Goal: Task Accomplishment & Management: Manage account settings

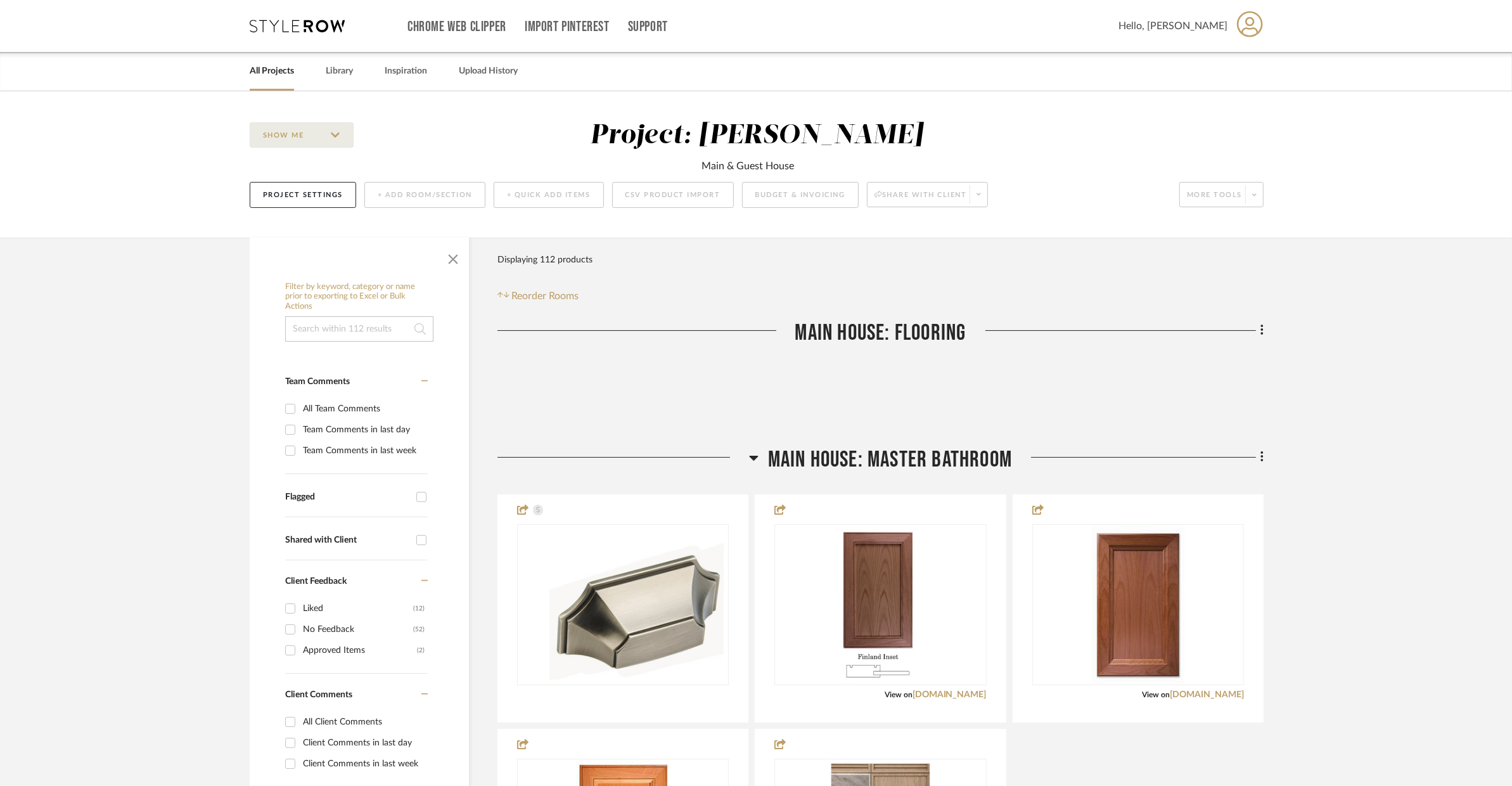
click at [896, 453] on span "Main House: Master Bathroom" at bounding box center [890, 460] width 244 height 27
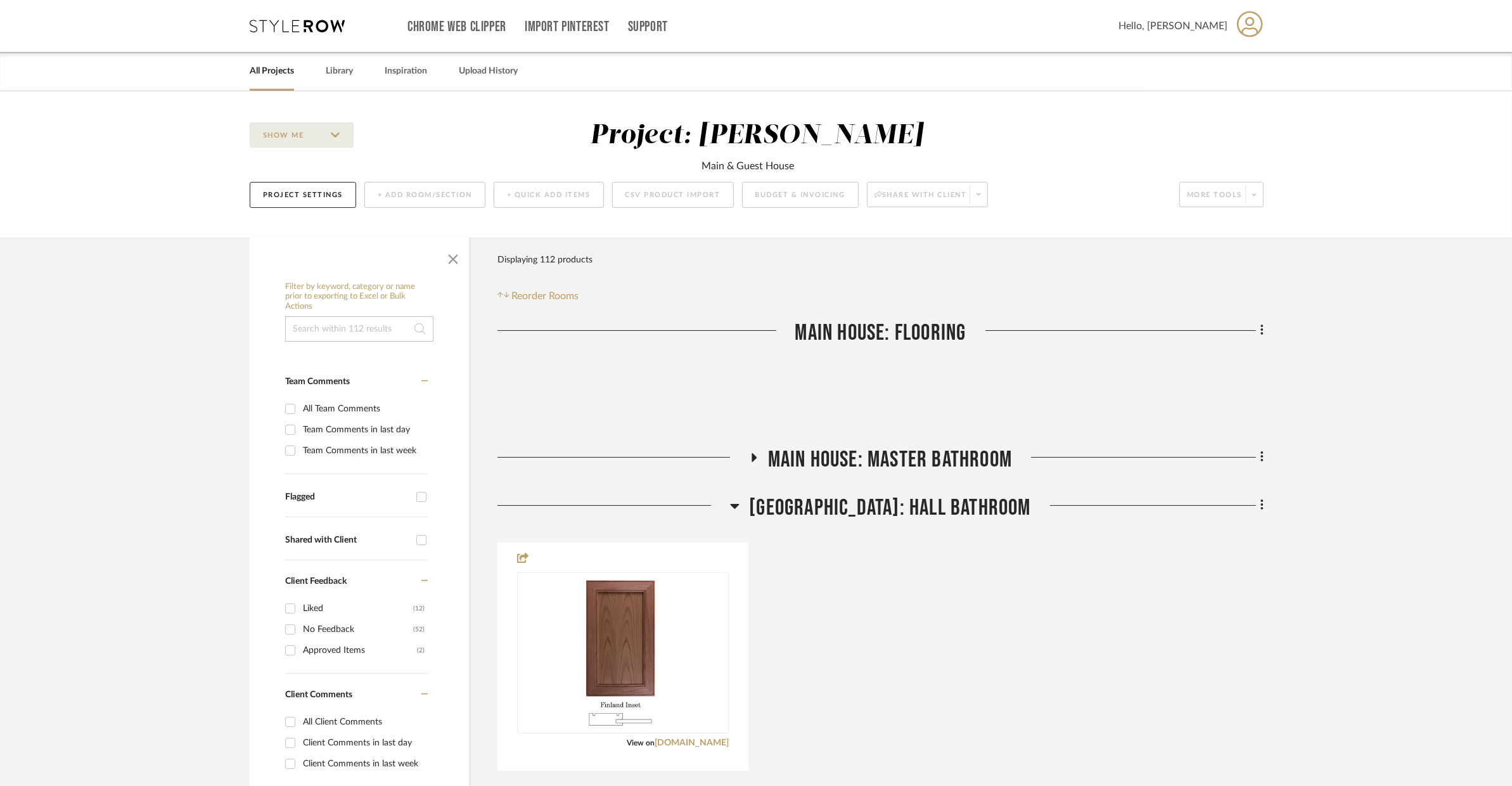
click at [269, 67] on link "All Projects" at bounding box center [272, 72] width 45 height 17
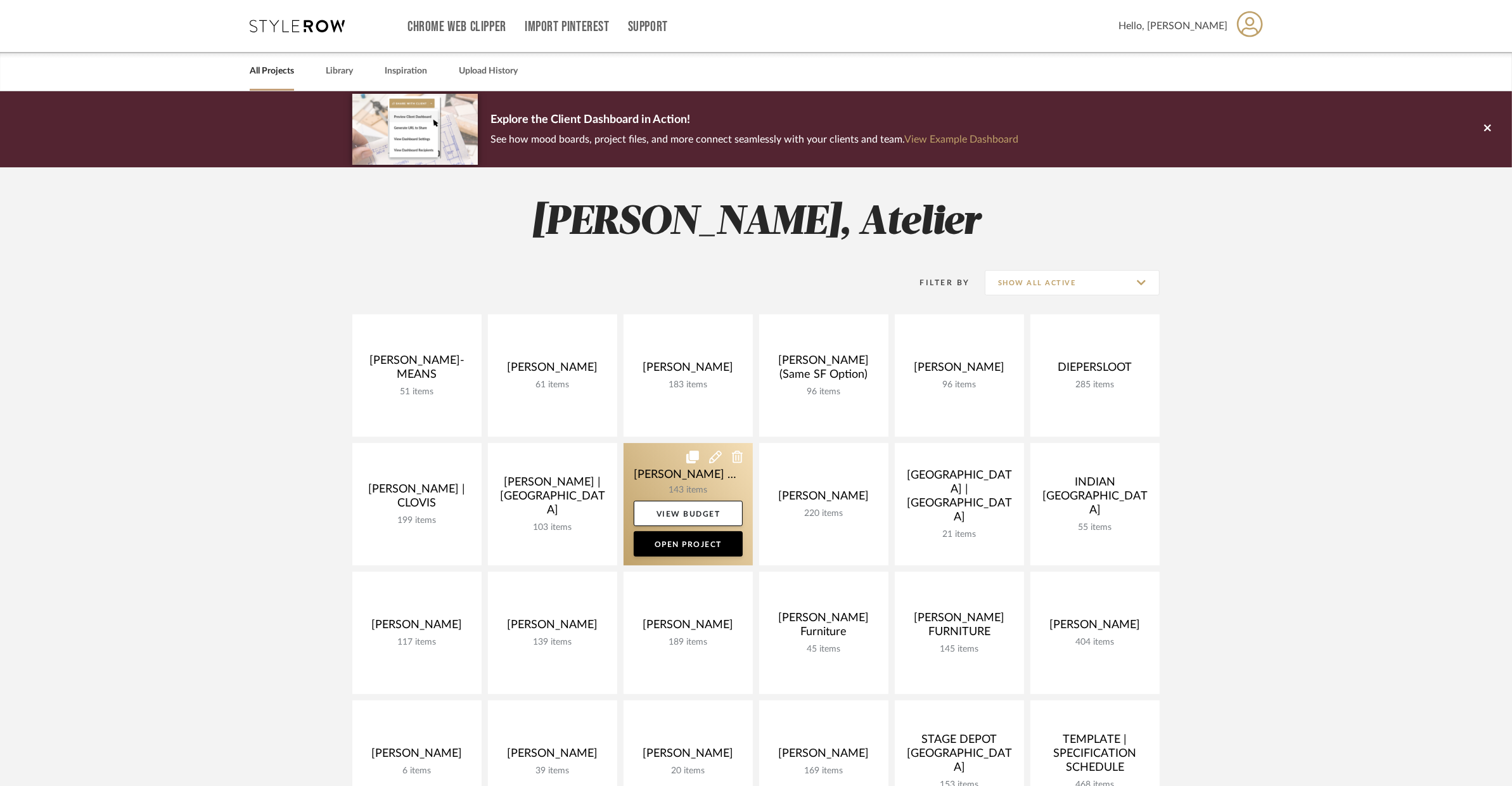
click at [659, 485] on link at bounding box center [688, 504] width 129 height 122
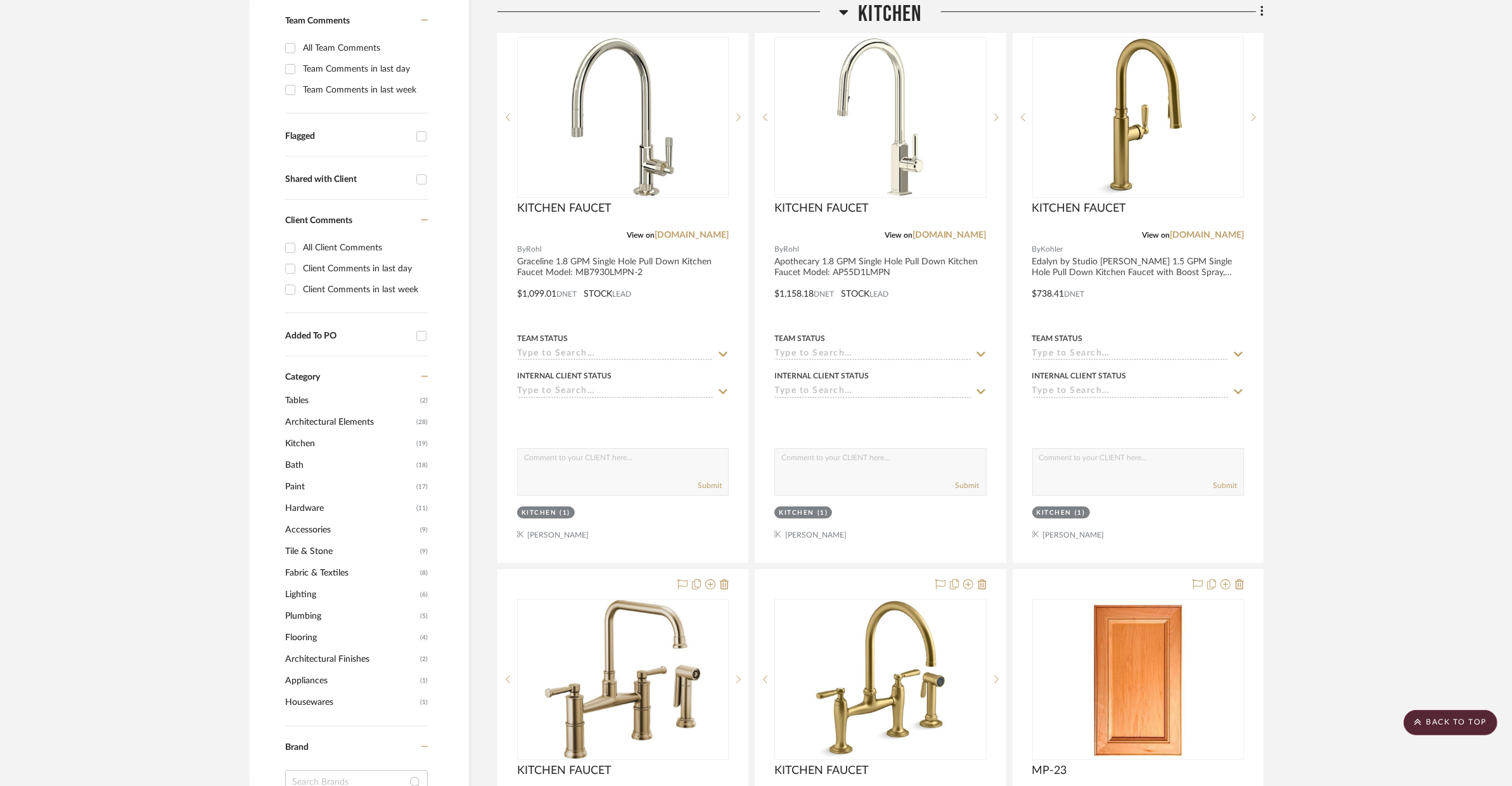
scroll to position [332, 0]
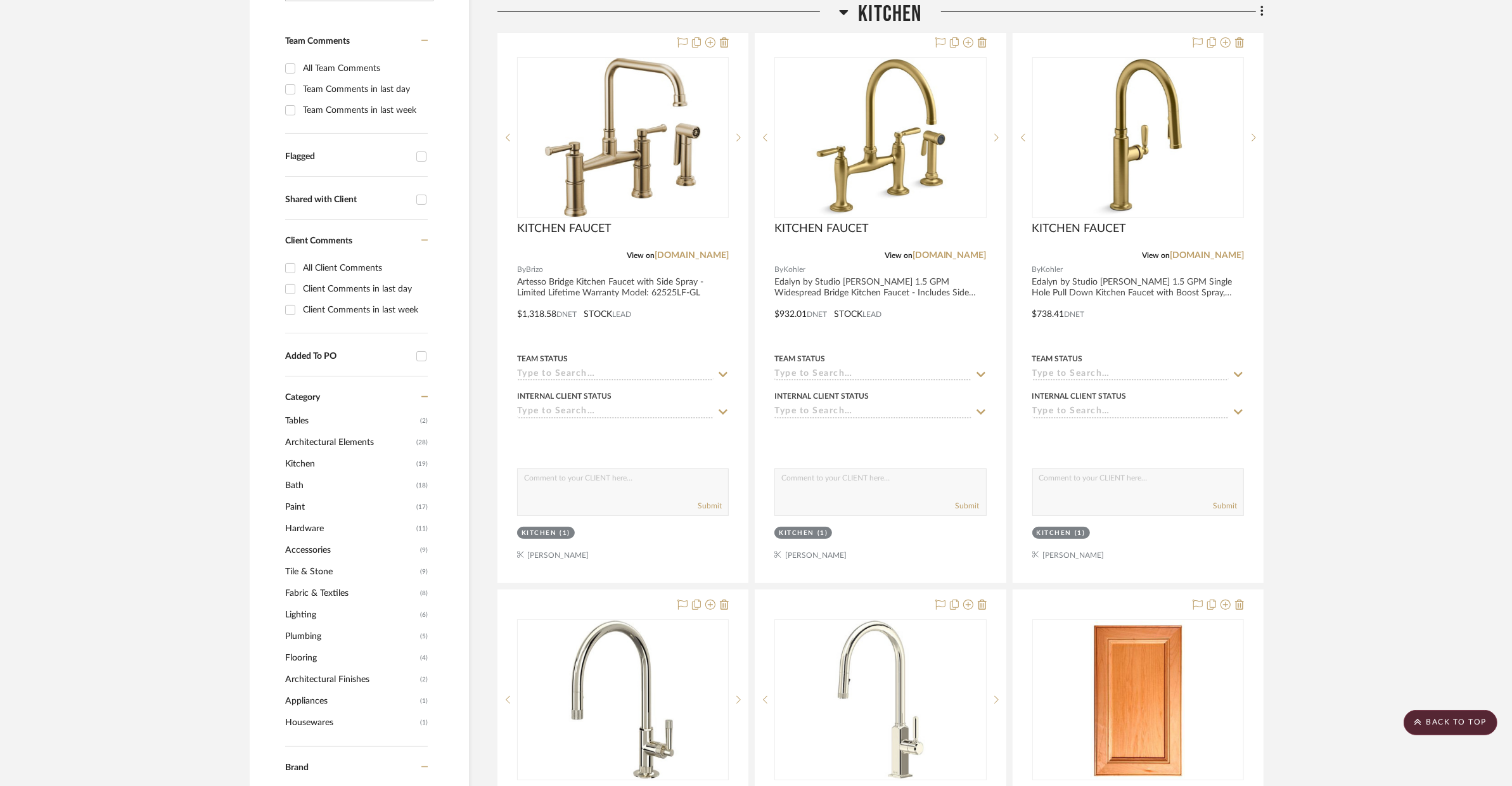
scroll to position [322, 0]
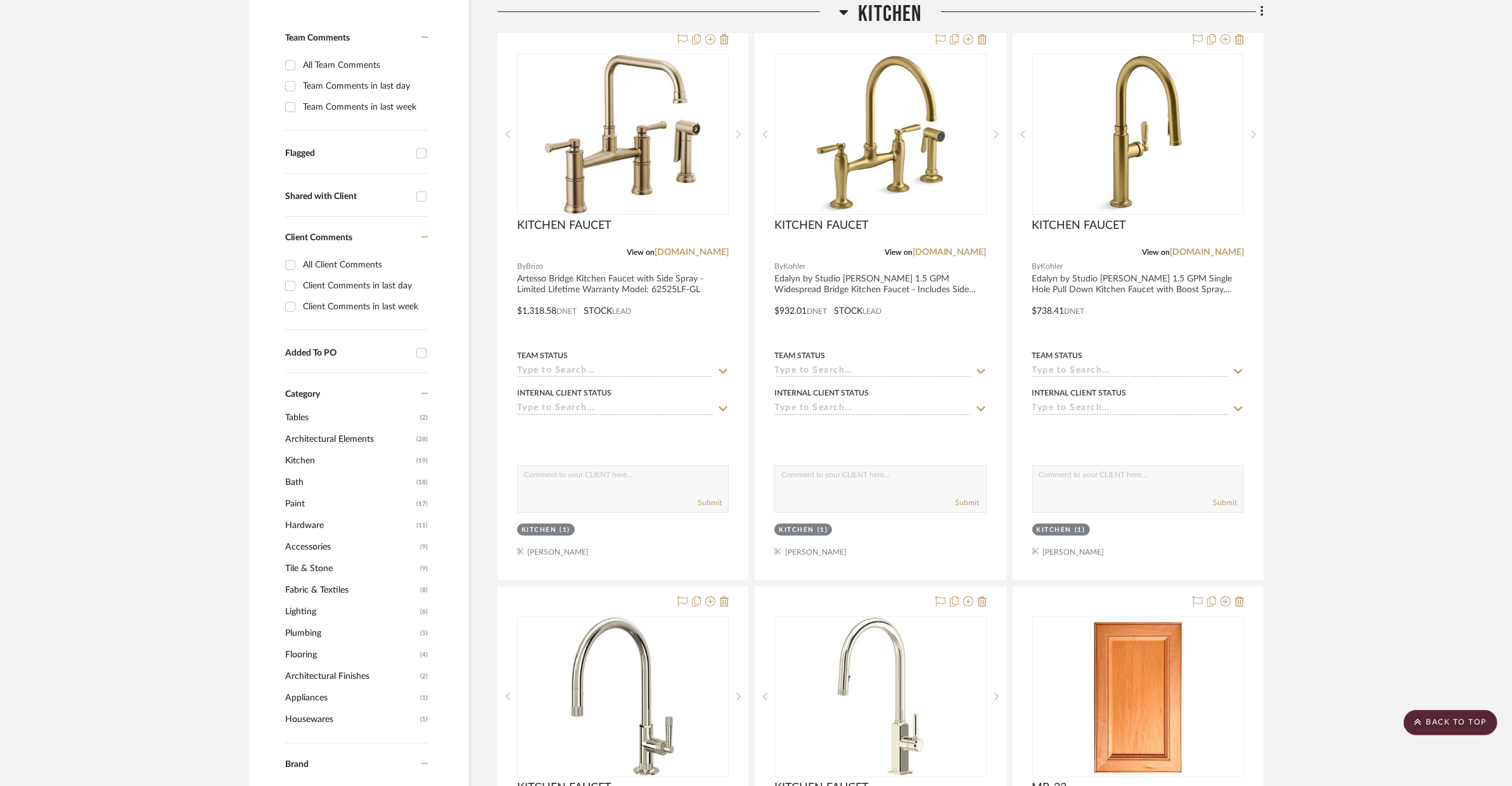
drag, startPoint x: 841, startPoint y: 189, endPoint x: 538, endPoint y: 4, distance: 355.0
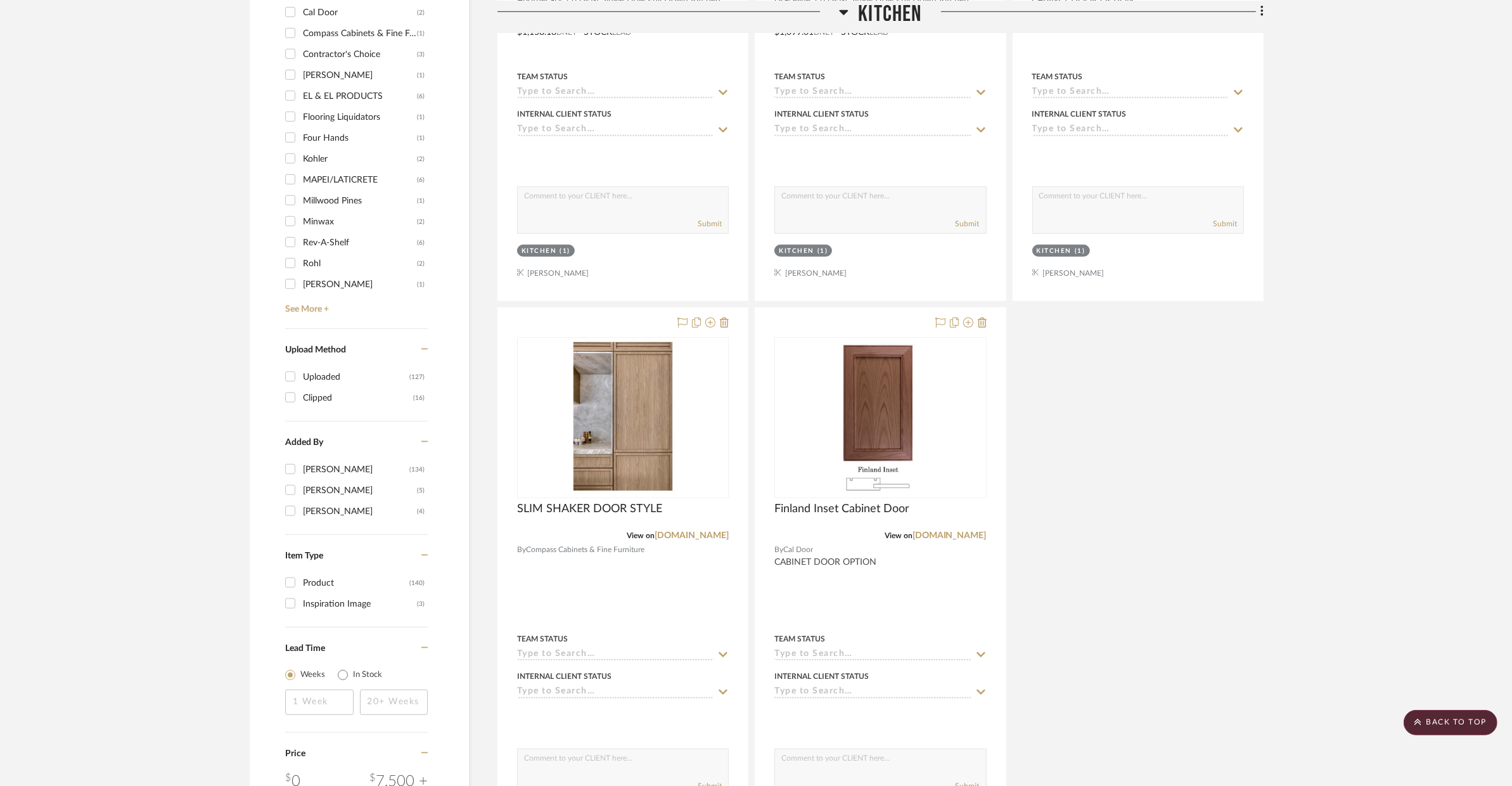
scroll to position [1458, 0]
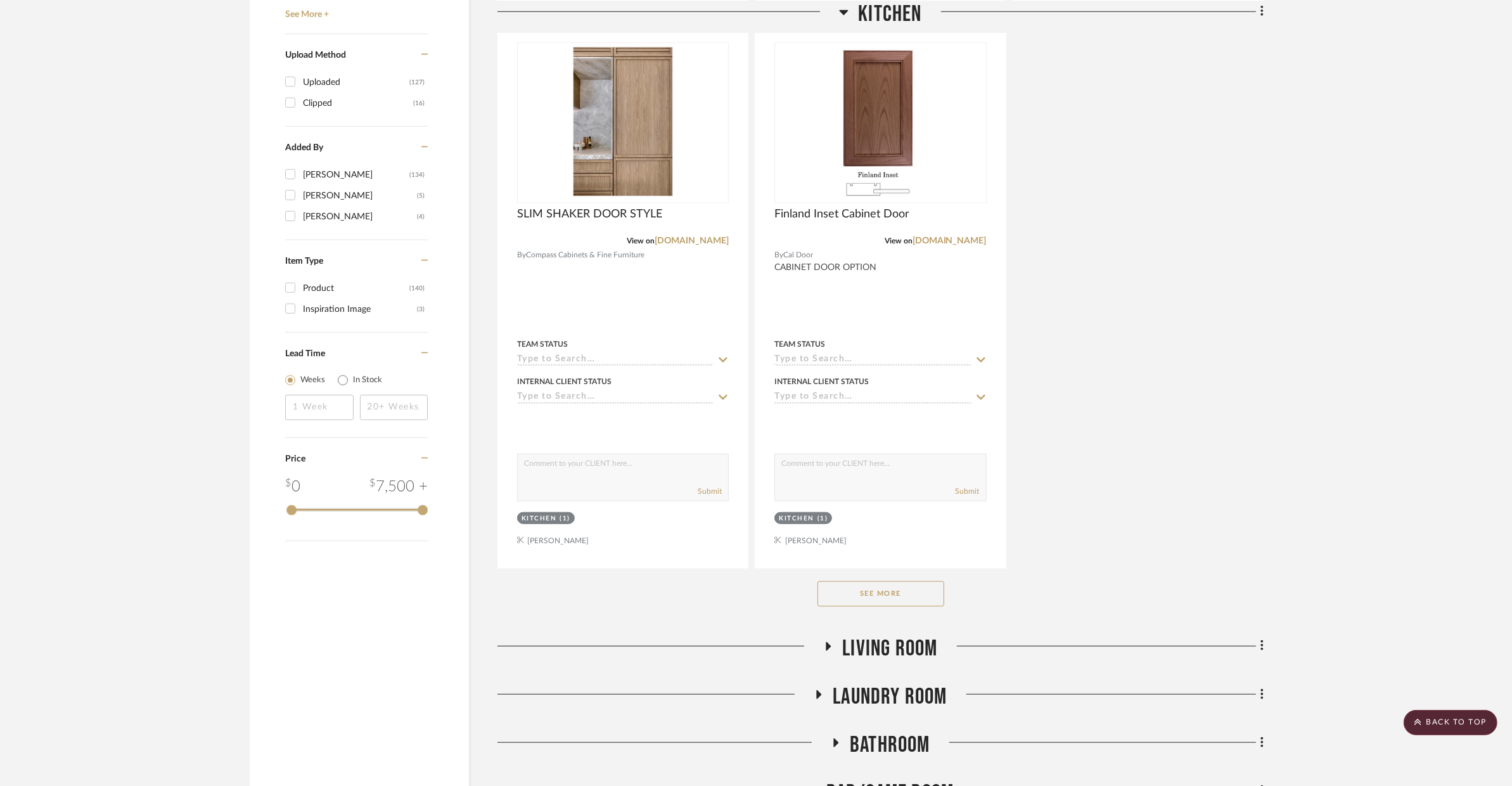
click at [912, 592] on button "See More" at bounding box center [880, 594] width 127 height 25
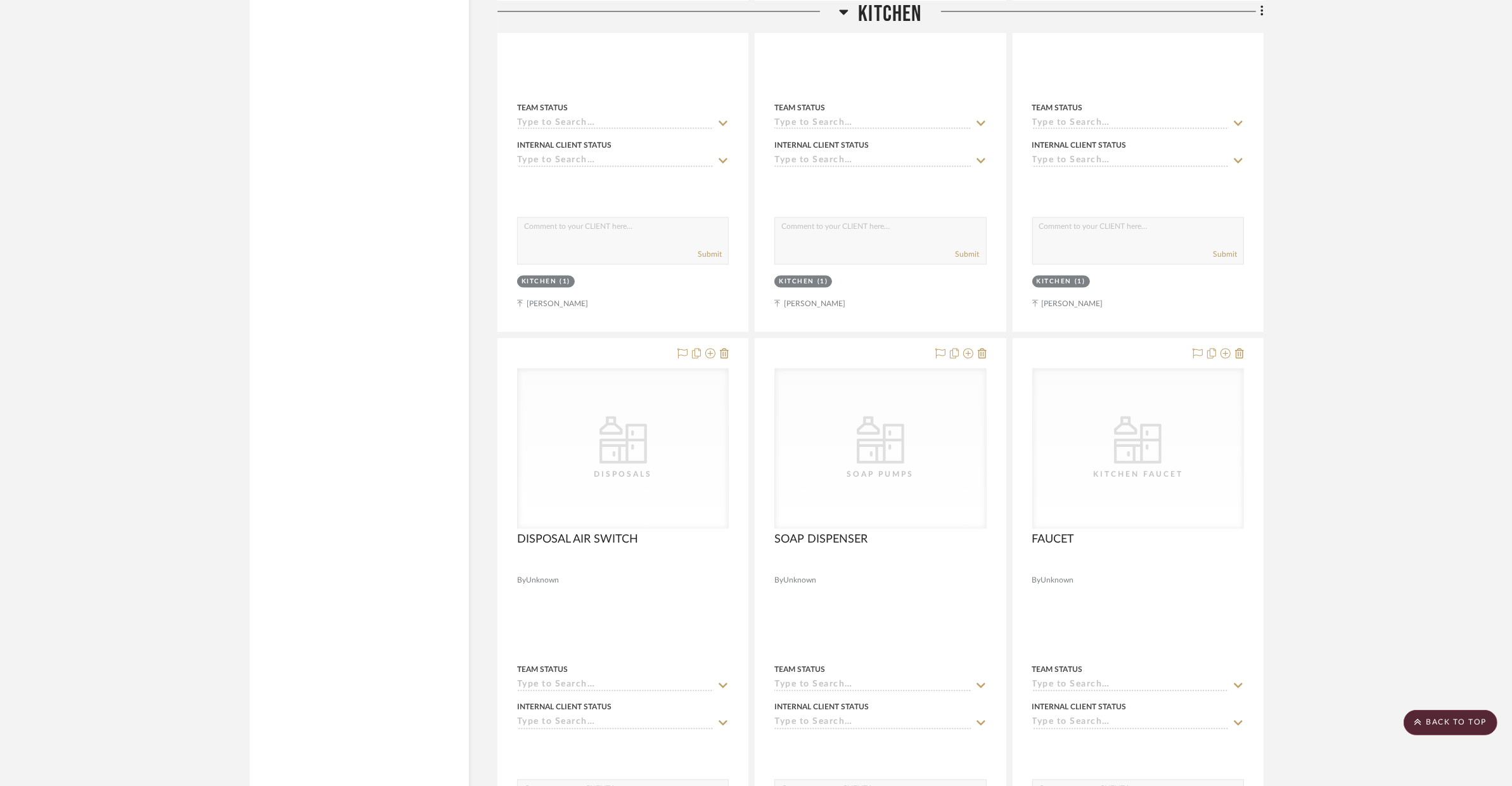
scroll to position [2804, 0]
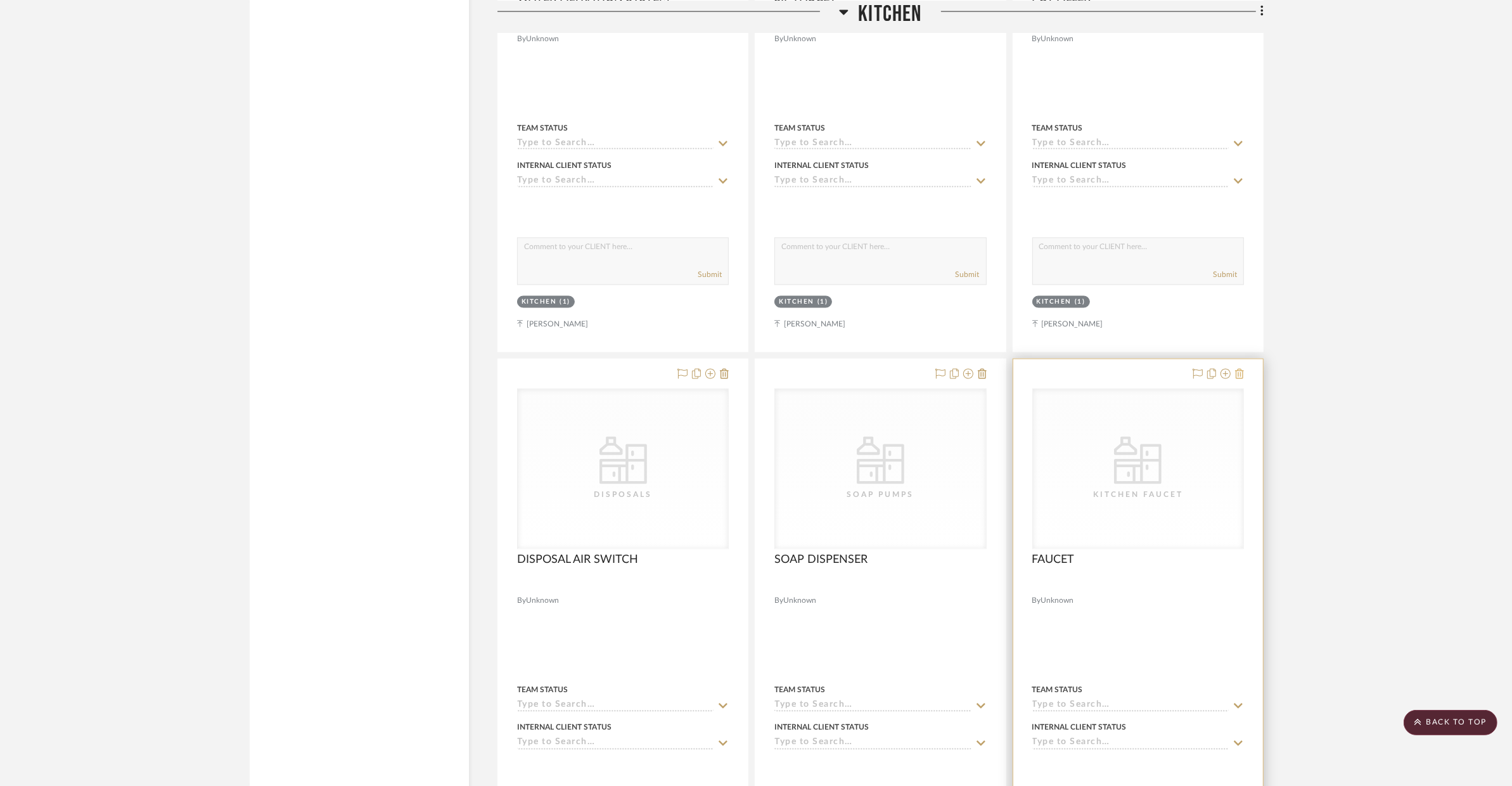
click at [1243, 375] on icon at bounding box center [1240, 373] width 9 height 10
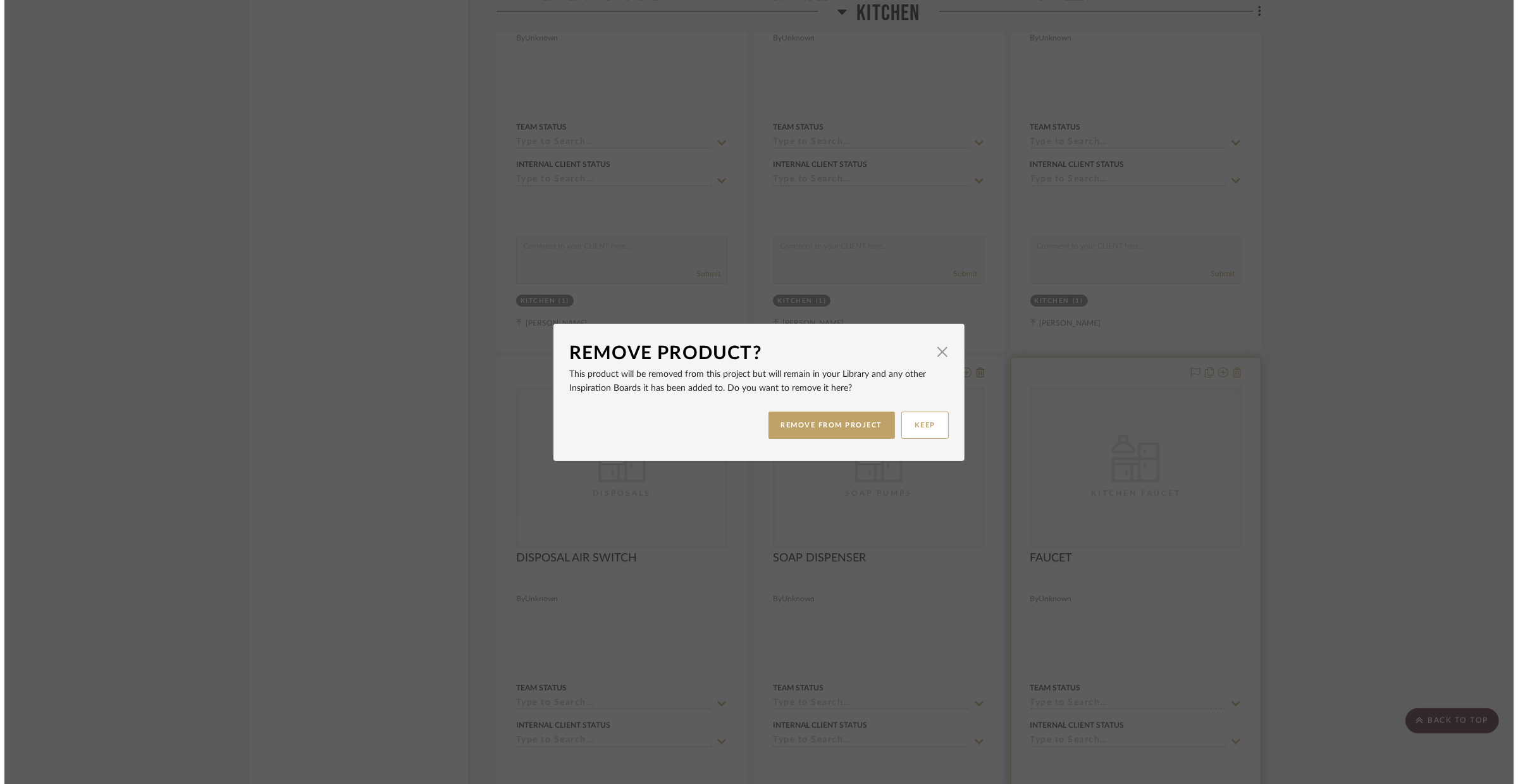
scroll to position [0, 0]
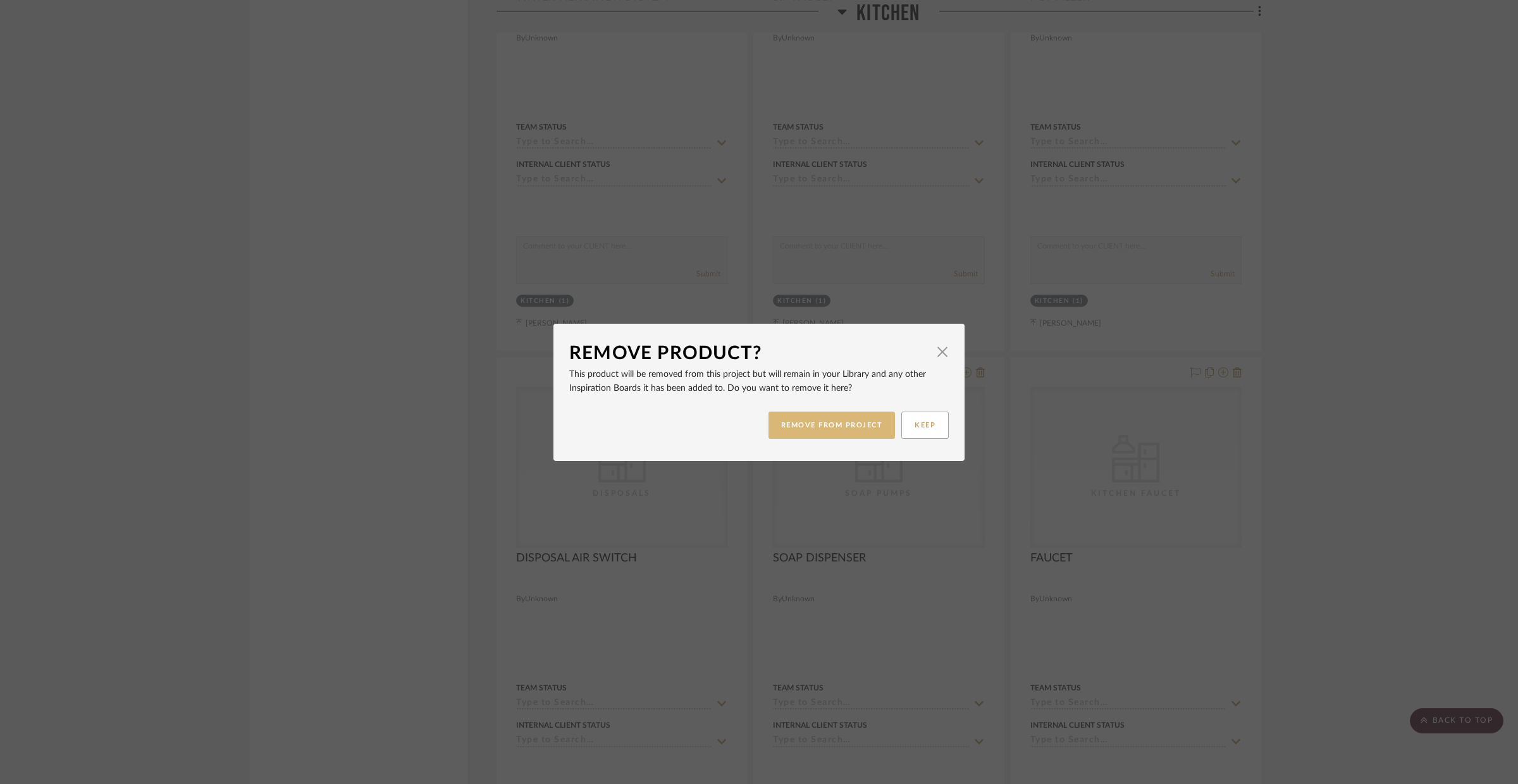
click at [806, 424] on button "REMOVE FROM PROJECT" at bounding box center [832, 425] width 128 height 27
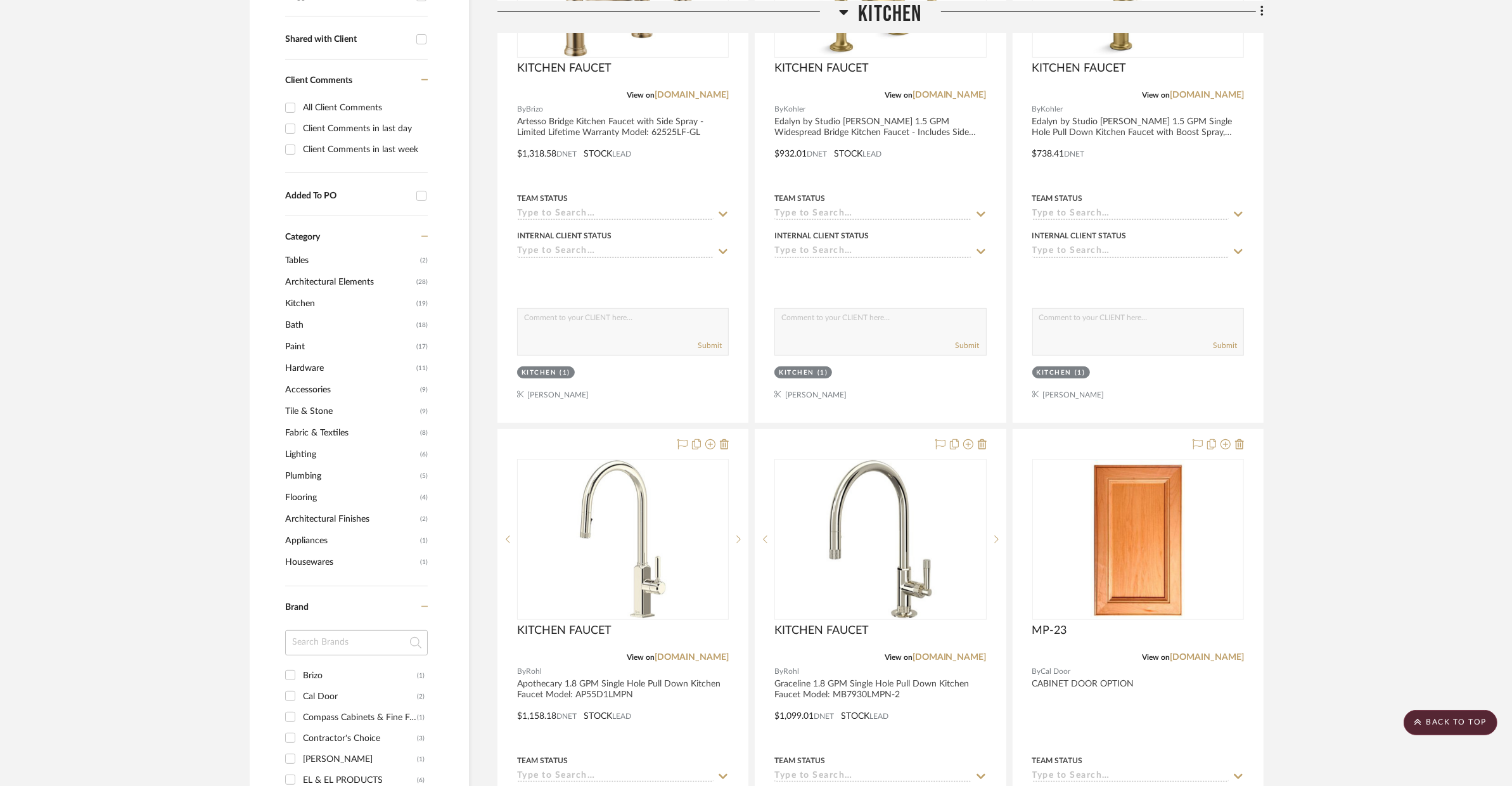
scroll to position [480, 0]
click at [960, 659] on link "build.com" at bounding box center [950, 656] width 74 height 9
click at [973, 672] on div at bounding box center [879, 706] width 249 height 554
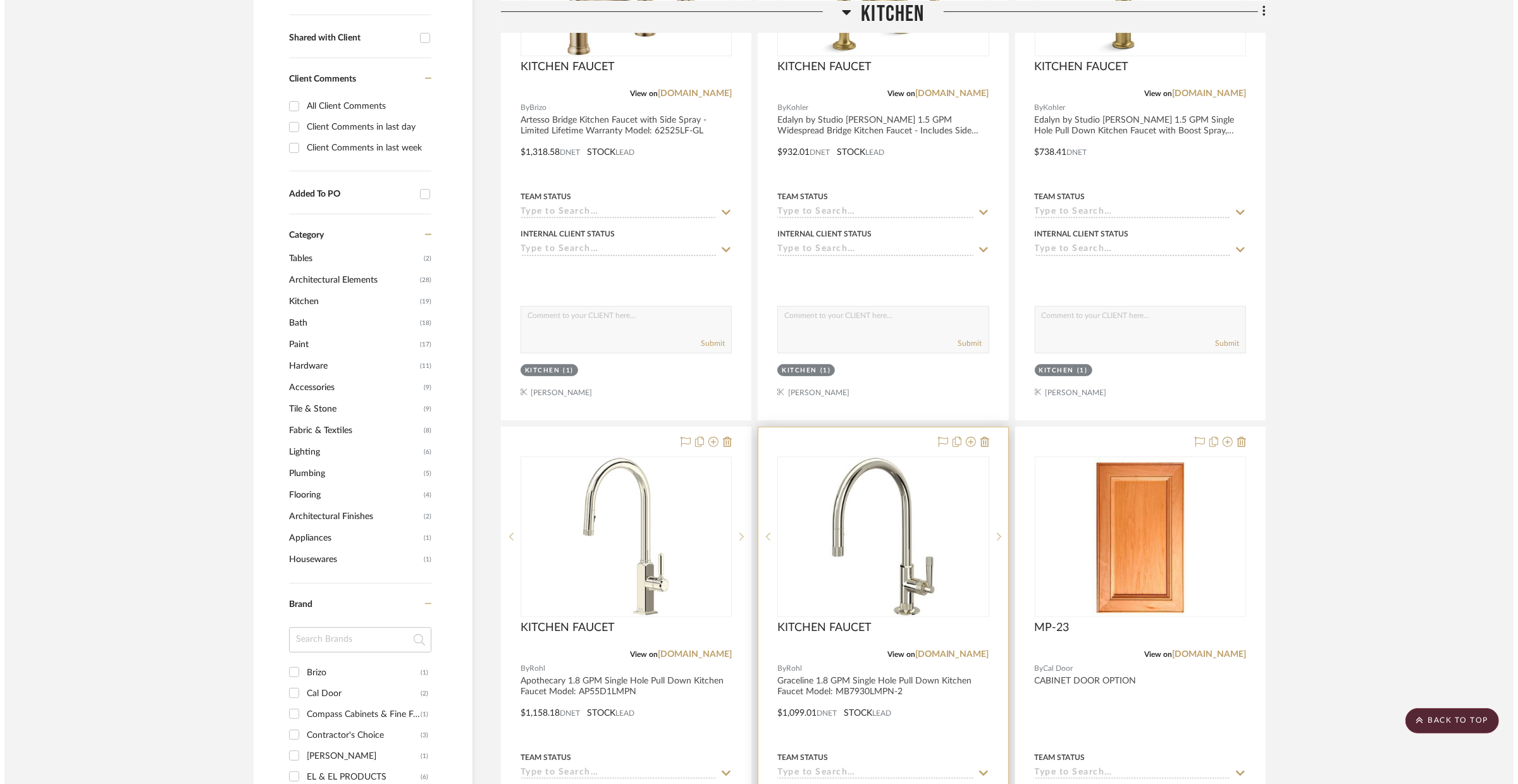
scroll to position [0, 0]
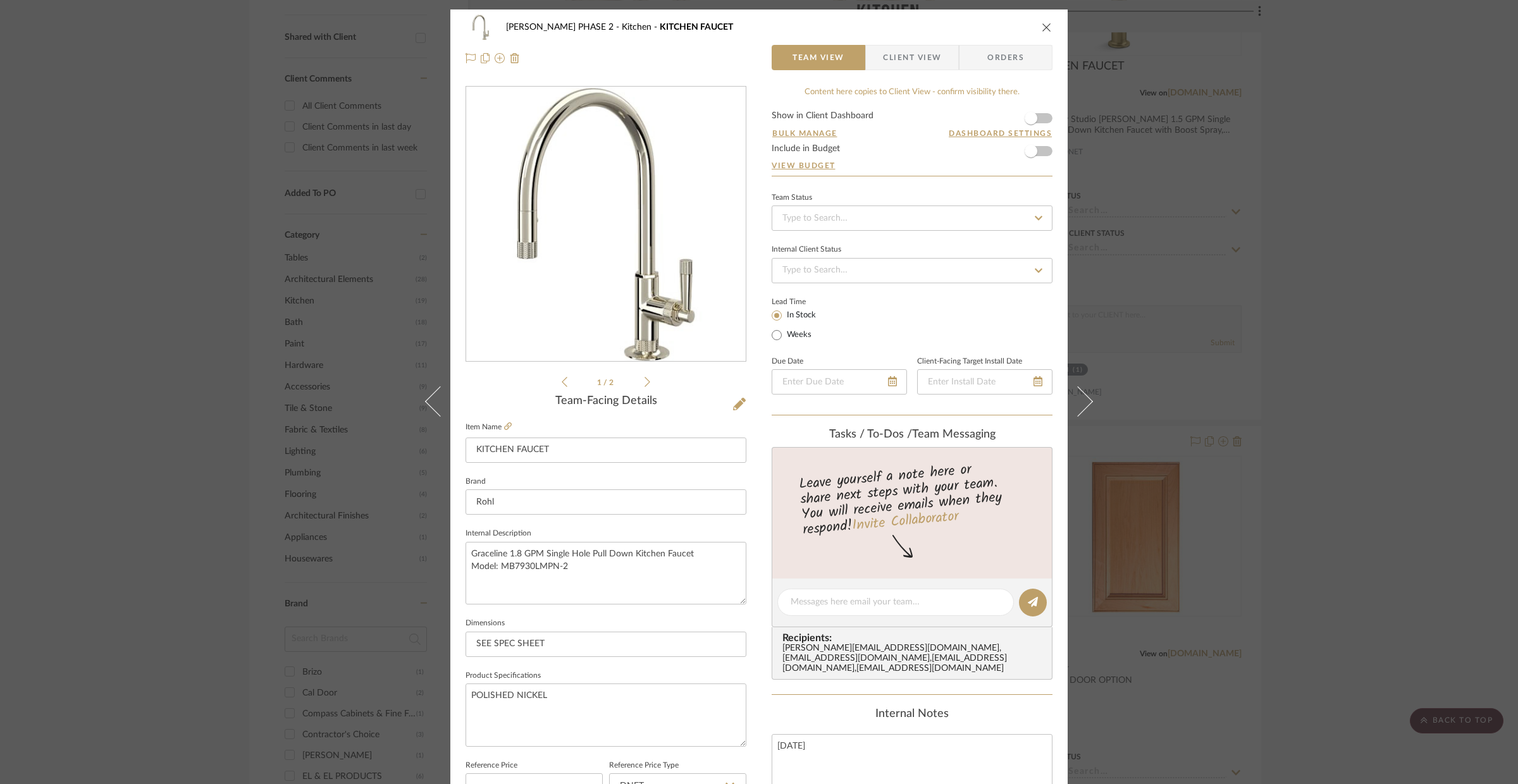
click at [1049, 24] on div "HARMAN PHASE 2 Kitchen KITCHEN FAUCET Team View Client View Orders" at bounding box center [759, 42] width 618 height 66
click at [1033, 22] on div "HARMAN PHASE 2 Kitchen KITCHEN FAUCET" at bounding box center [759, 27] width 587 height 25
click at [1042, 27] on icon "close" at bounding box center [1046, 27] width 10 height 10
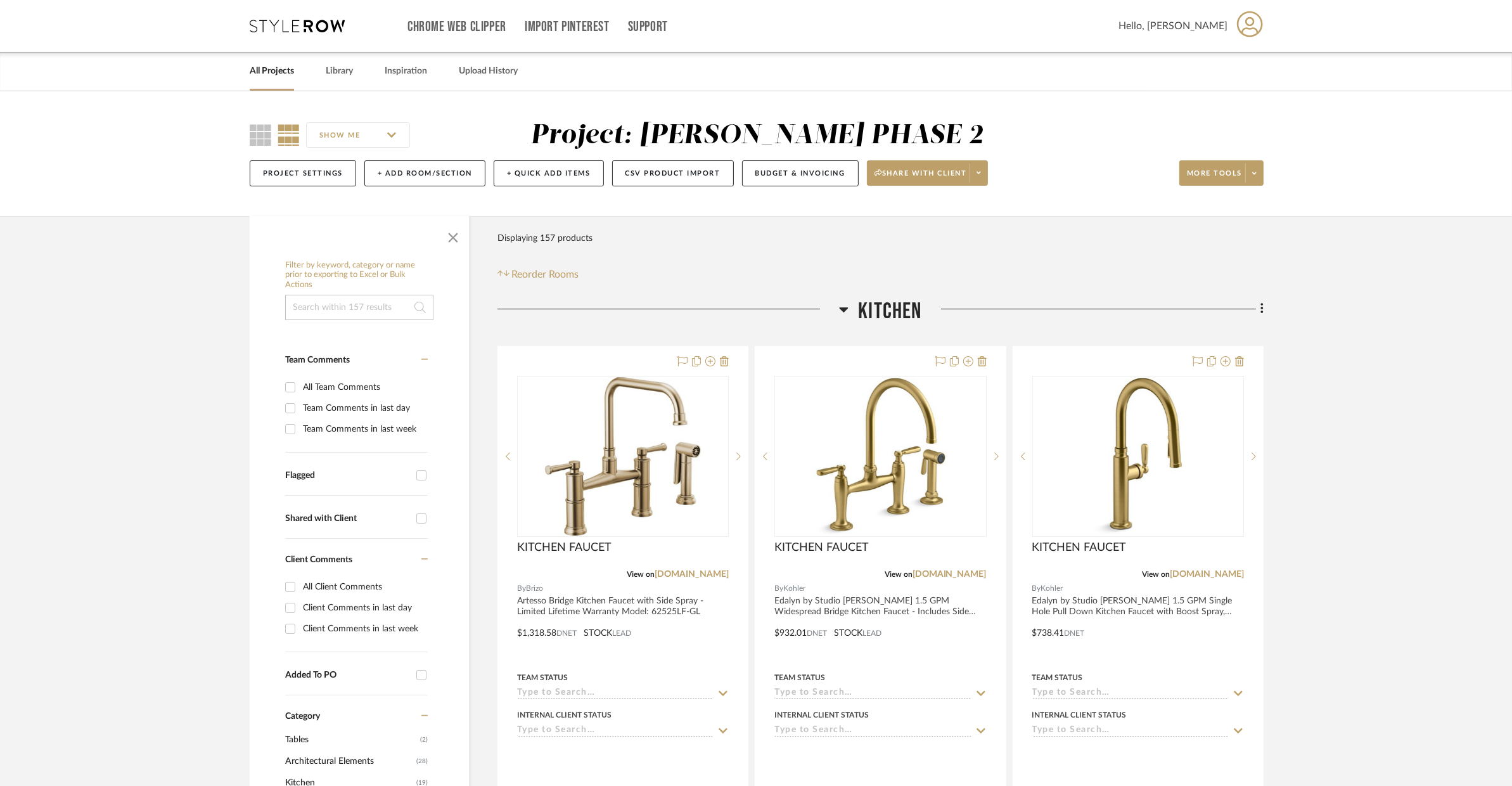
click at [278, 70] on link "All Projects" at bounding box center [272, 72] width 45 height 17
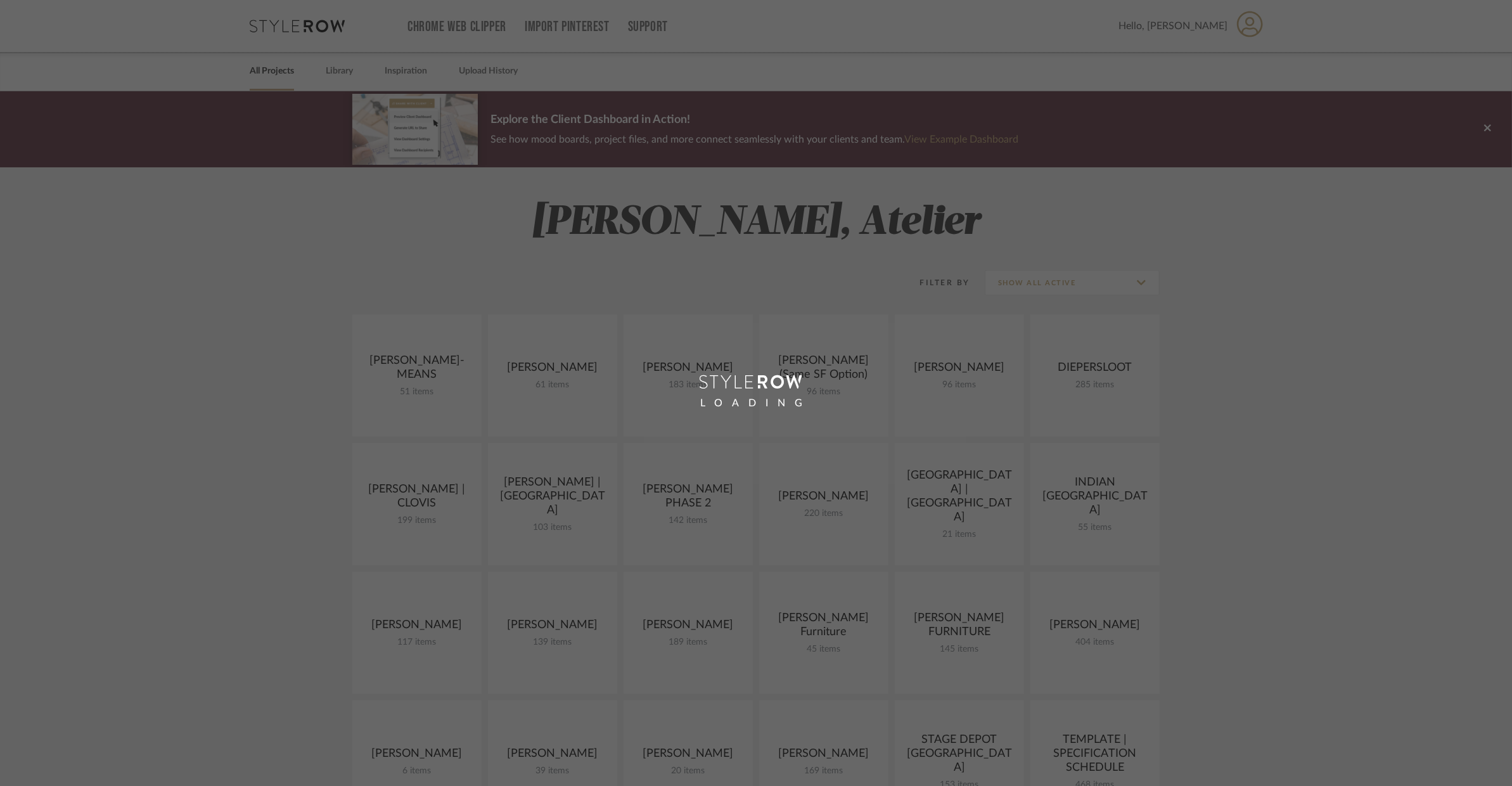
click at [341, 70] on div "LOADING" at bounding box center [756, 393] width 1512 height 786
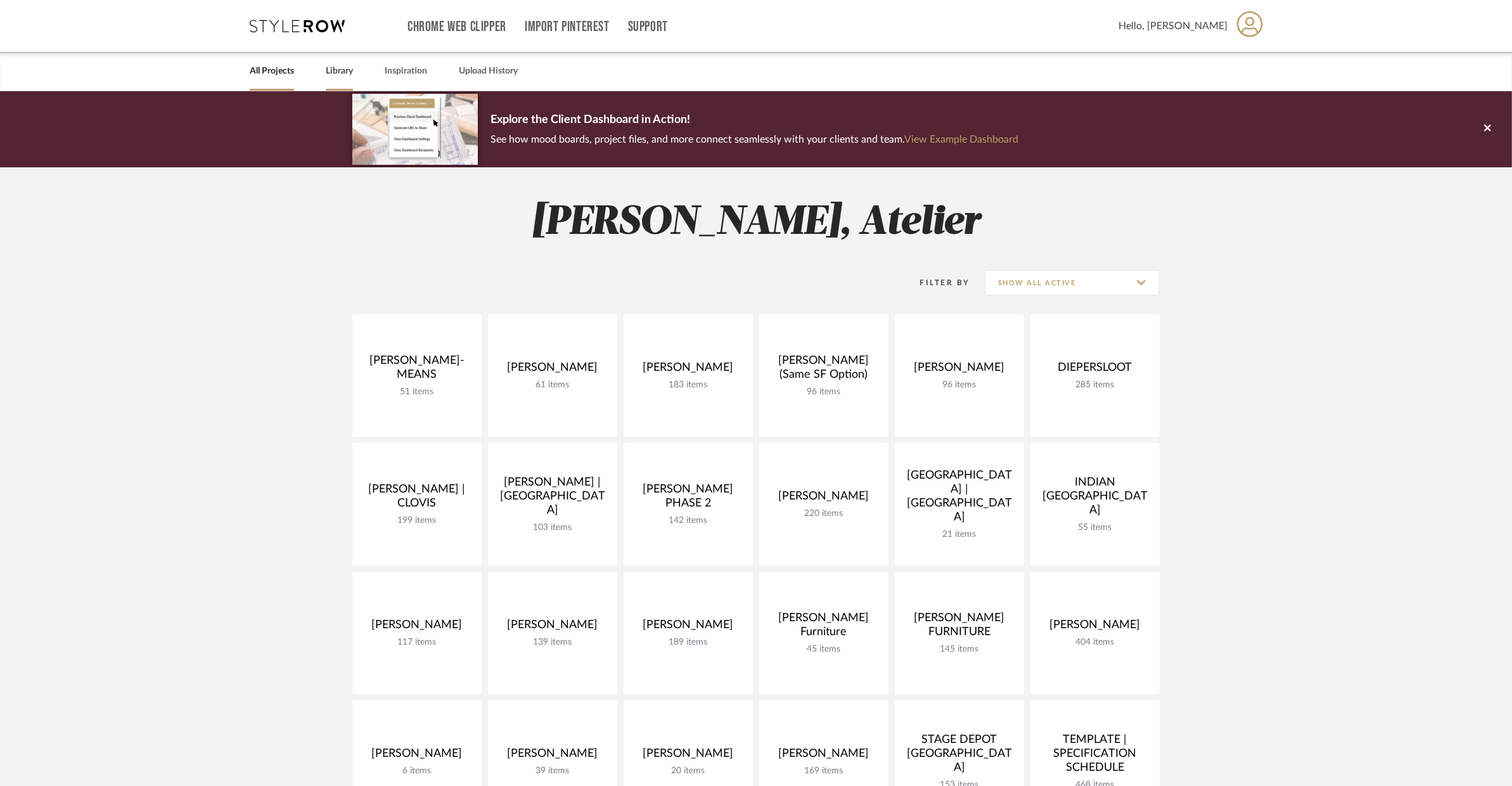
click at [341, 73] on link "Library" at bounding box center [339, 72] width 27 height 17
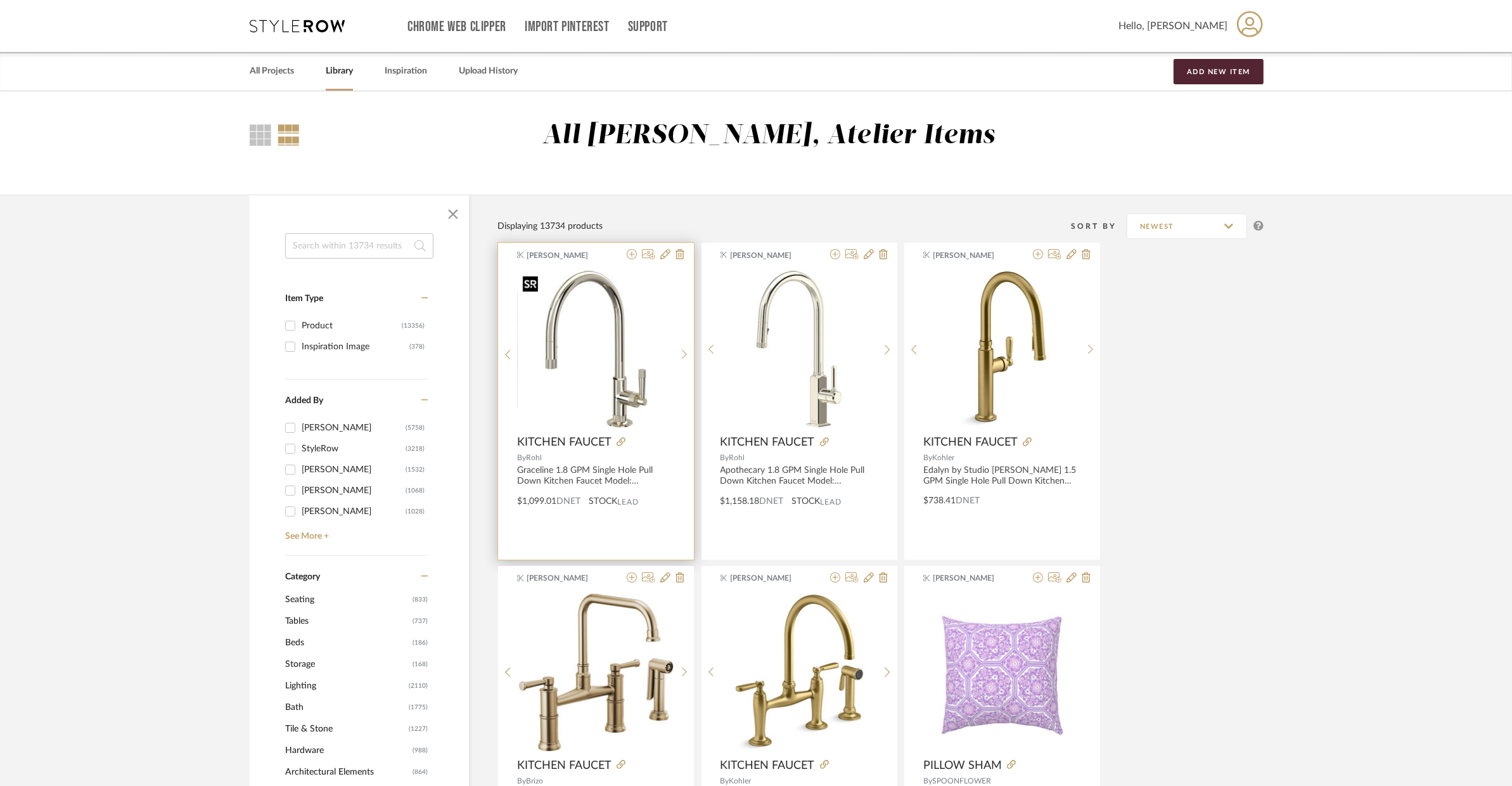
click at [630, 401] on img "0" at bounding box center [596, 350] width 157 height 157
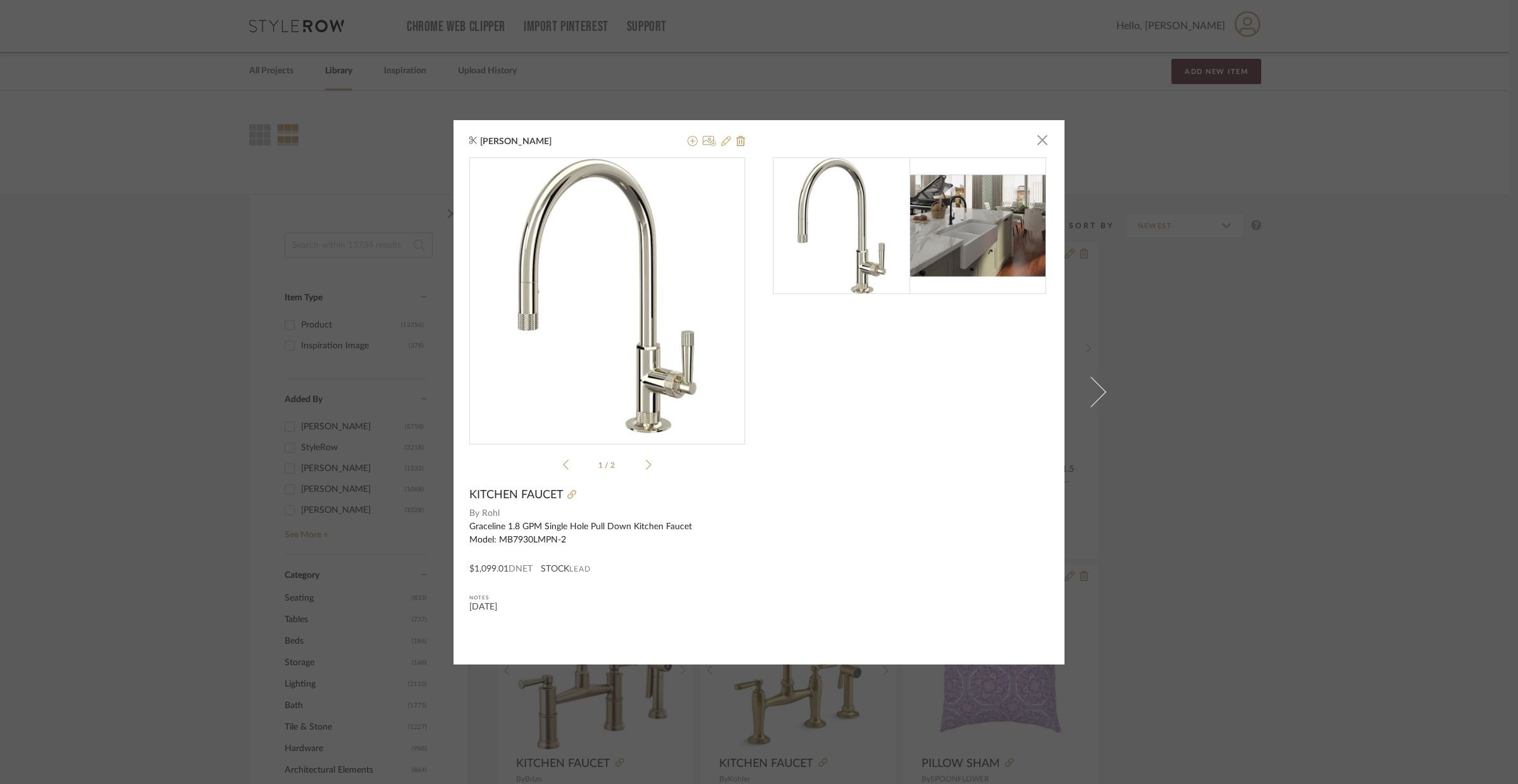
click at [721, 138] on icon at bounding box center [726, 141] width 10 height 10
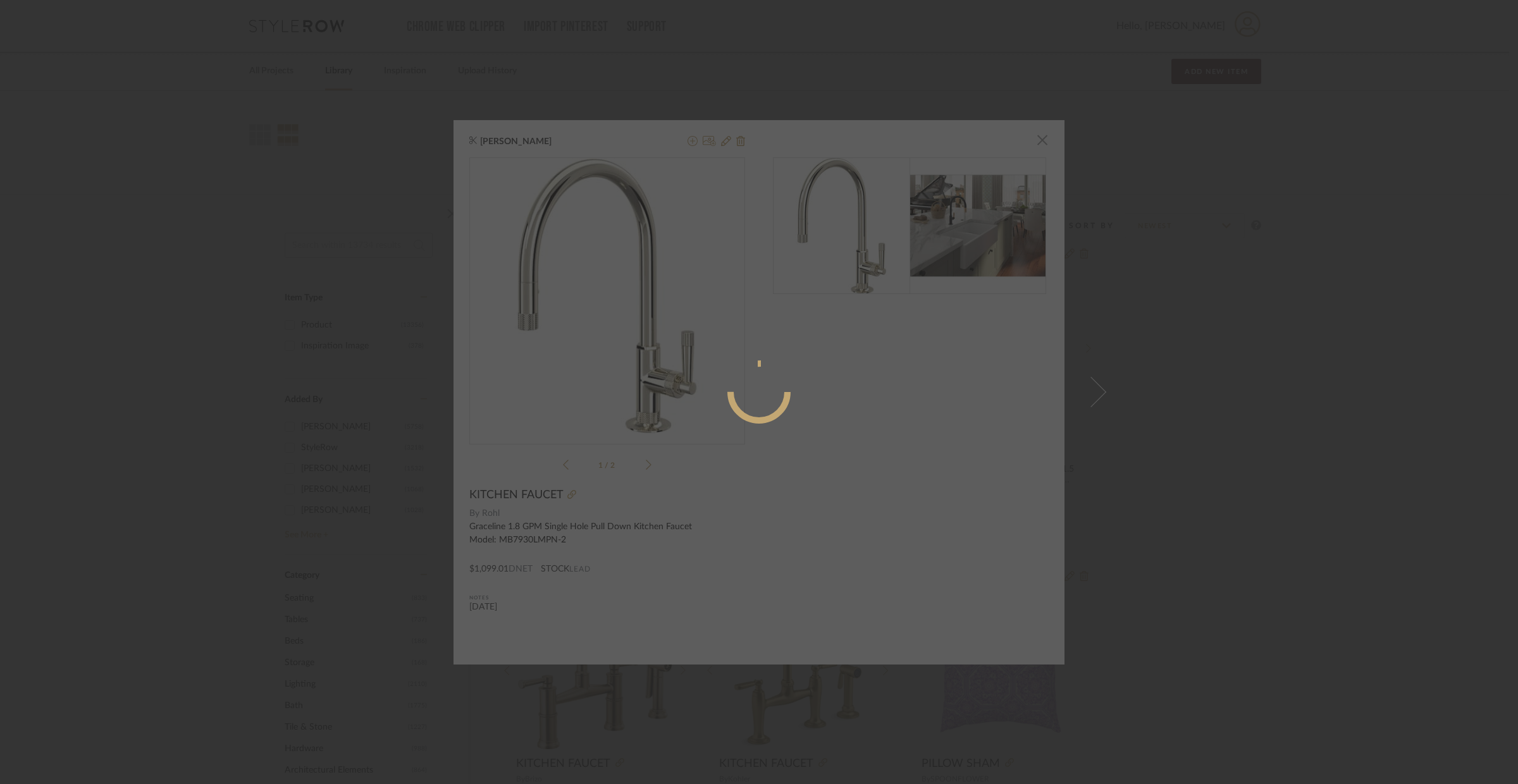
radio input "true"
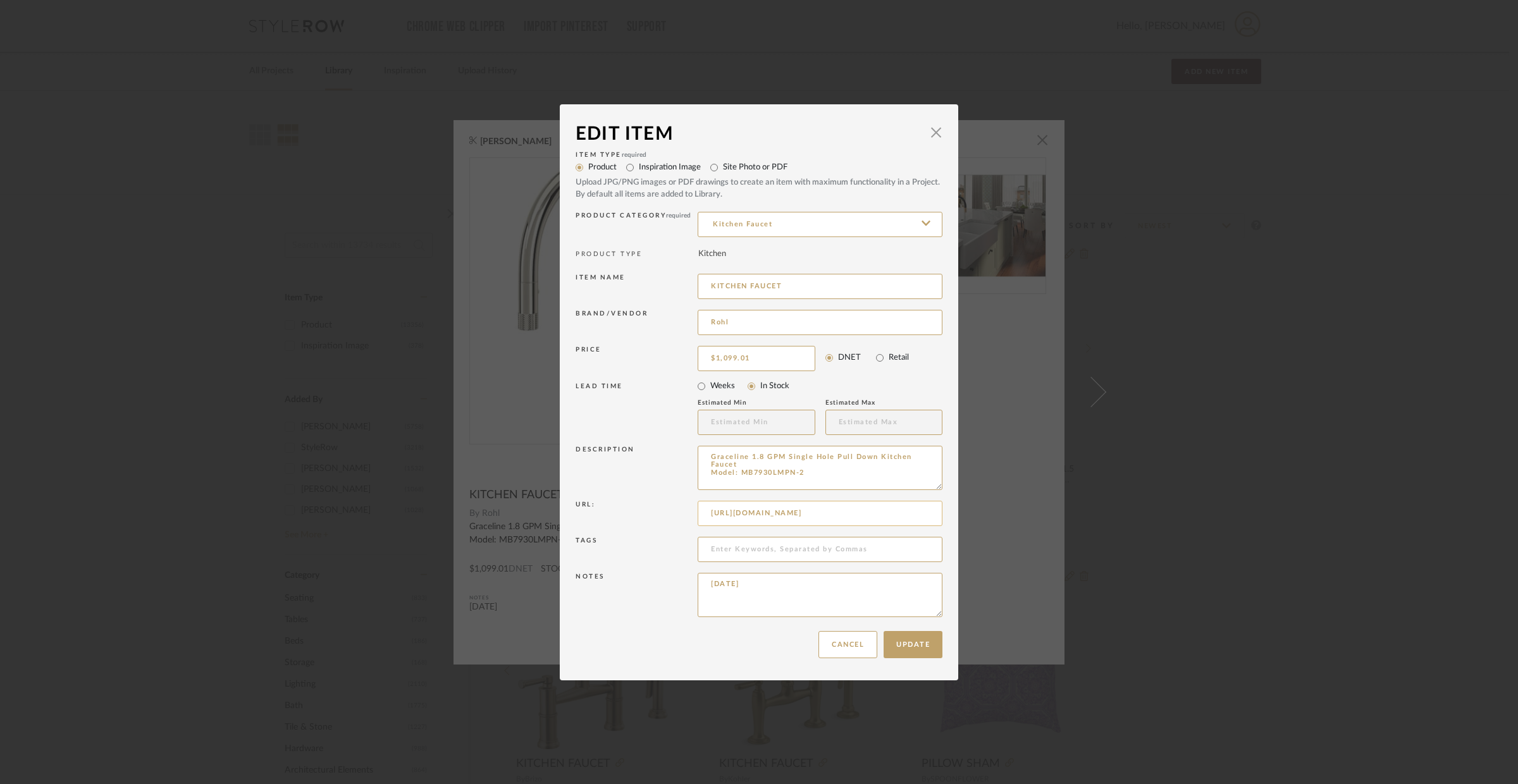
click at [796, 510] on input "https://www.build.com/rohl-mb7930lm-2/s1705017?uid=4045914&searchId=SthOhuQqYk" at bounding box center [820, 513] width 245 height 25
paste input "s1.img-b.com/build.com/mediabase/specifications/rohl/1705017/rohl-mb7930lm-2-sp…"
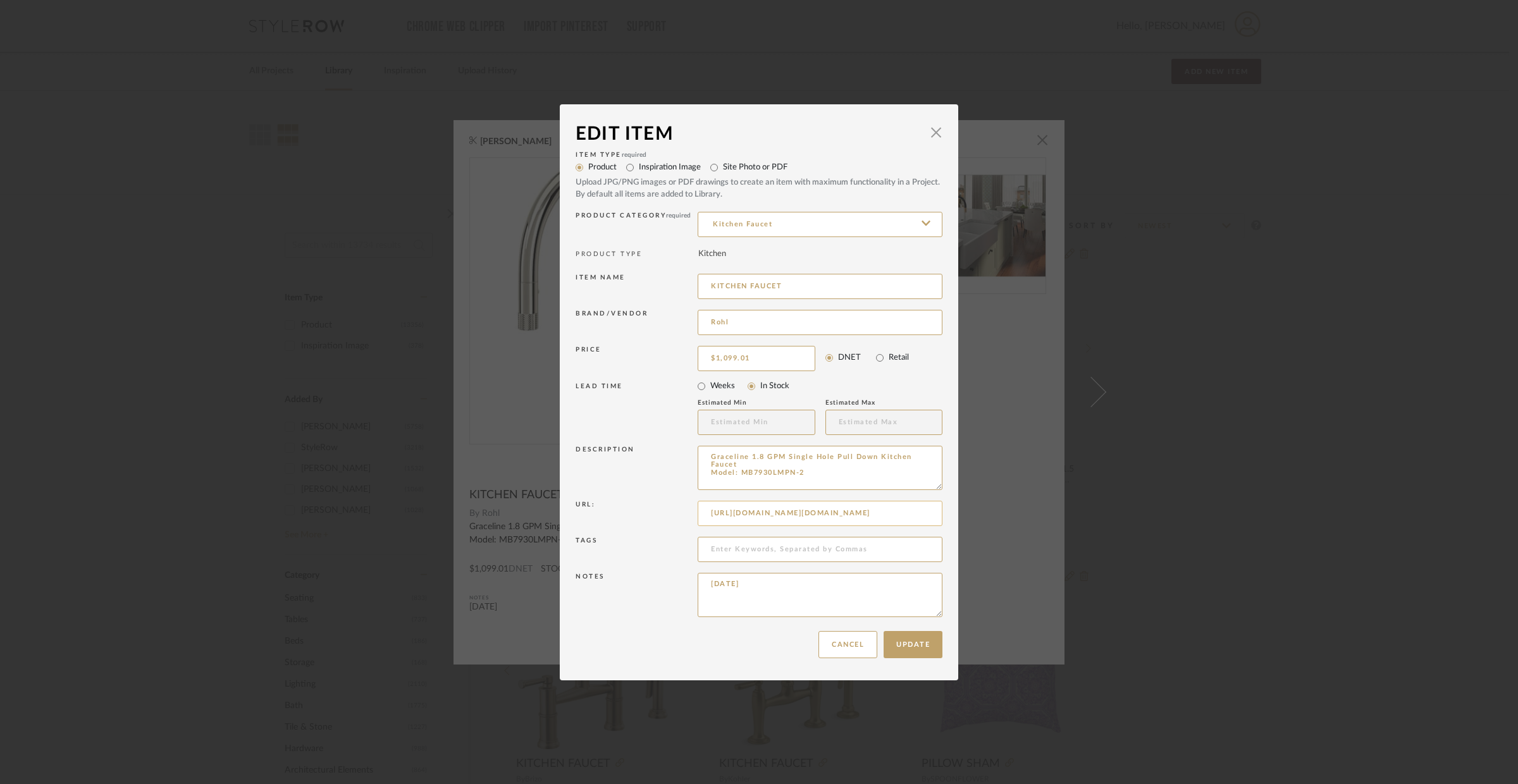
scroll to position [0, 241]
type input "https://s1.img-b.com/build.com/mediabase/specifications/rohl/1705017/rohl-mb793…"
click at [793, 537] on input at bounding box center [820, 549] width 245 height 25
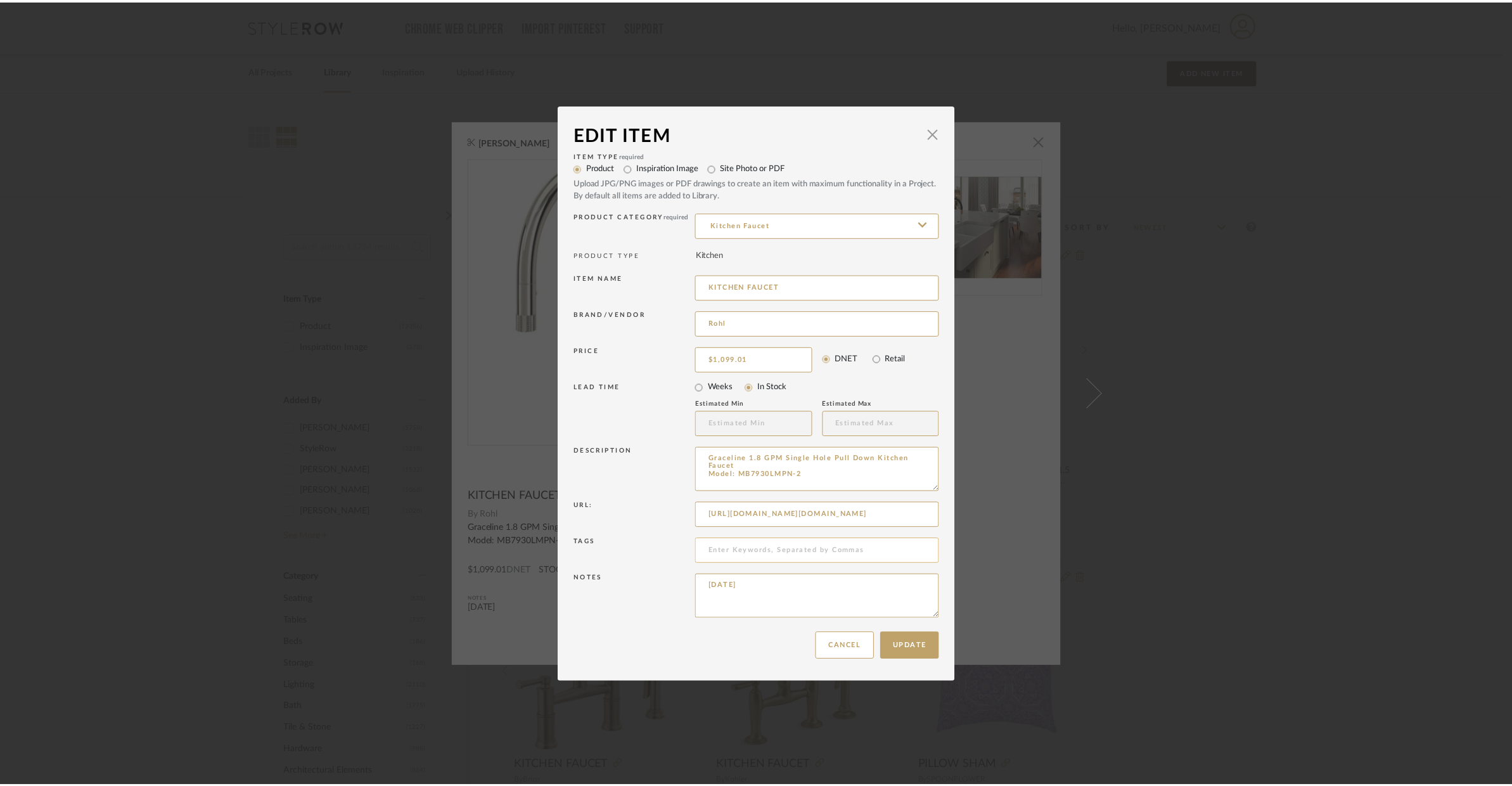
scroll to position [0, 0]
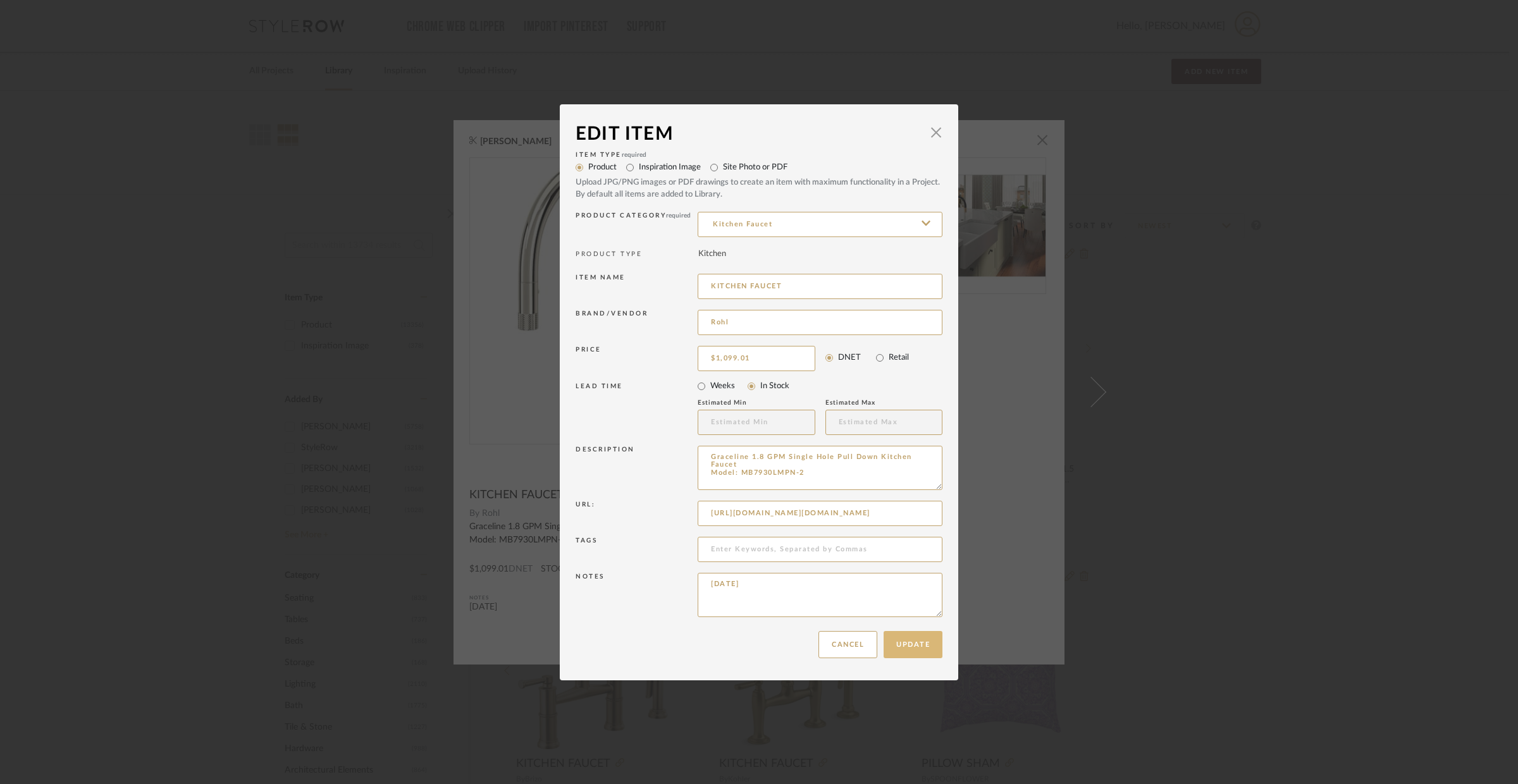
click at [933, 642] on button "Update" at bounding box center [913, 644] width 59 height 27
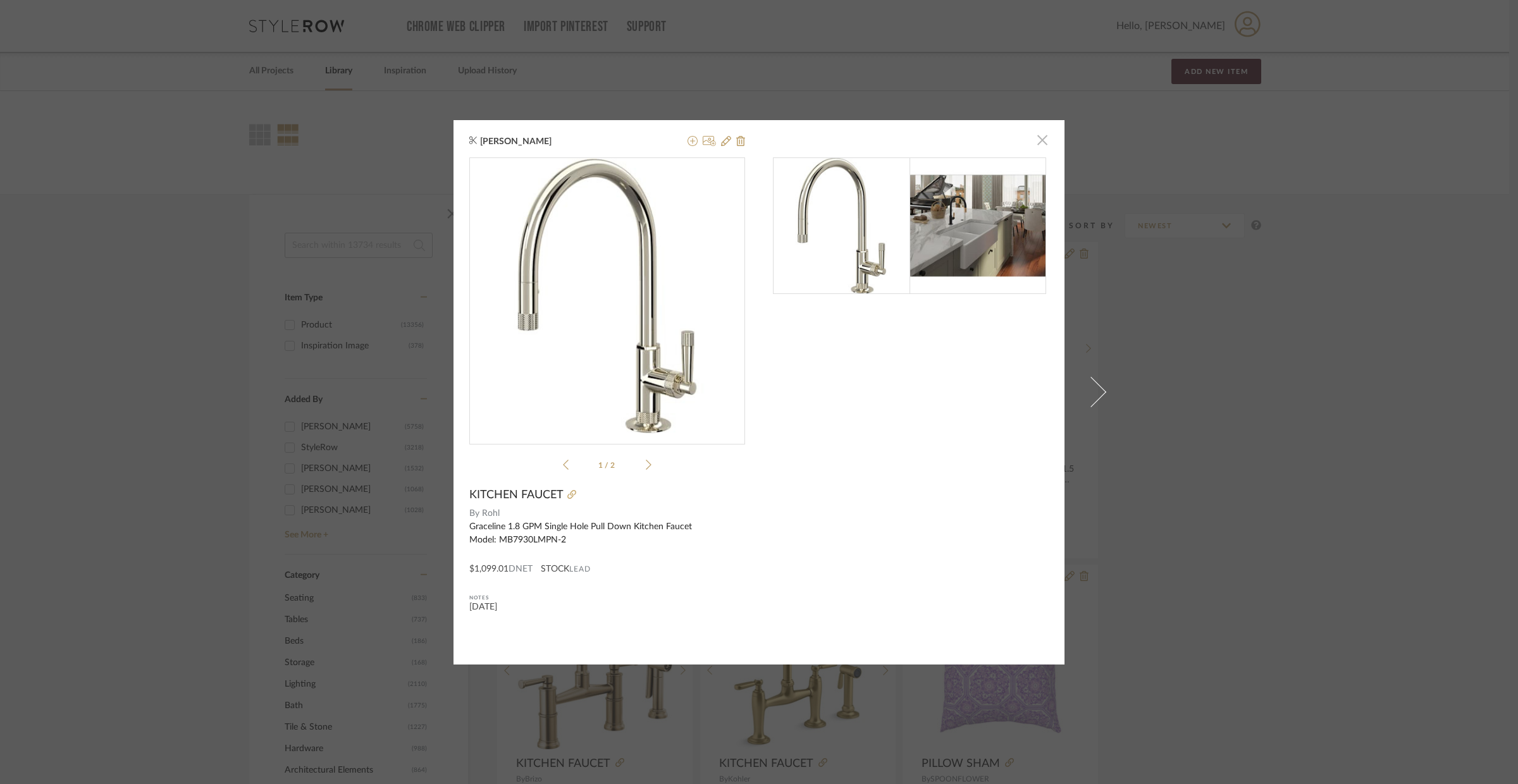
click at [1032, 144] on span "button" at bounding box center [1042, 140] width 25 height 25
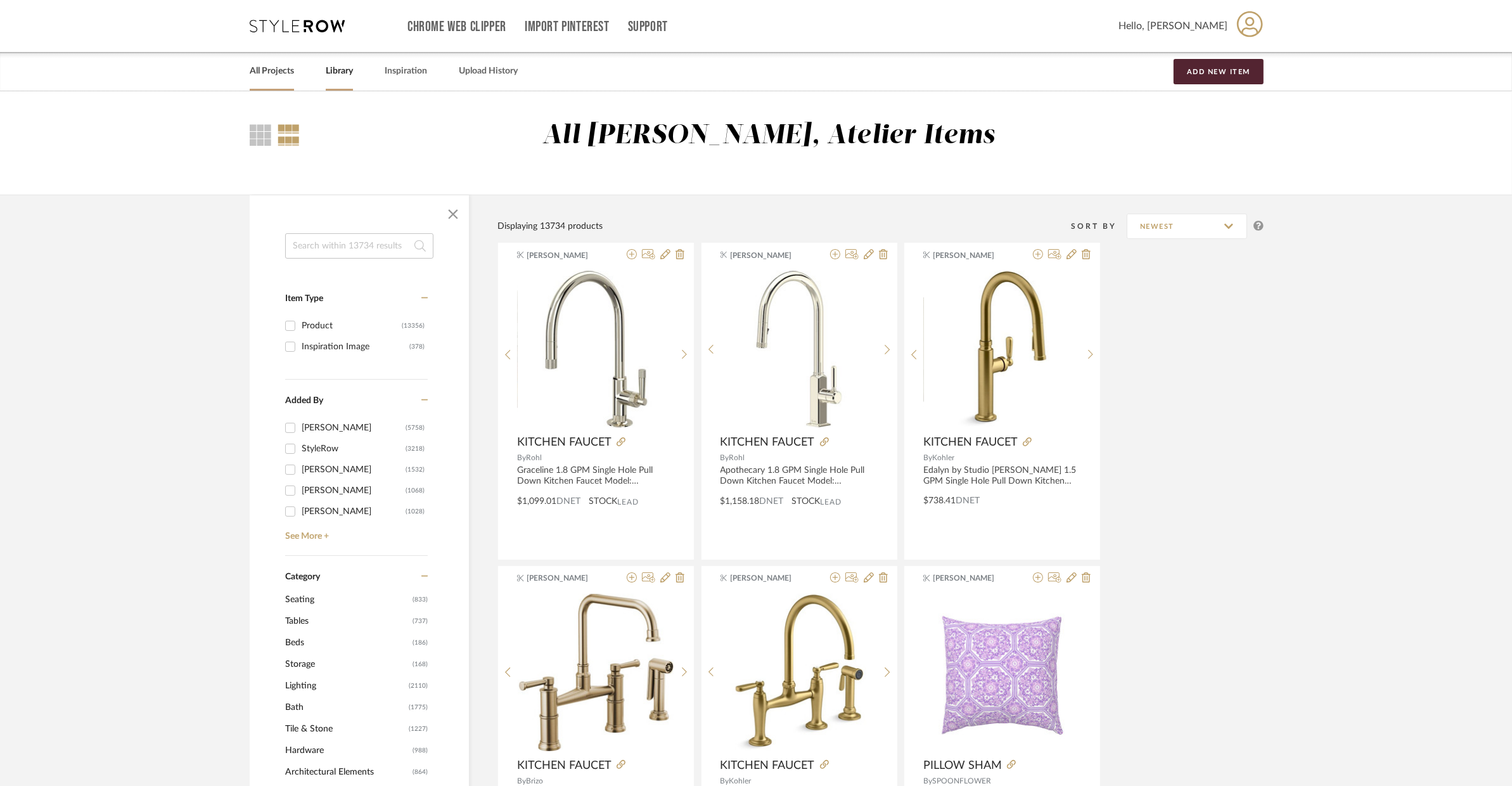
click at [283, 78] on link "All Projects" at bounding box center [272, 72] width 45 height 17
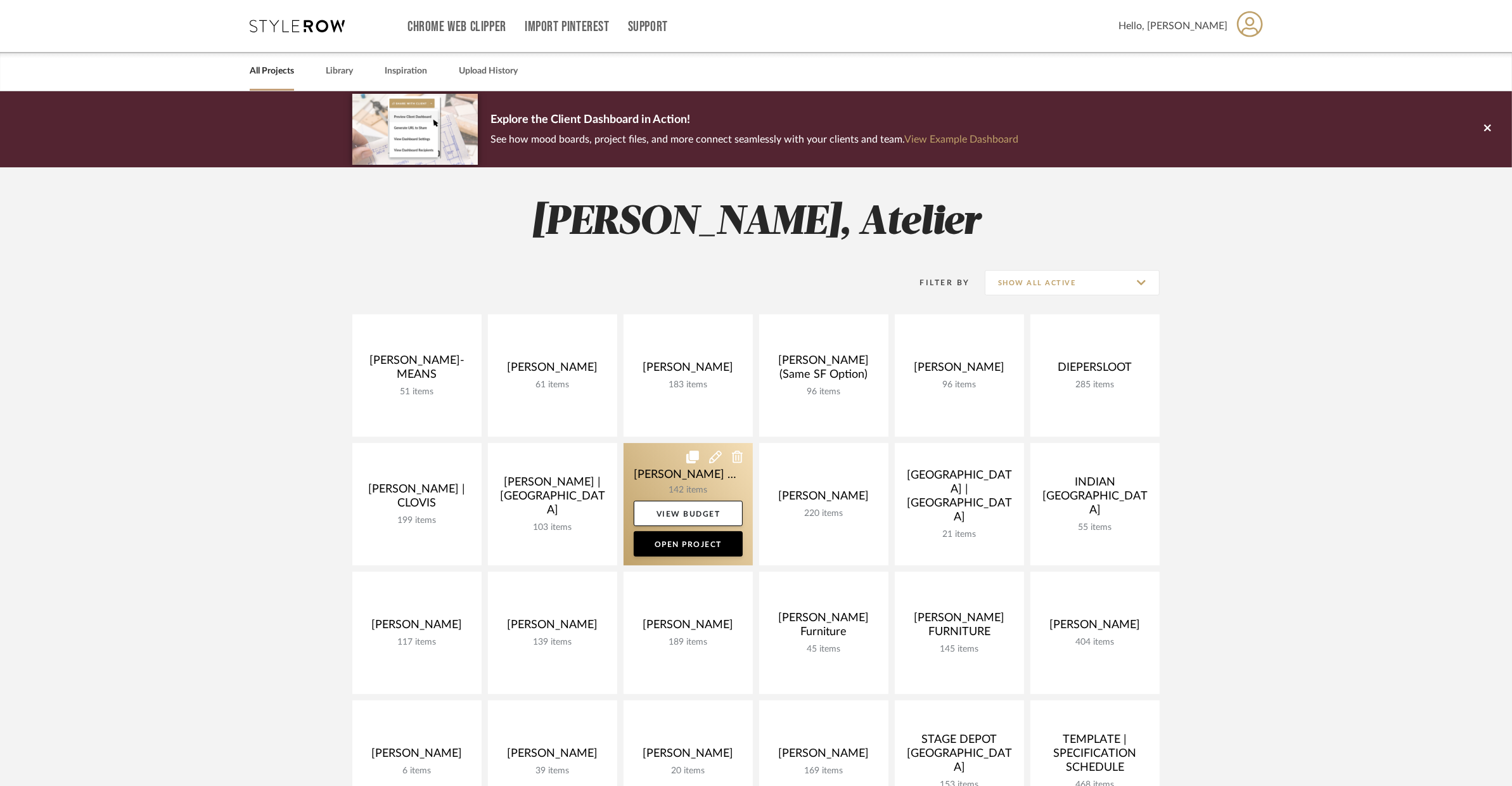
click at [684, 483] on link at bounding box center [688, 504] width 129 height 122
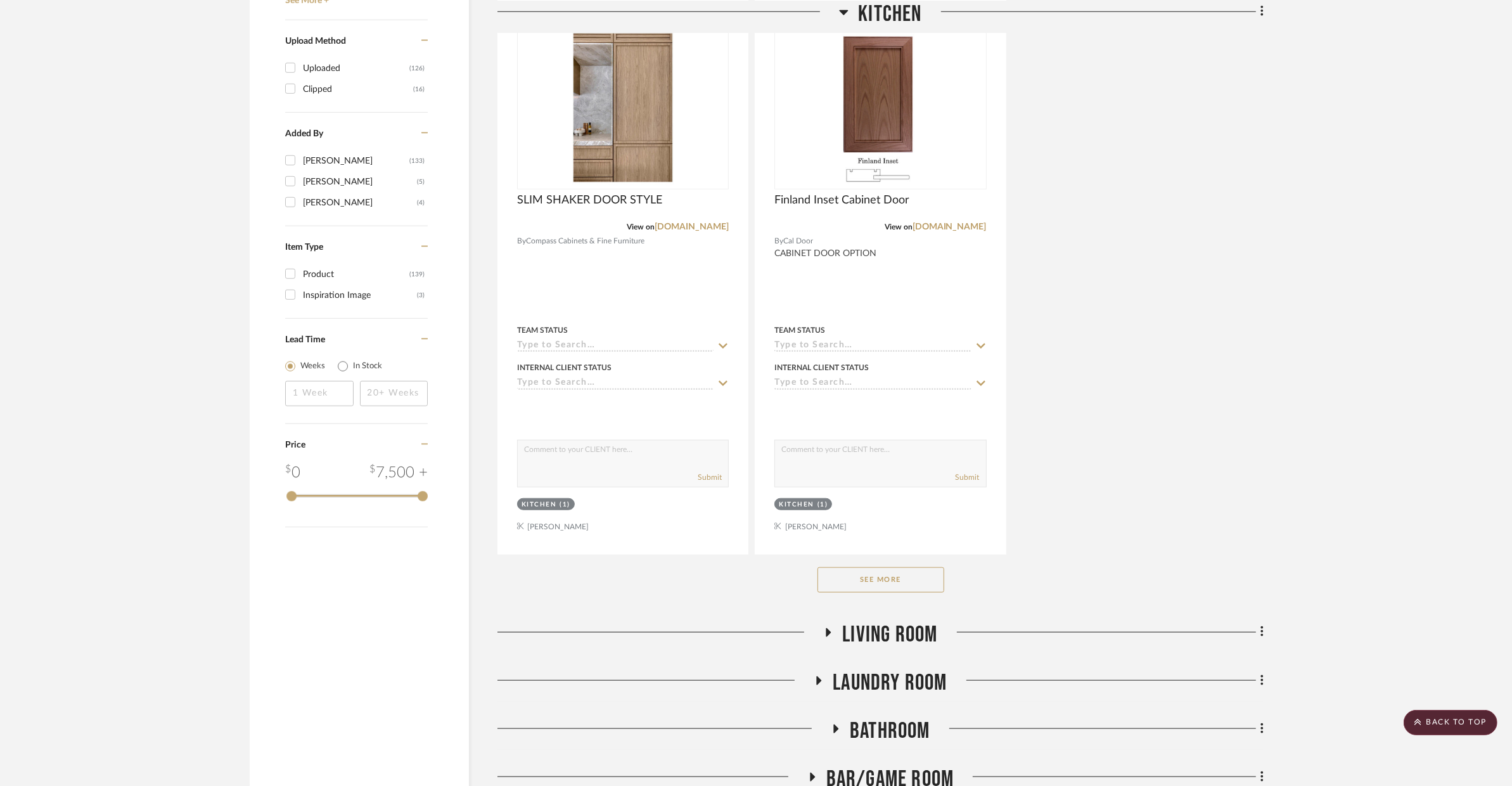
scroll to position [1524, 0]
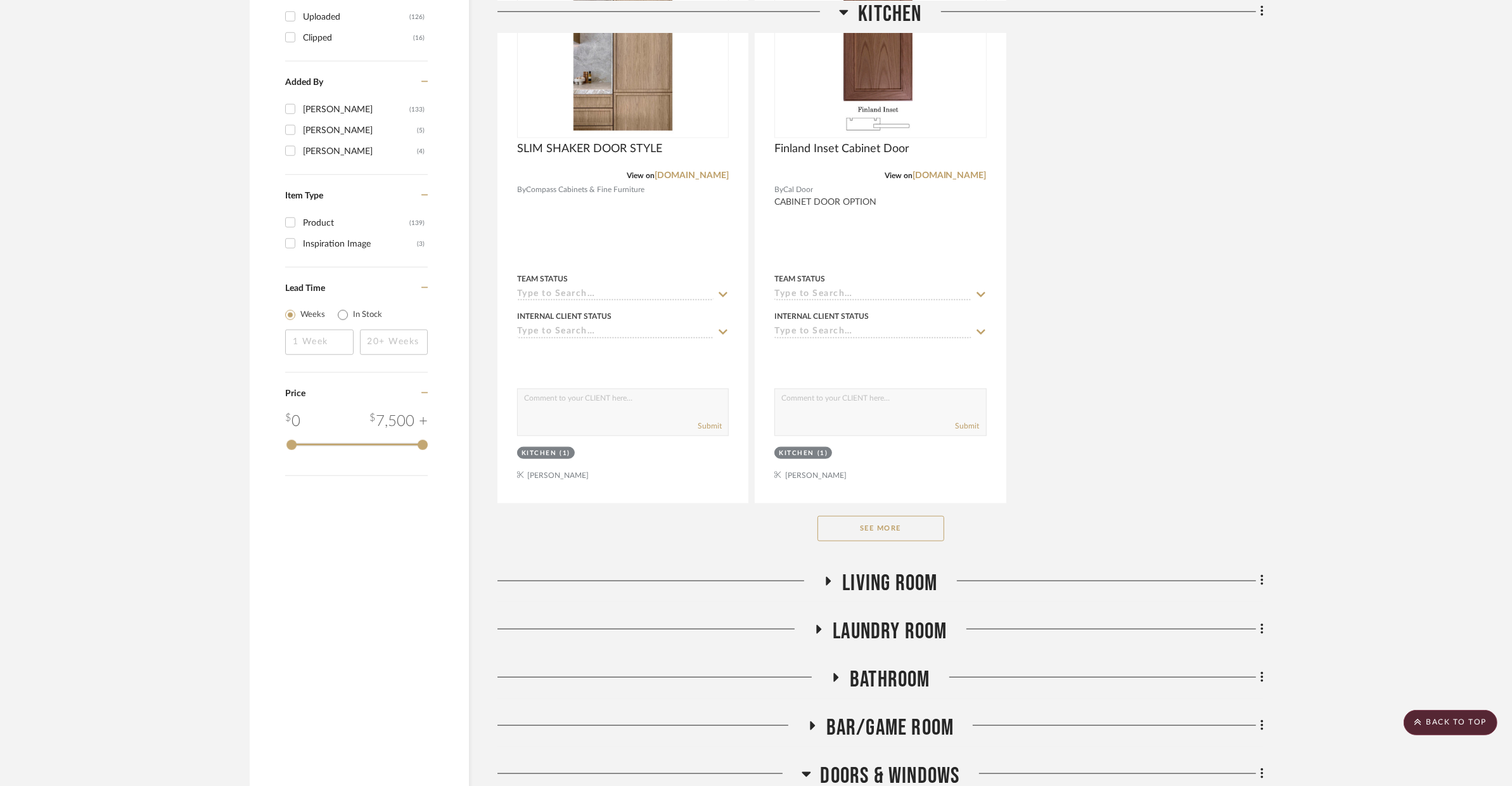
click at [910, 540] on button "See More" at bounding box center [880, 528] width 127 height 25
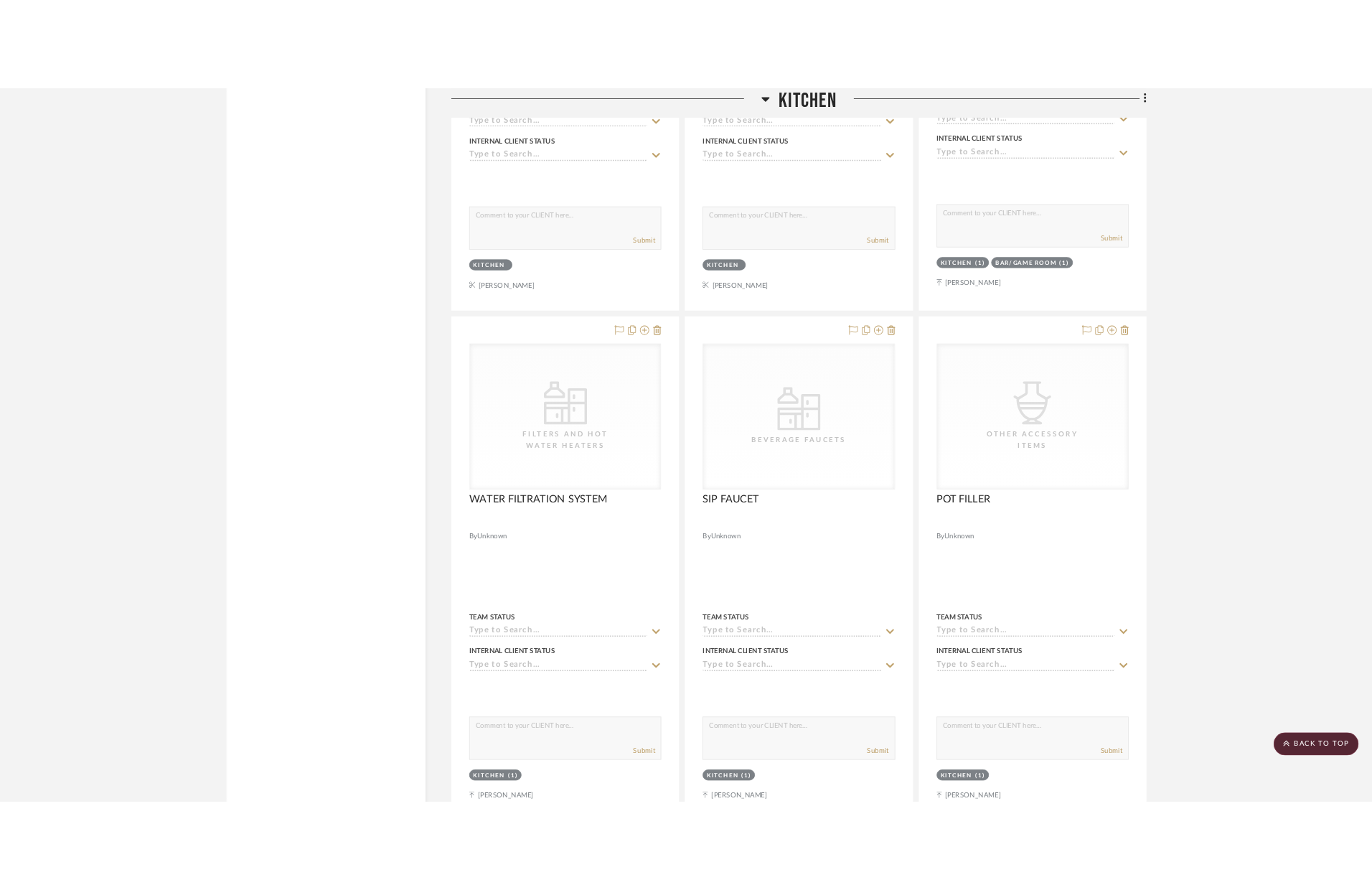
scroll to position [2388, 0]
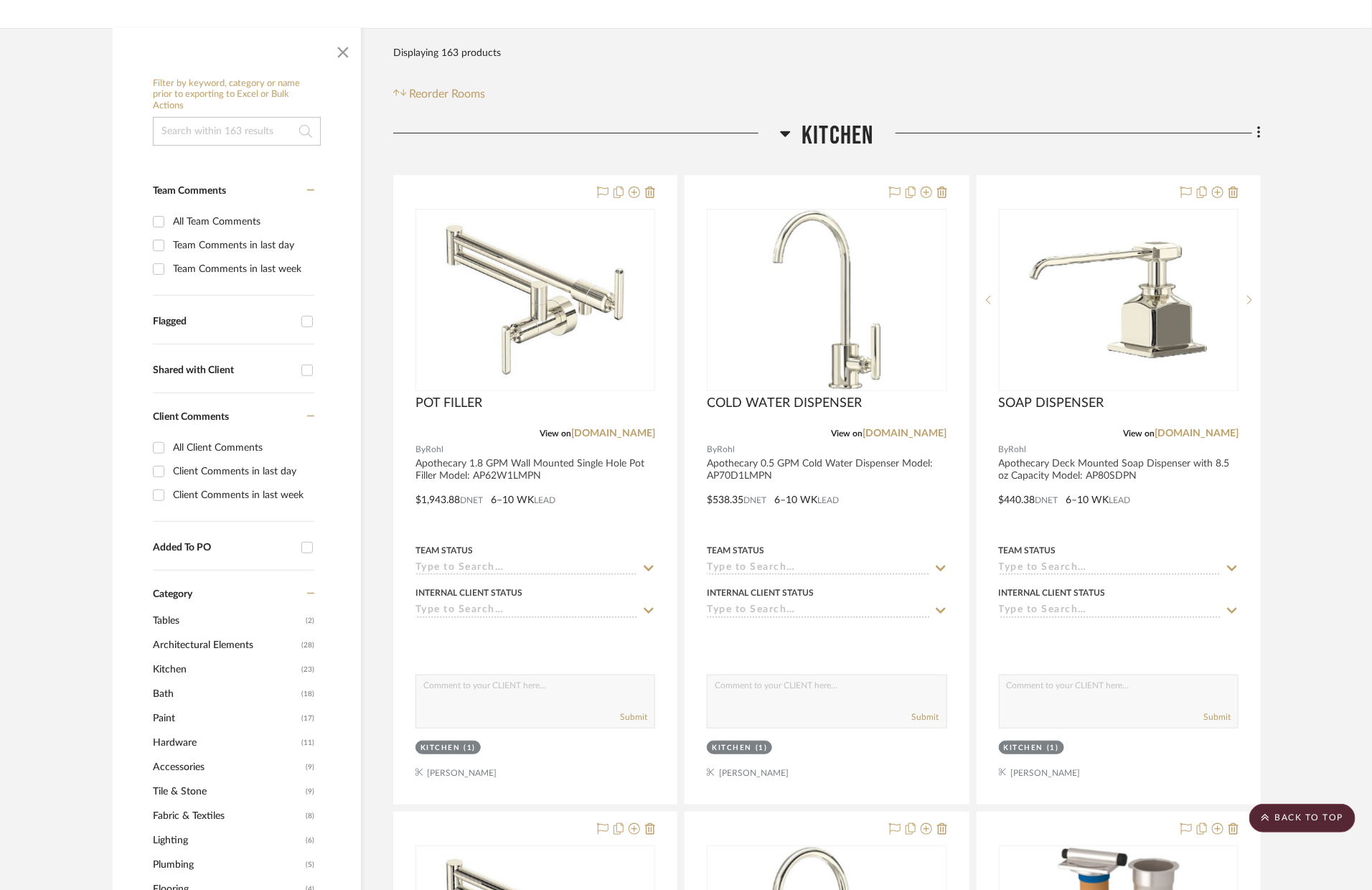
scroll to position [216, 0]
drag, startPoint x: 1086, startPoint y: 676, endPoint x: 605, endPoint y: 7, distance: 824.0
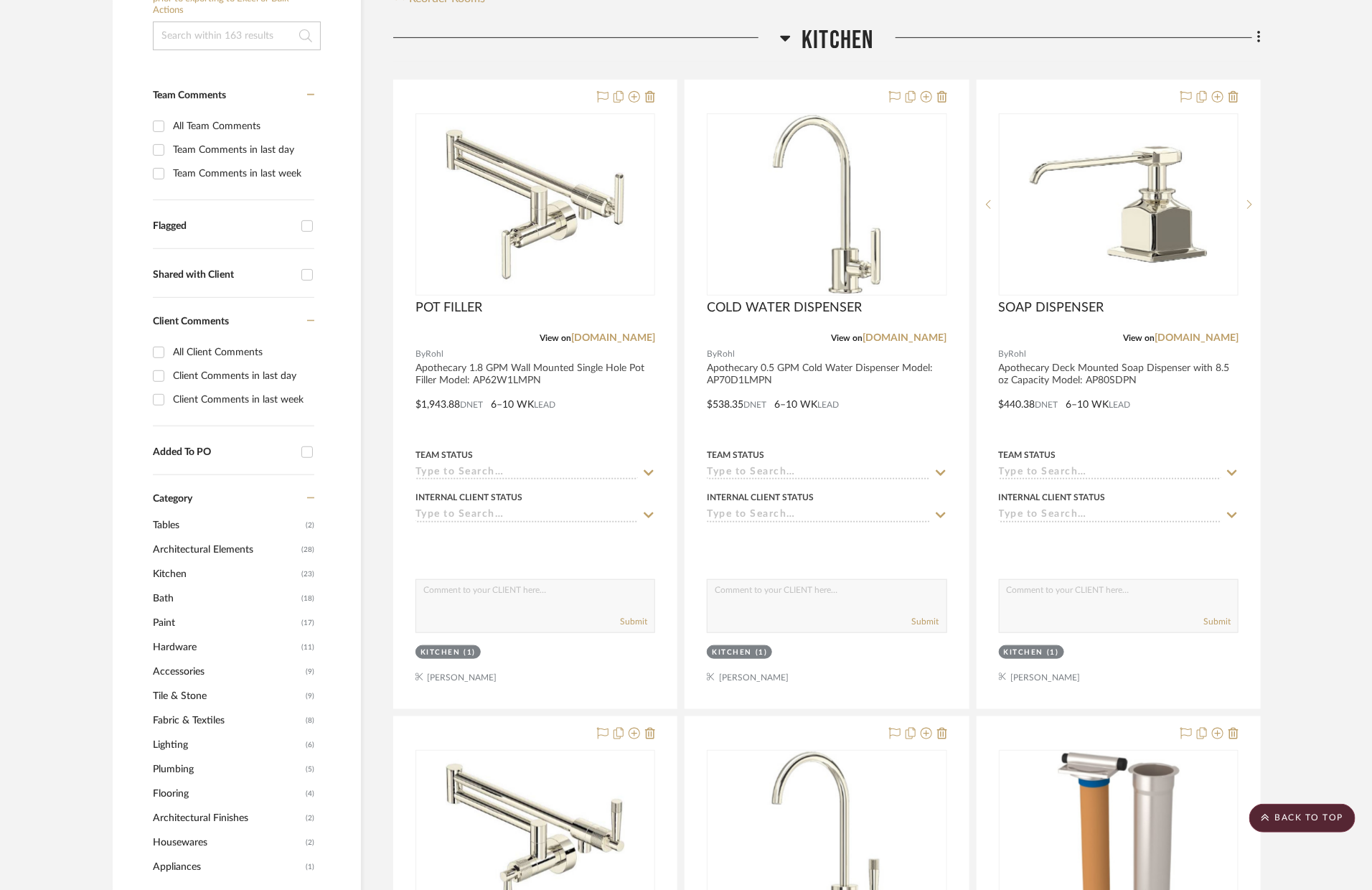
scroll to position [309, 0]
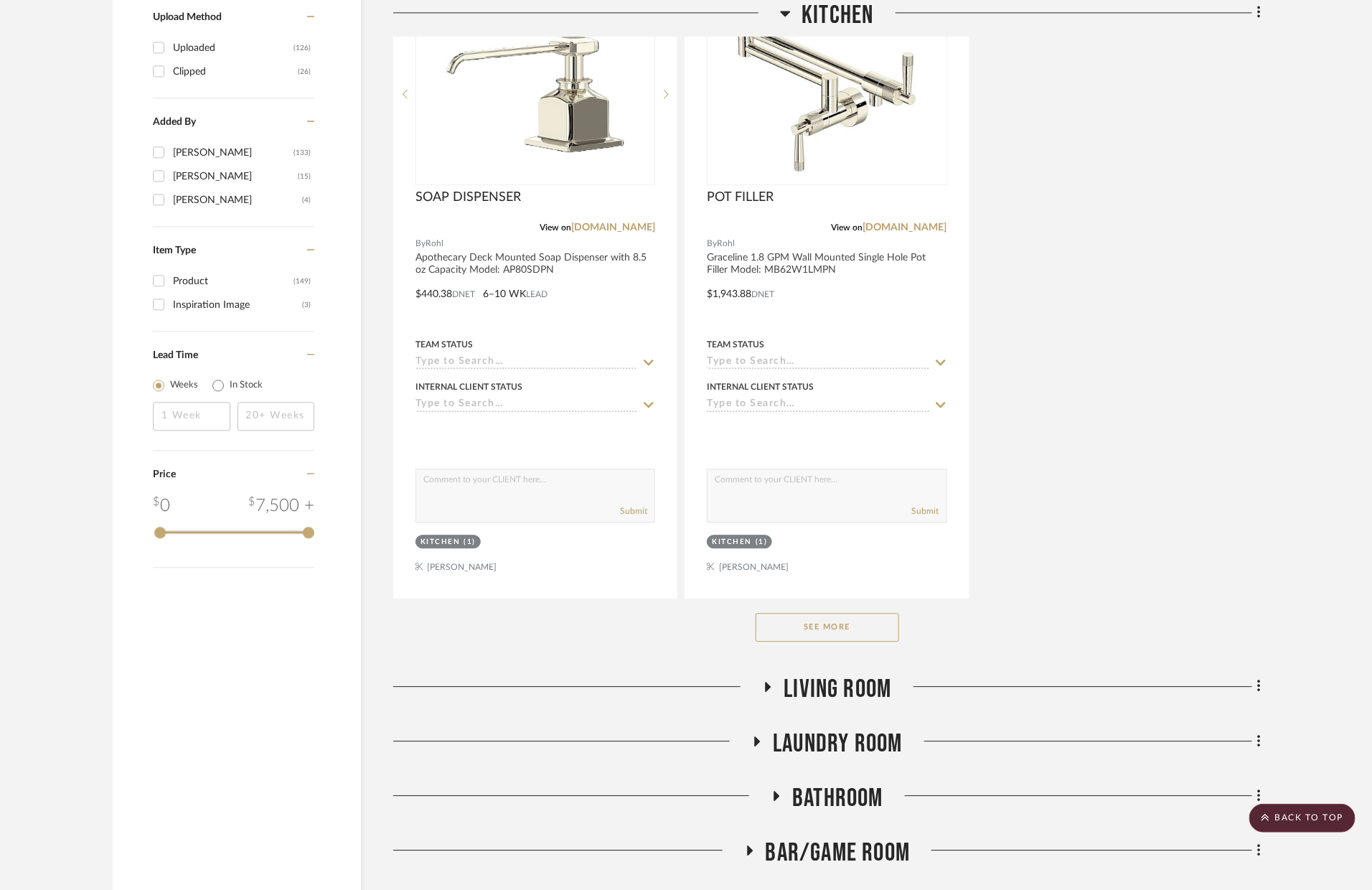
scroll to position [1888, 0]
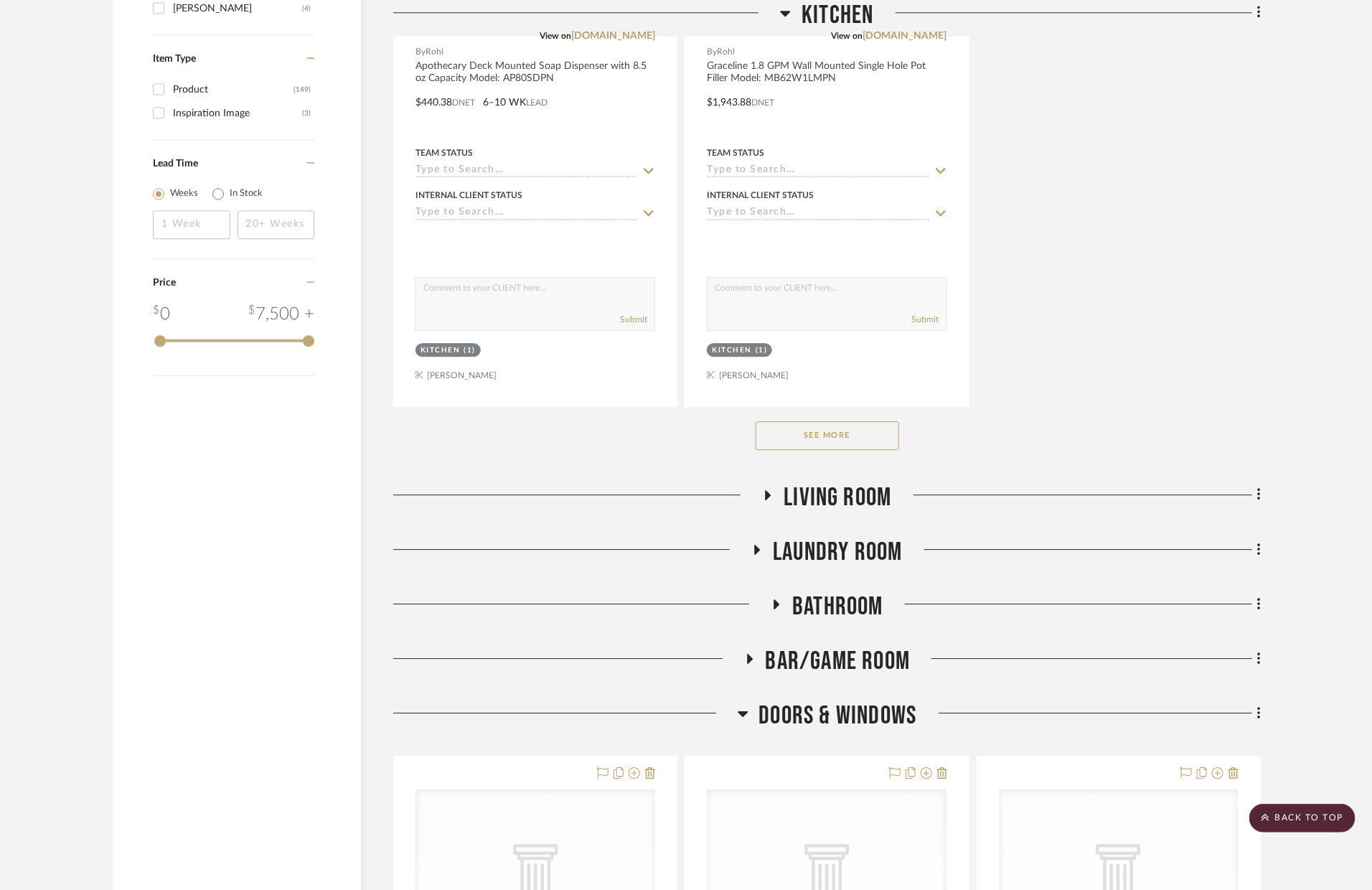
click at [873, 437] on button "See More" at bounding box center [827, 435] width 144 height 29
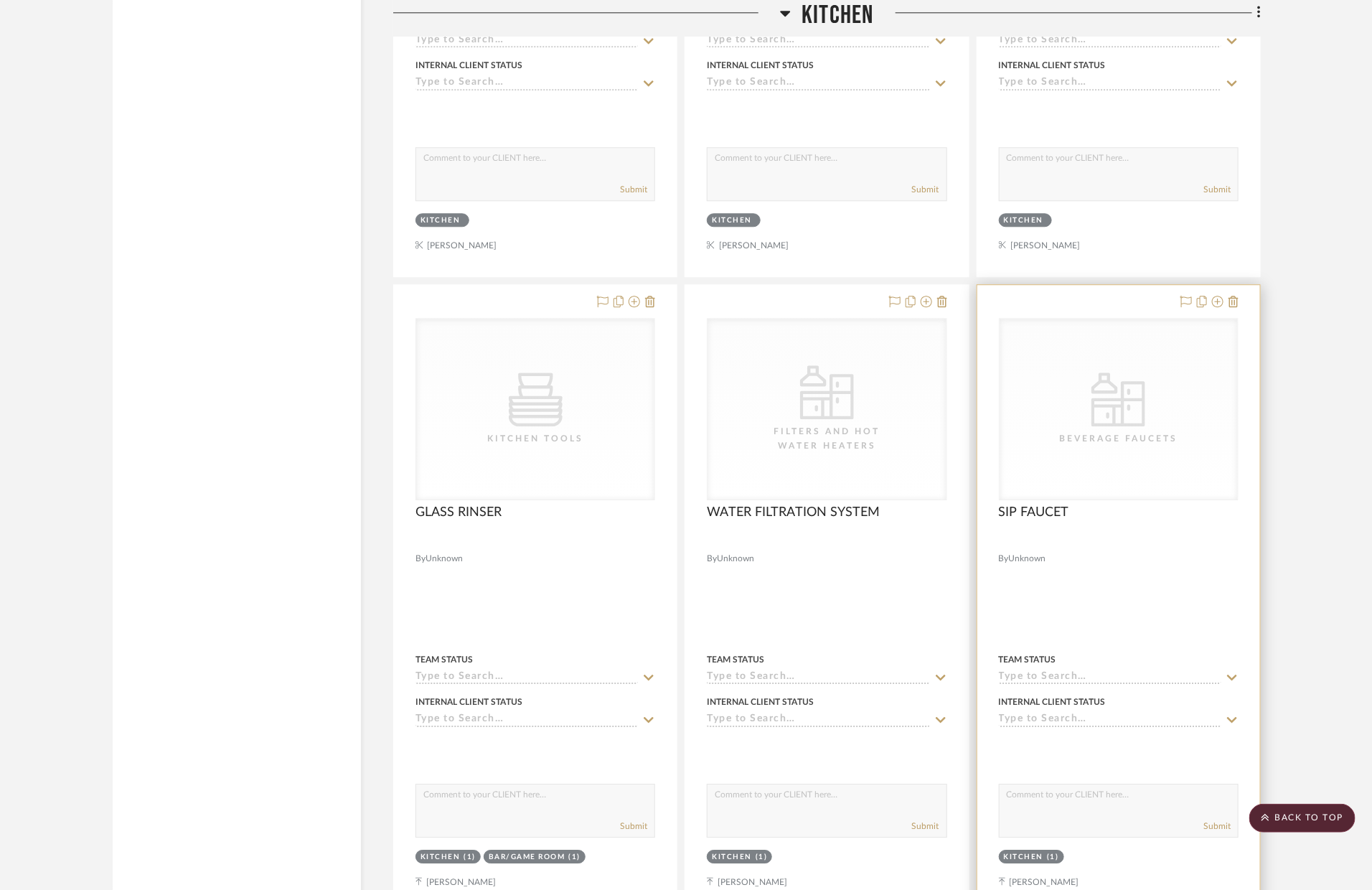
scroll to position [4565, 0]
click at [1229, 302] on icon at bounding box center [1234, 303] width 10 height 11
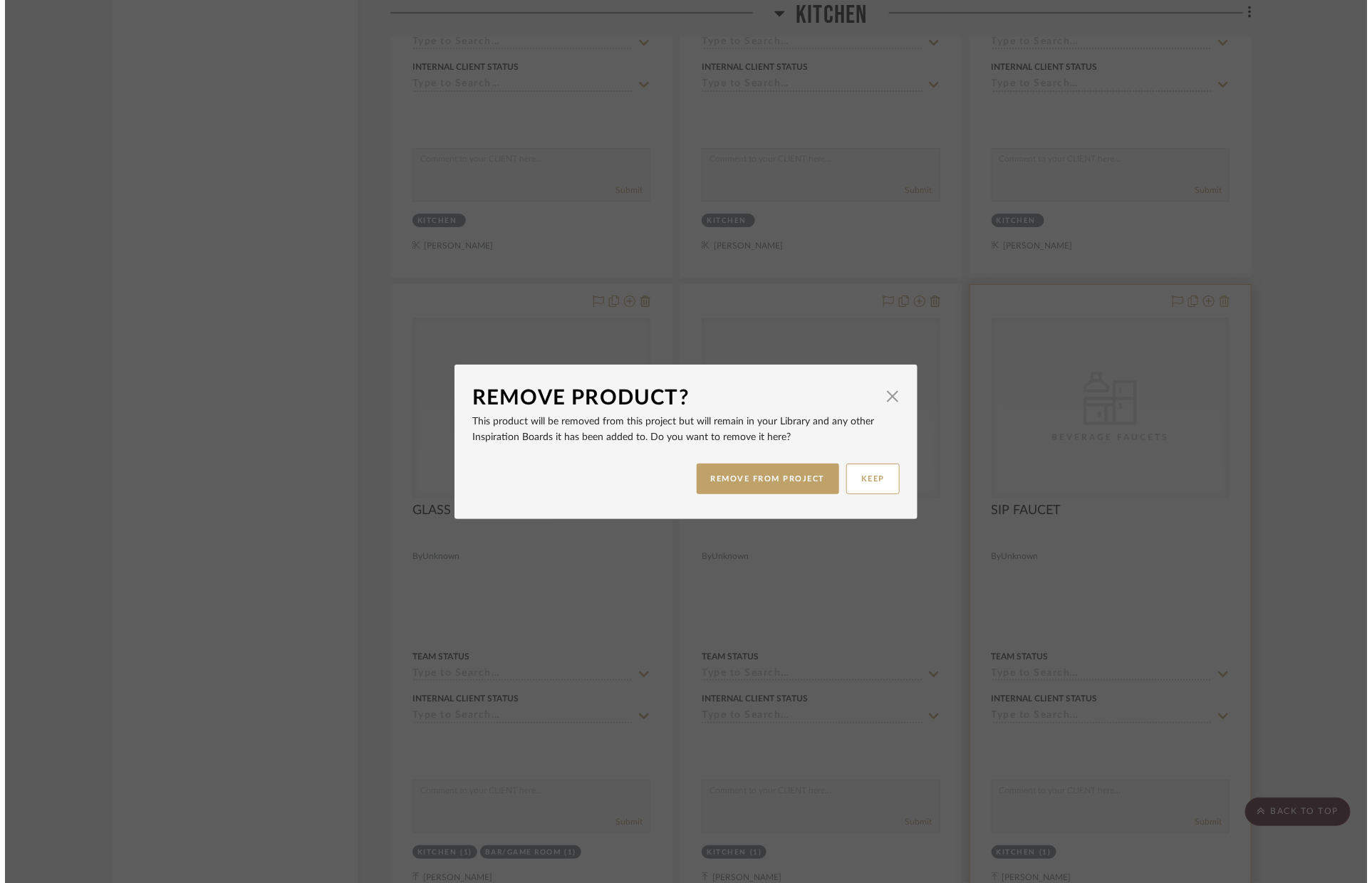
scroll to position [0, 0]
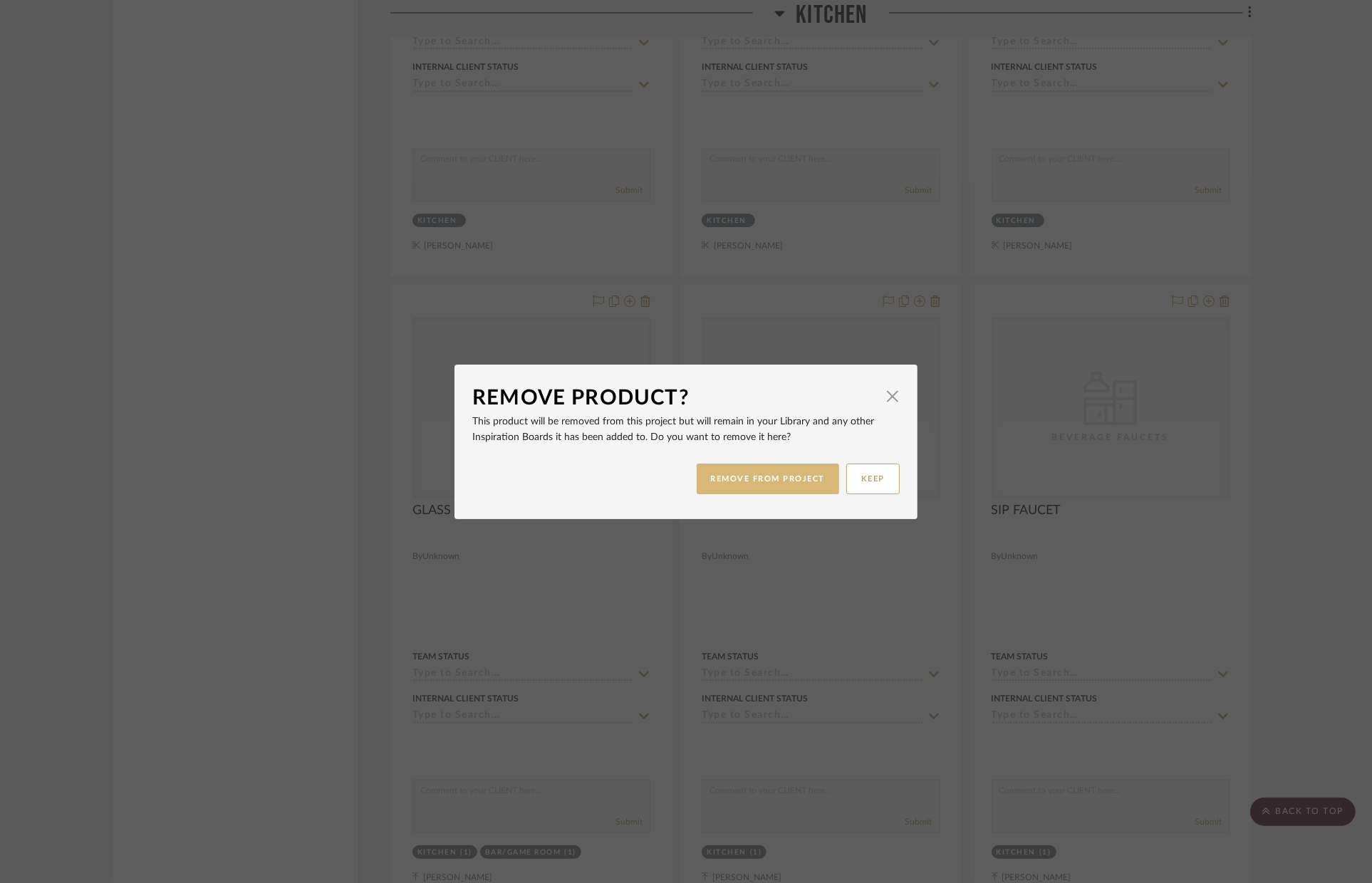
click at [791, 474] on button "REMOVE FROM PROJECT" at bounding box center [768, 478] width 144 height 30
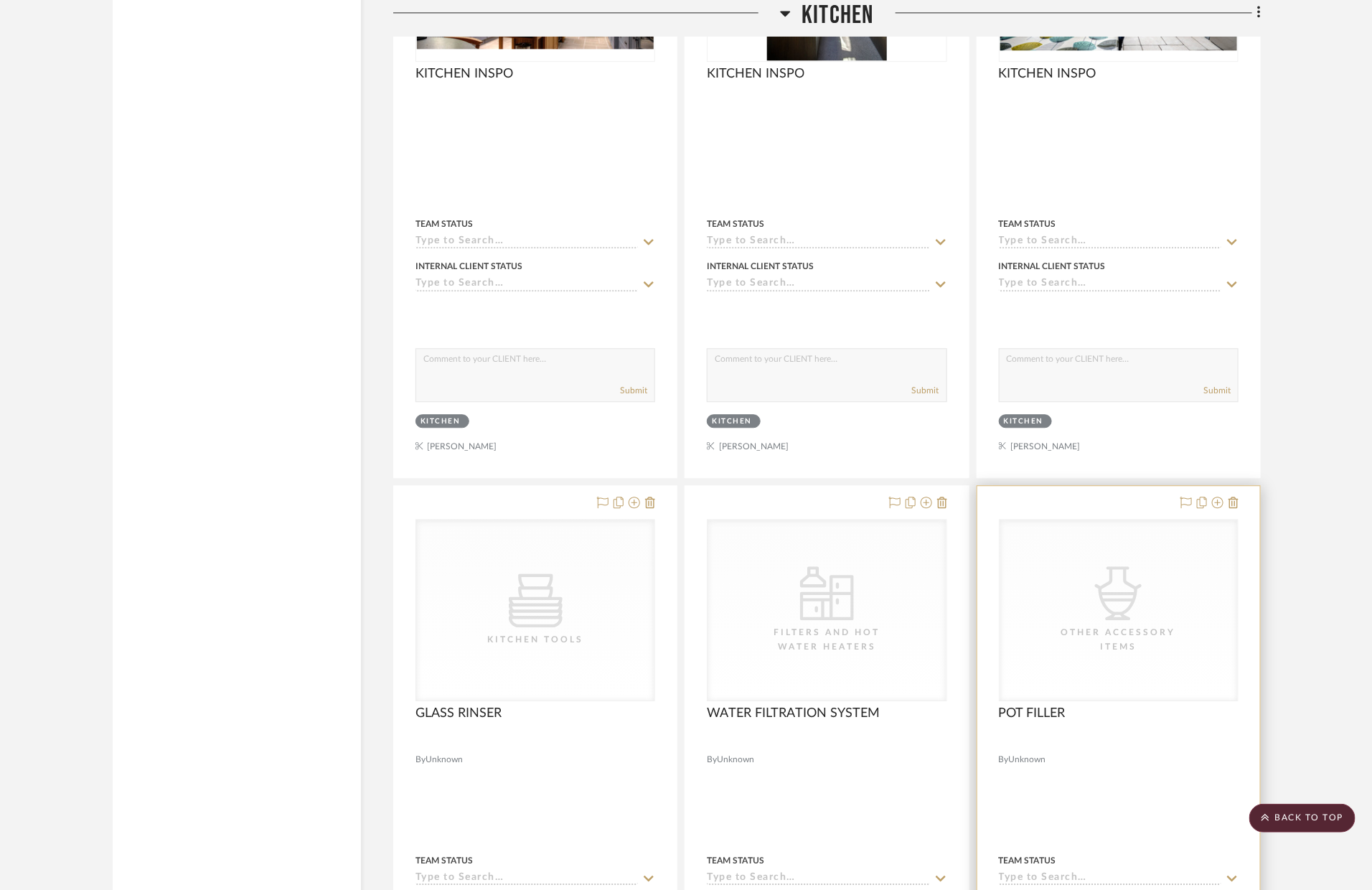
scroll to position [4338, 0]
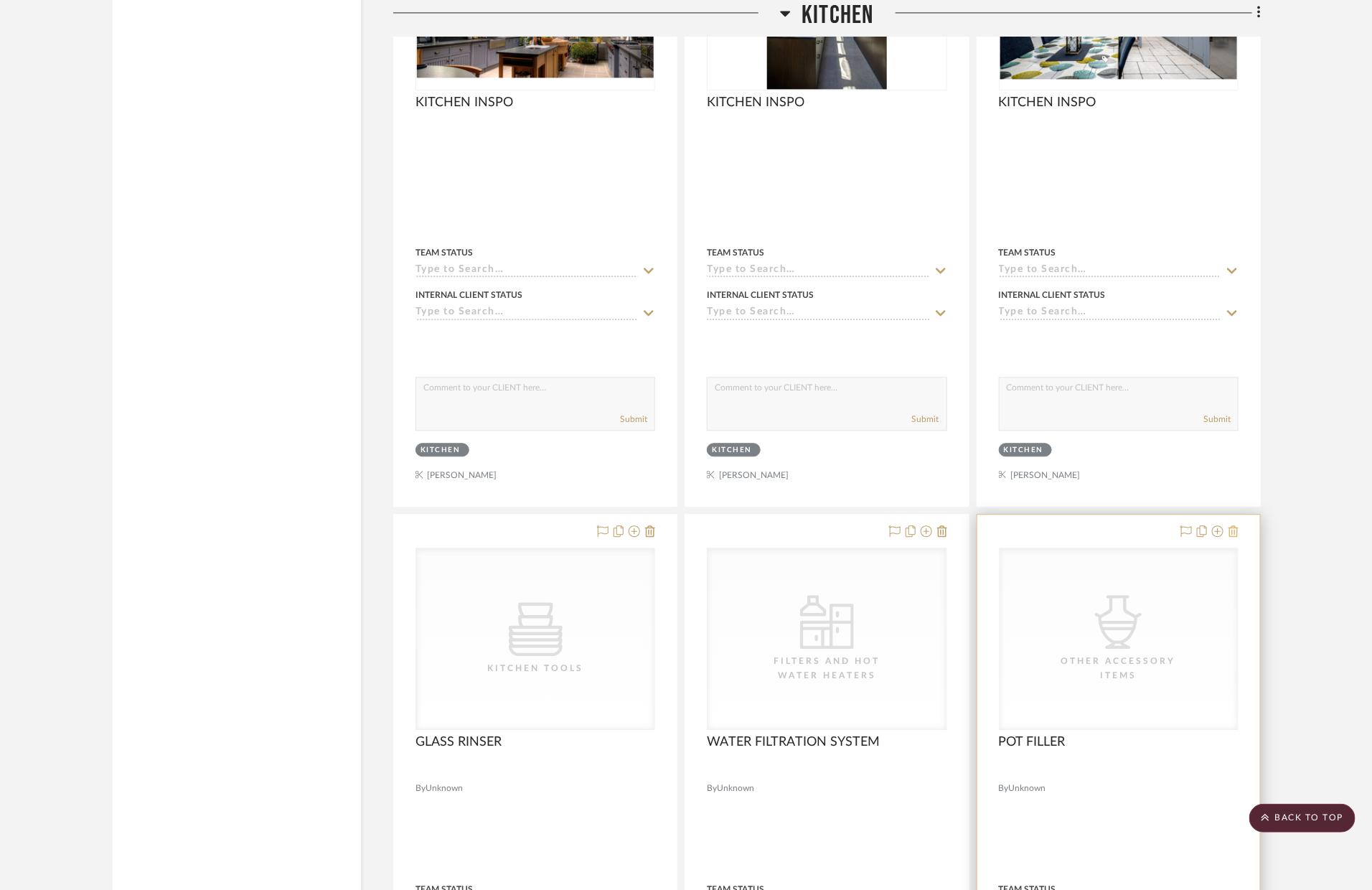
click at [1234, 533] on icon at bounding box center [1234, 531] width 10 height 11
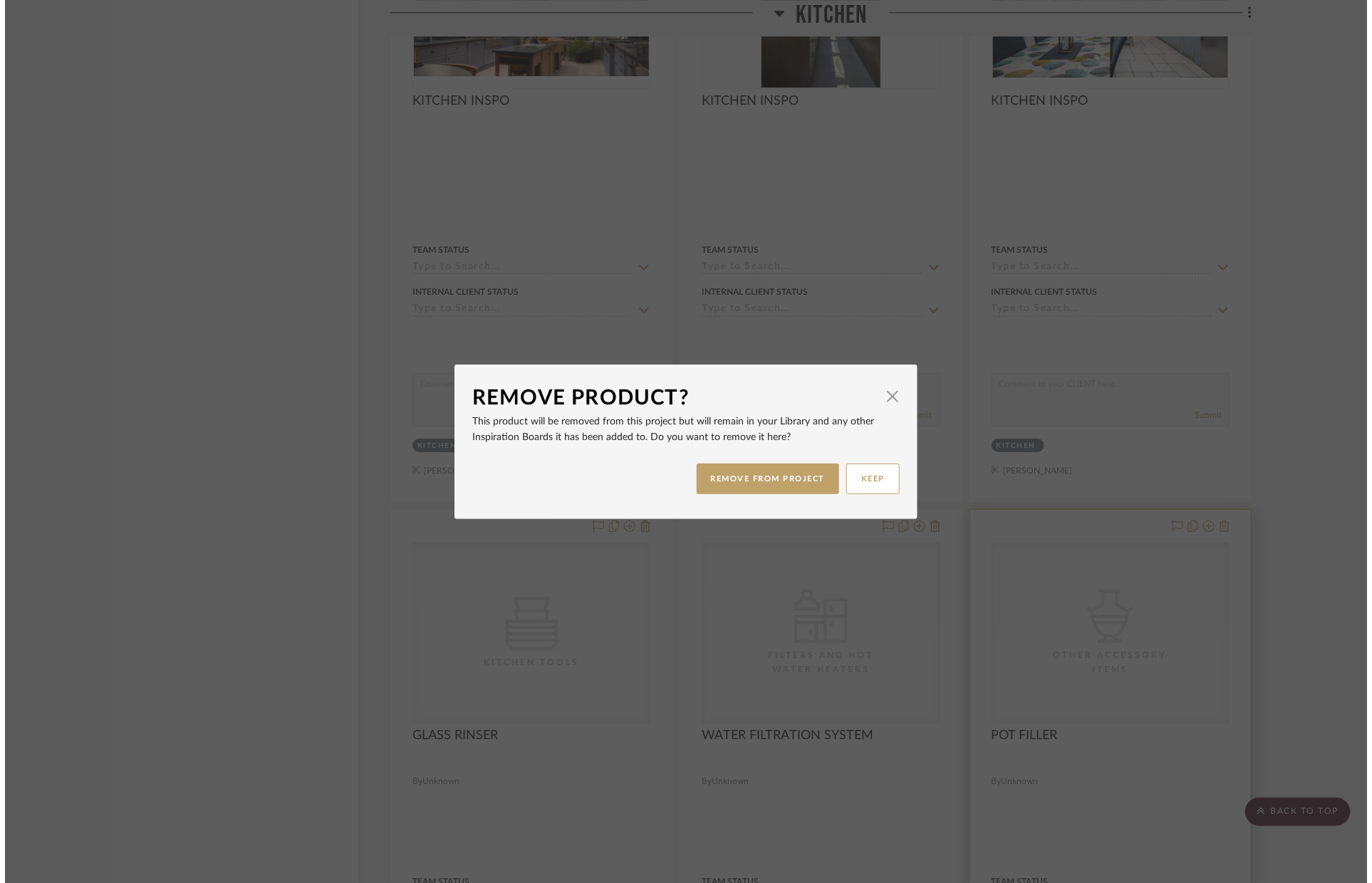
scroll to position [0, 0]
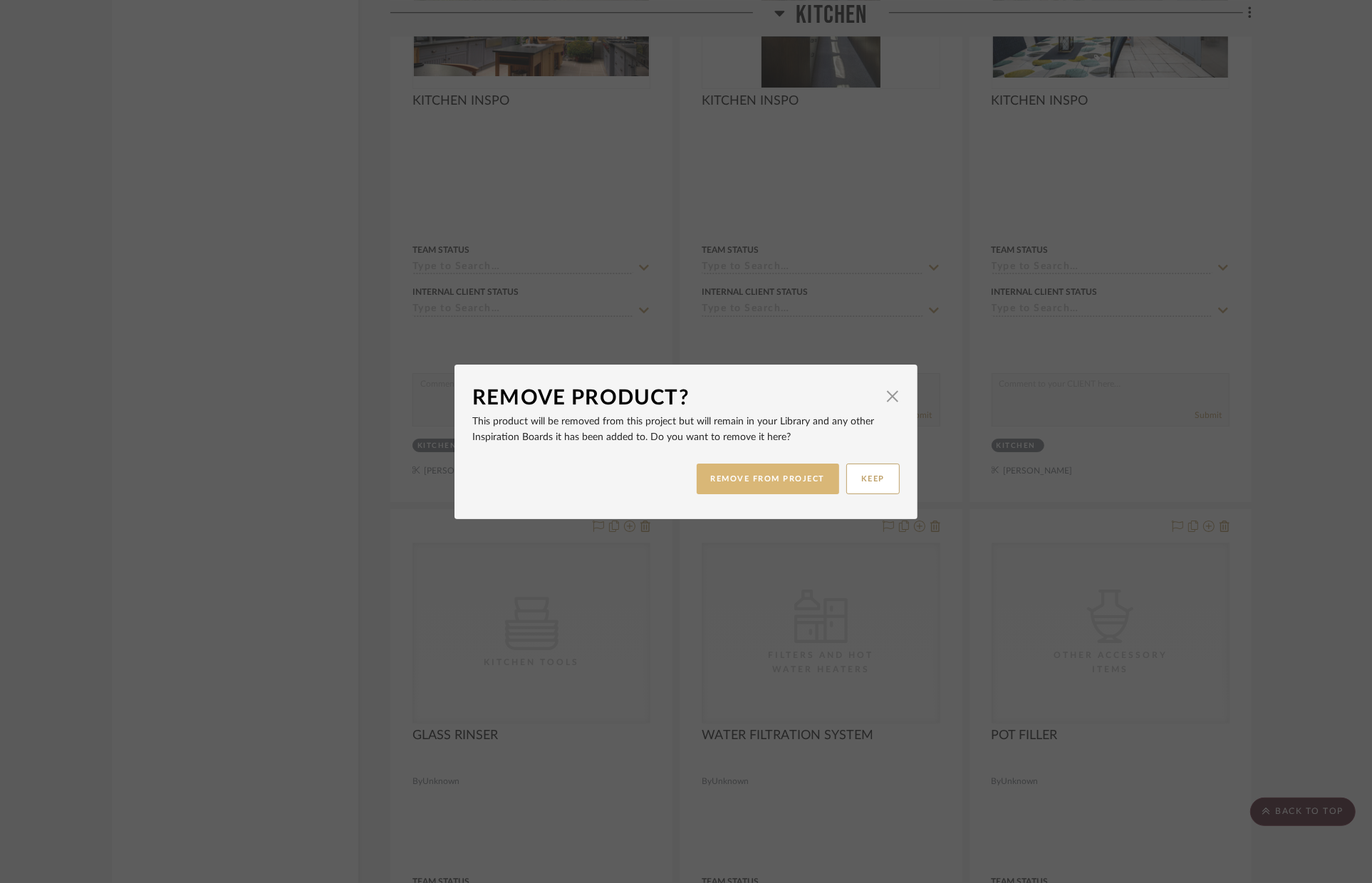
click at [780, 483] on button "REMOVE FROM PROJECT" at bounding box center [768, 478] width 144 height 30
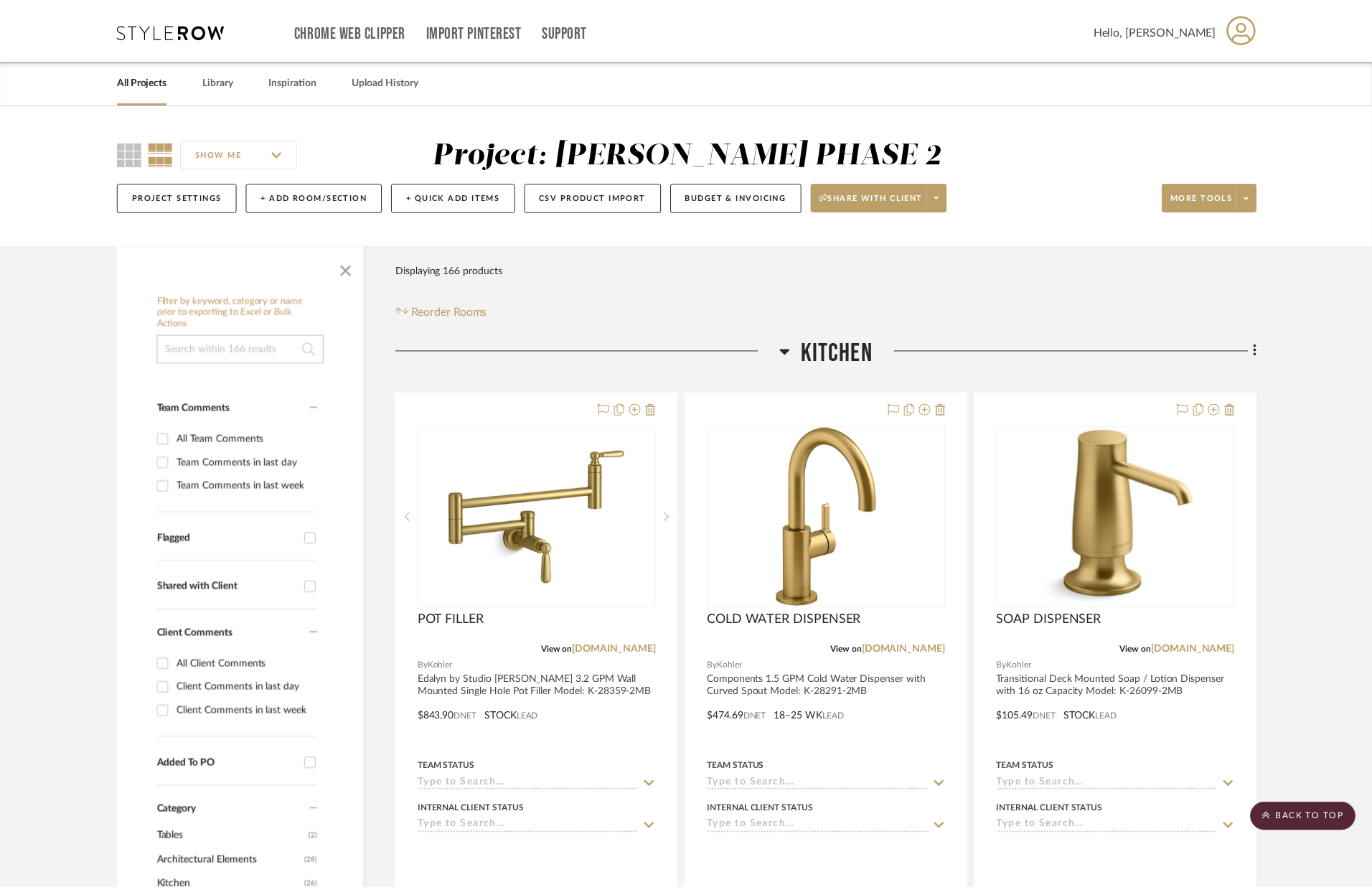
scroll to position [4338, 0]
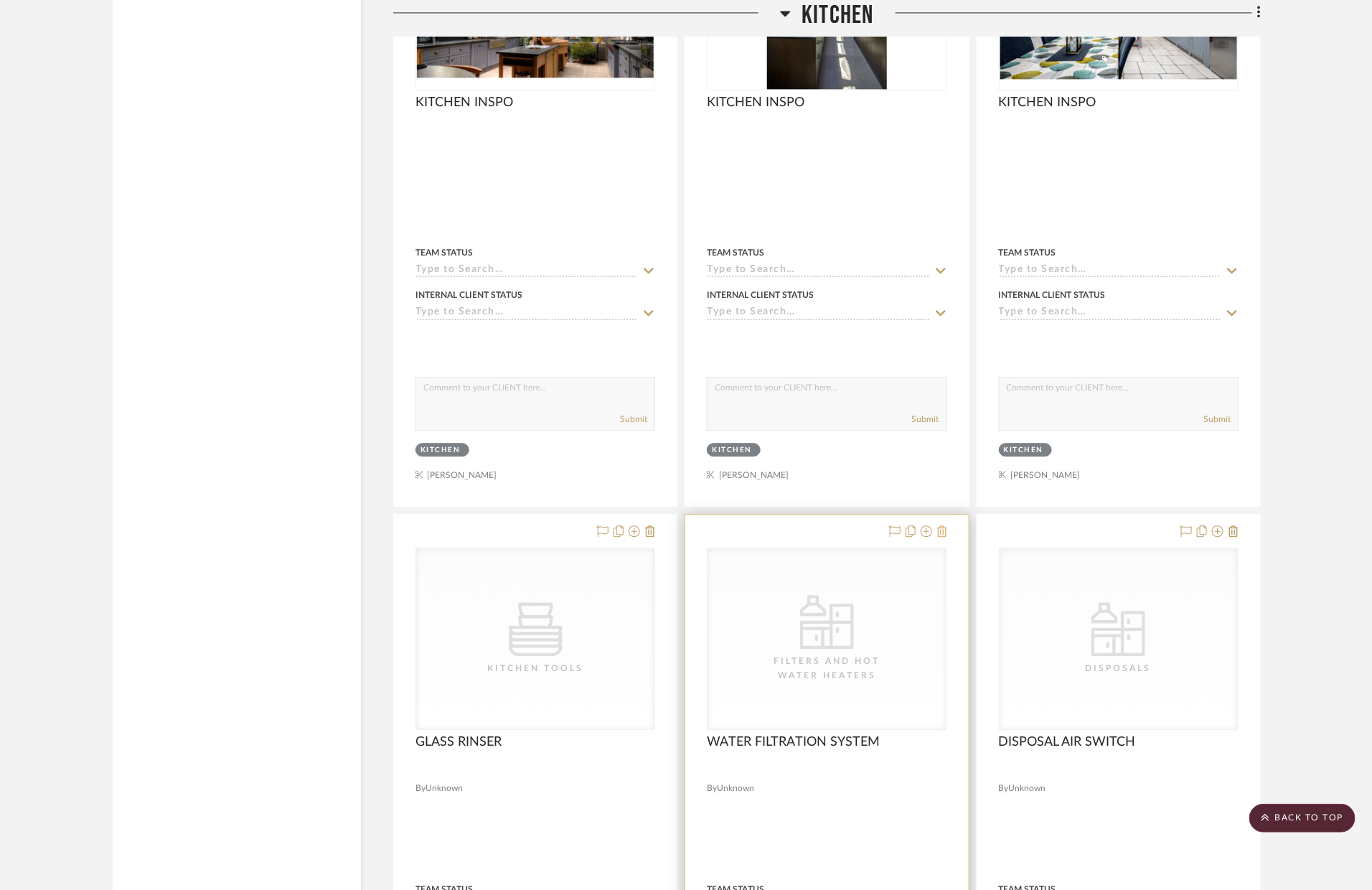
click at [946, 531] on icon at bounding box center [942, 531] width 10 height 11
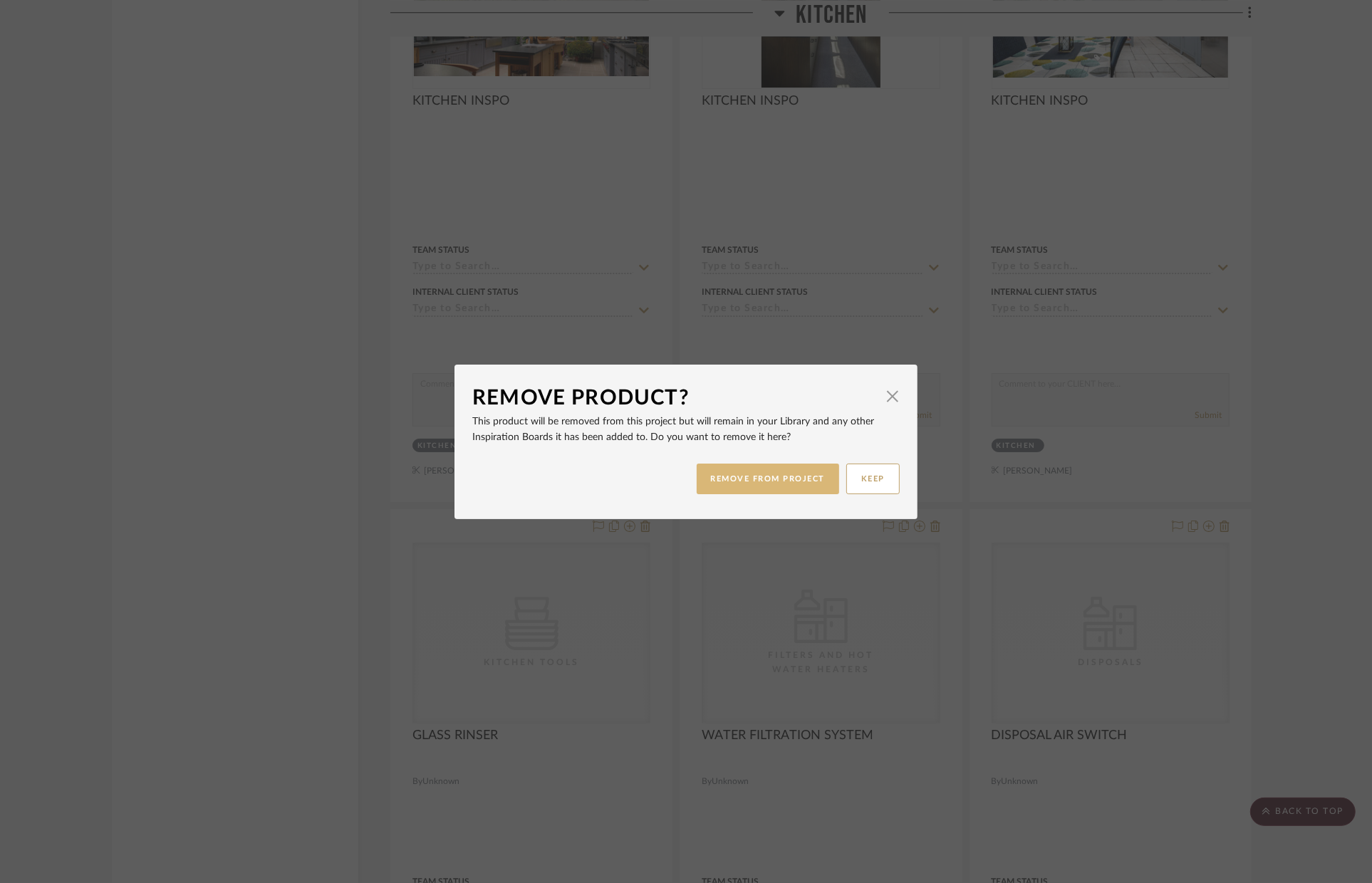
click at [778, 465] on button "REMOVE FROM PROJECT" at bounding box center [768, 478] width 144 height 30
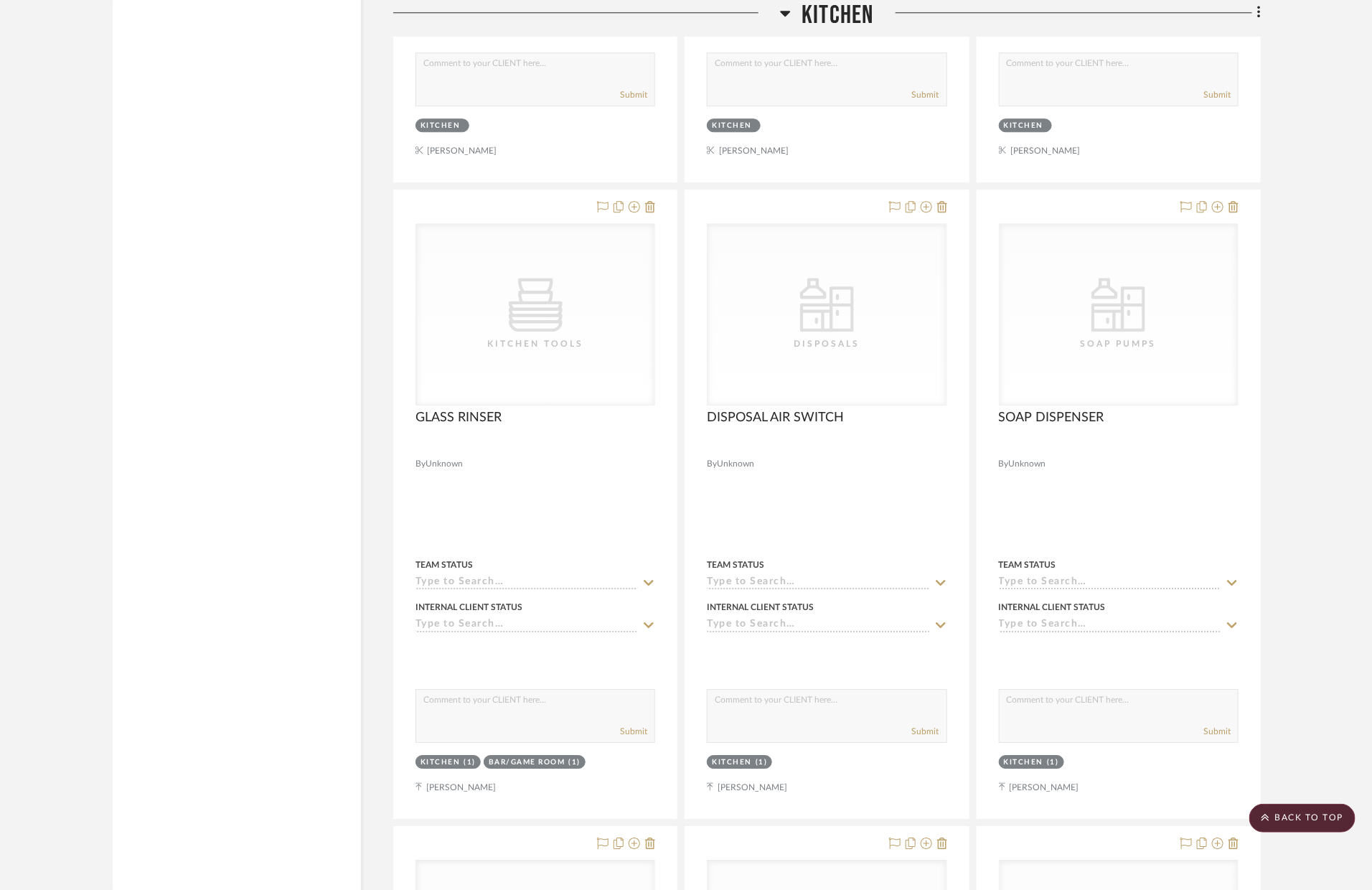
scroll to position [4665, 0]
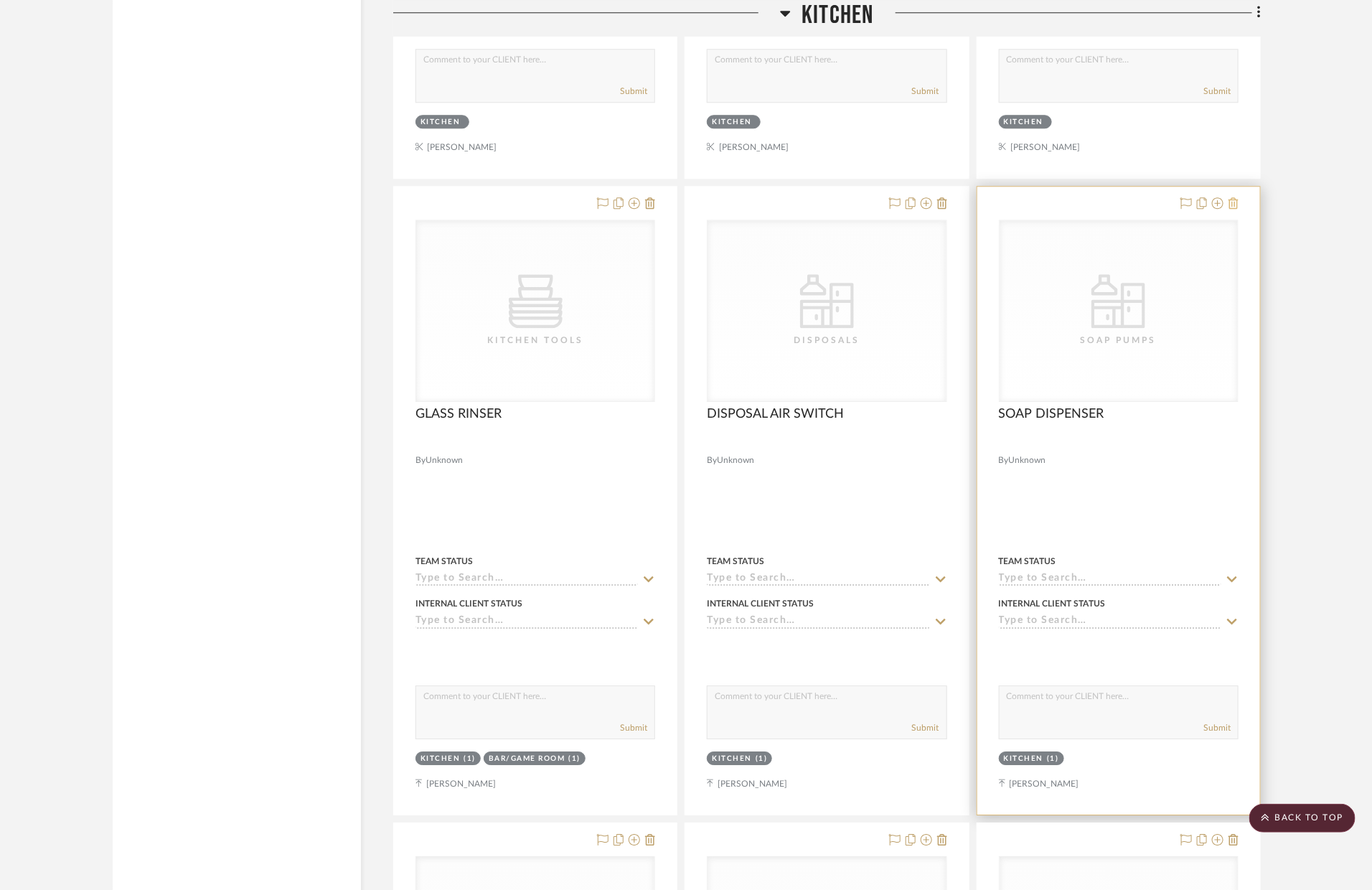
click at [1232, 209] on fa-icon at bounding box center [1234, 203] width 10 height 11
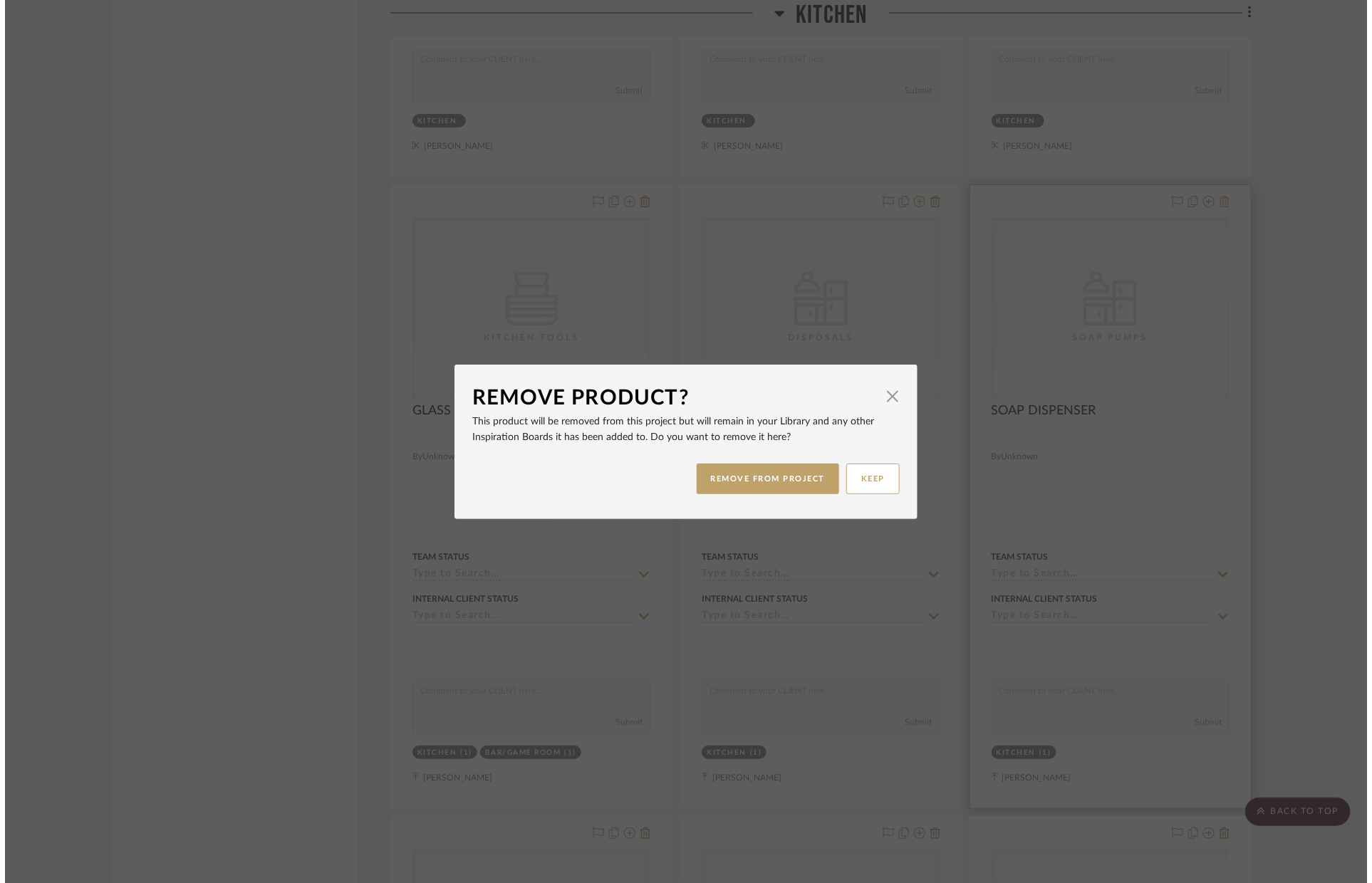
scroll to position [0, 0]
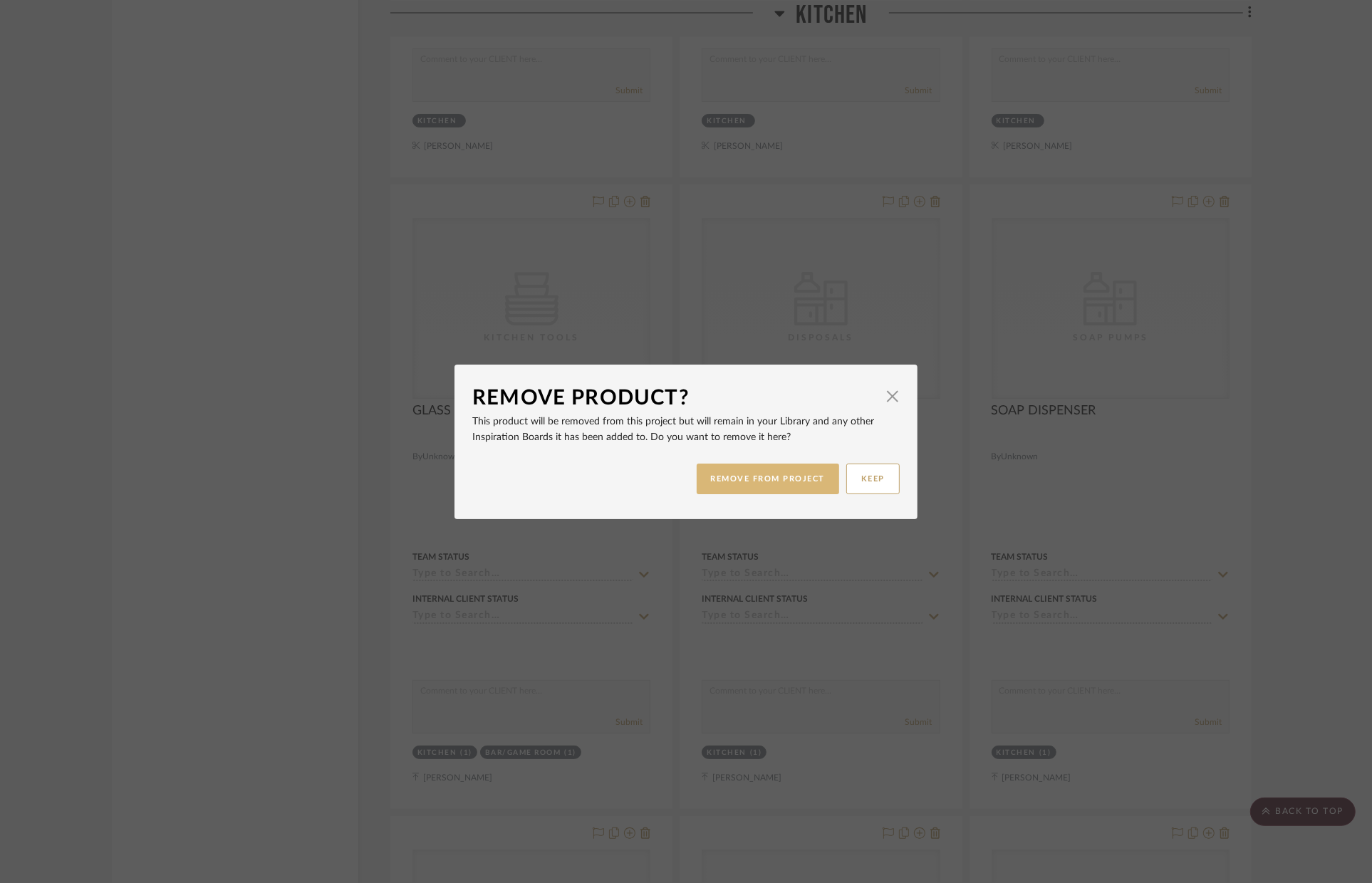
click at [799, 474] on button "REMOVE FROM PROJECT" at bounding box center [768, 478] width 144 height 30
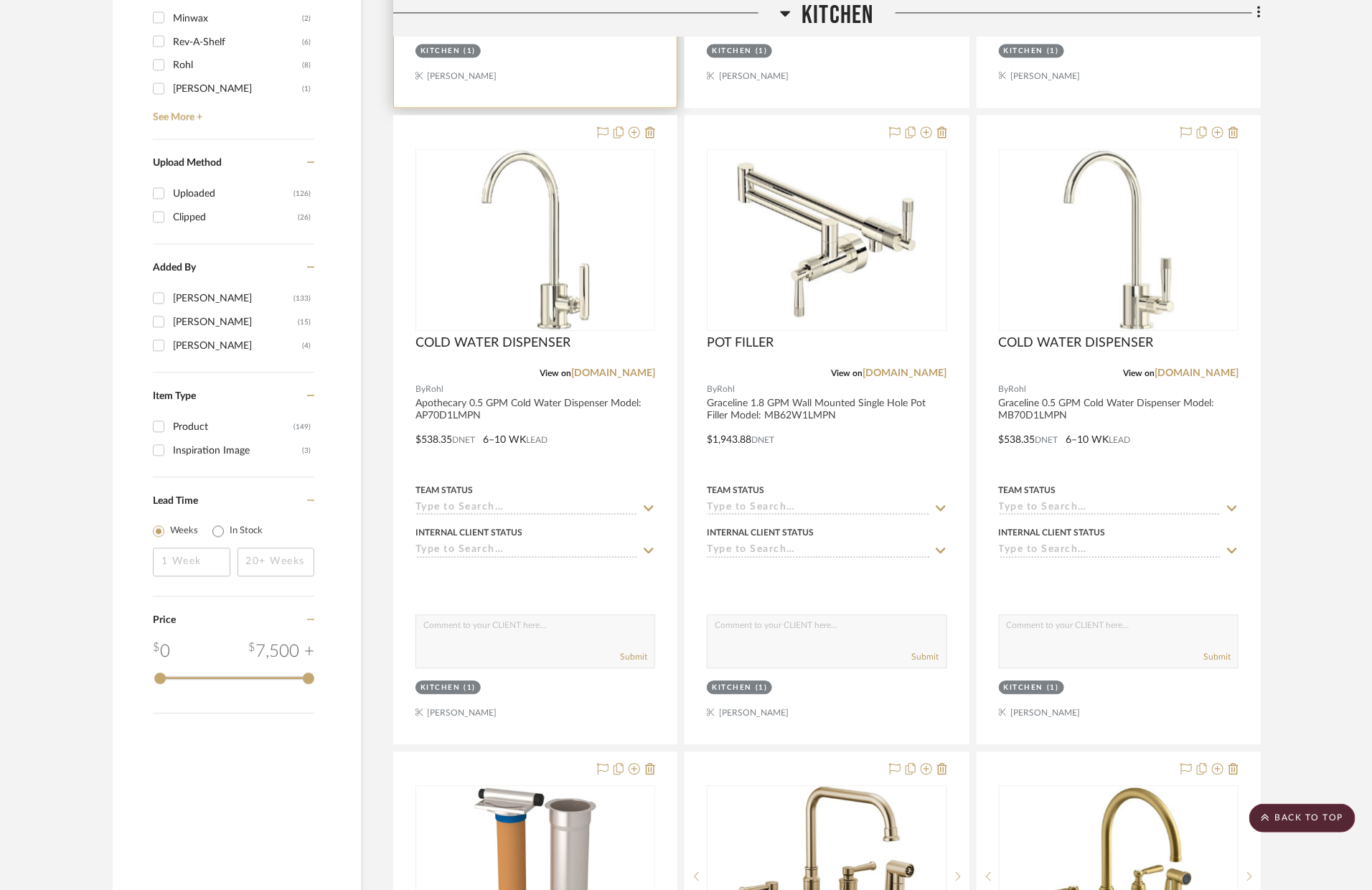
scroll to position [1310, 0]
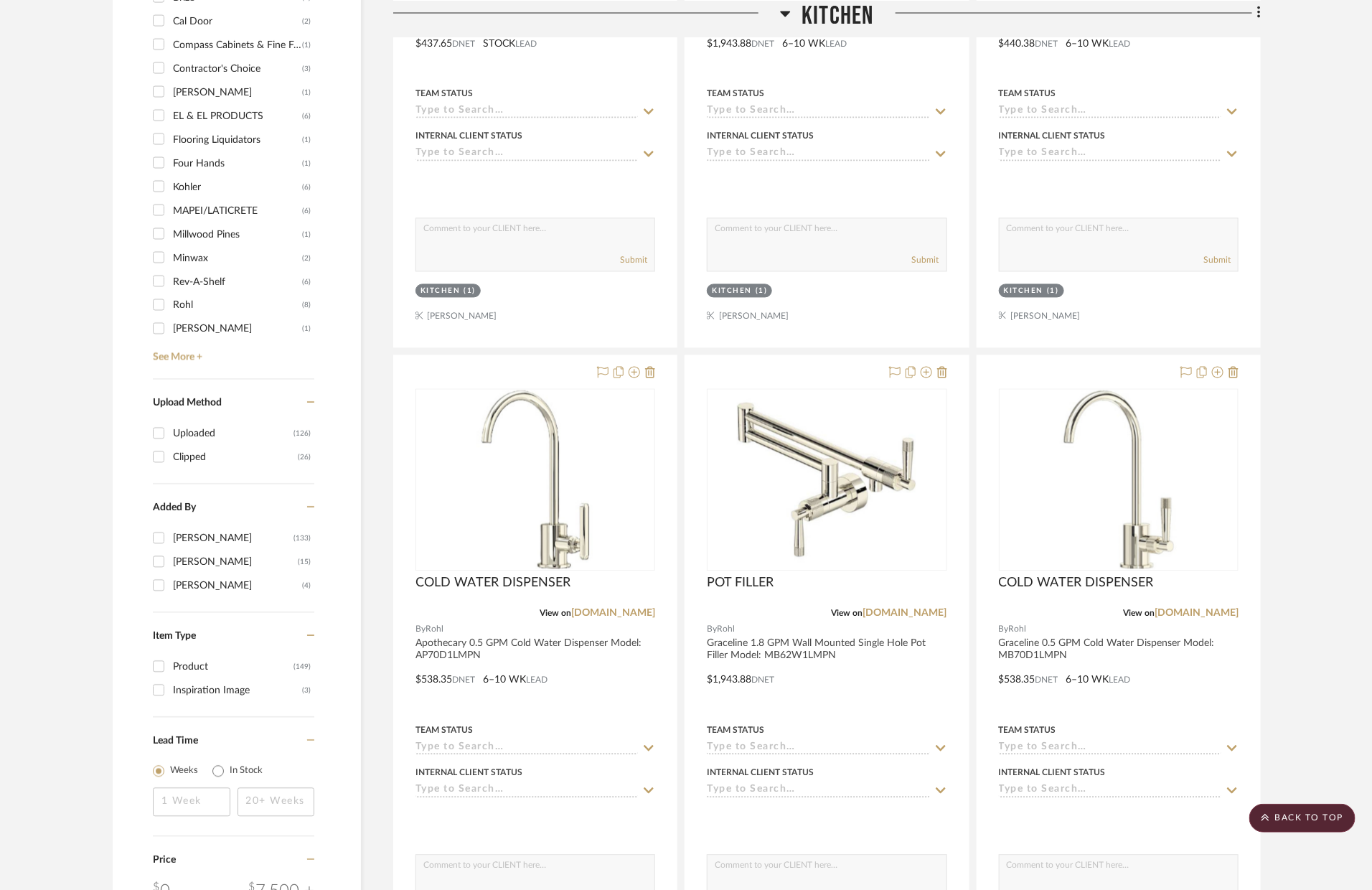
drag, startPoint x: 596, startPoint y: 602, endPoint x: 826, endPoint y: 2, distance: 642.6
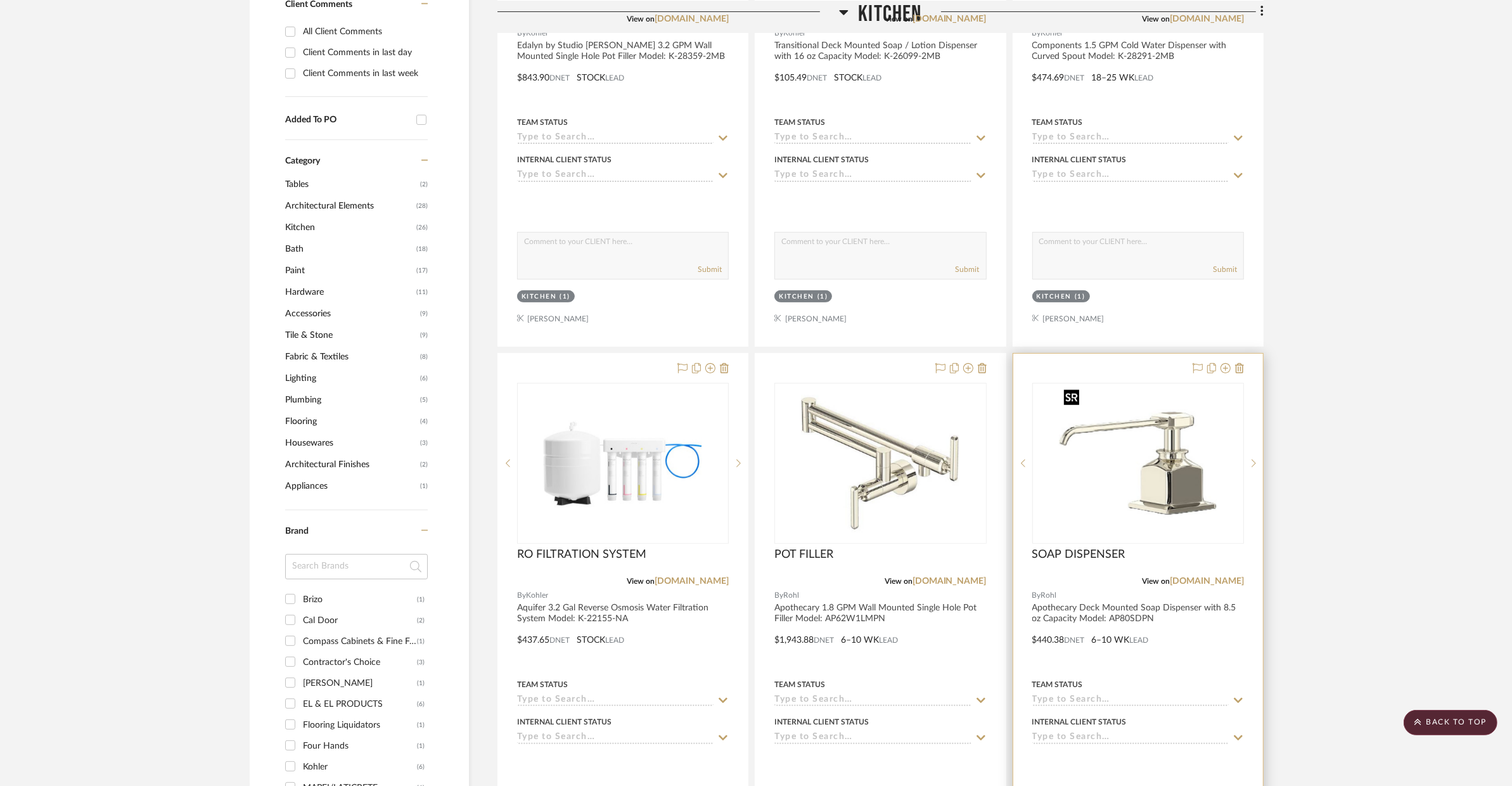
scroll to position [0, 0]
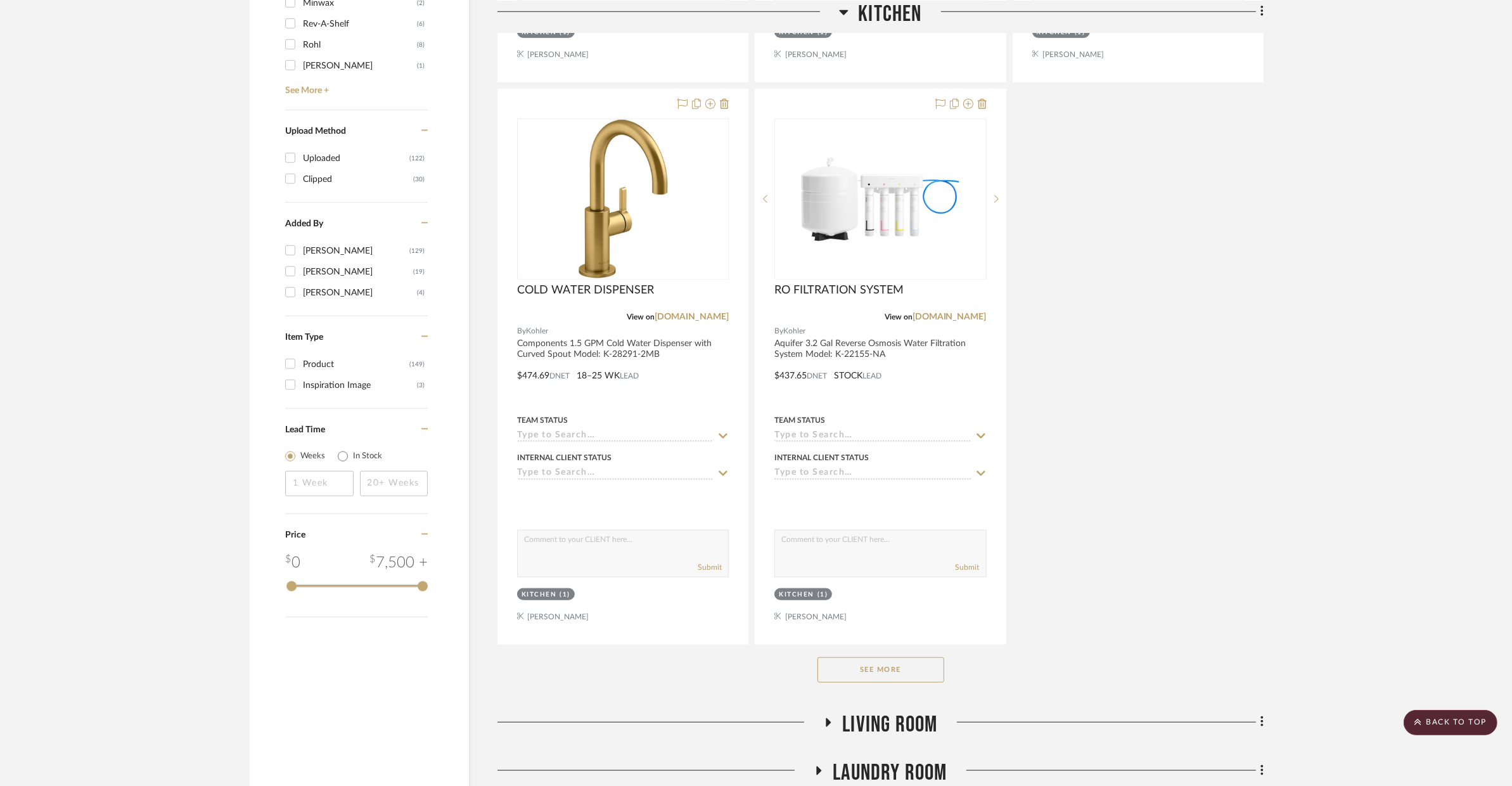
scroll to position [1456, 0]
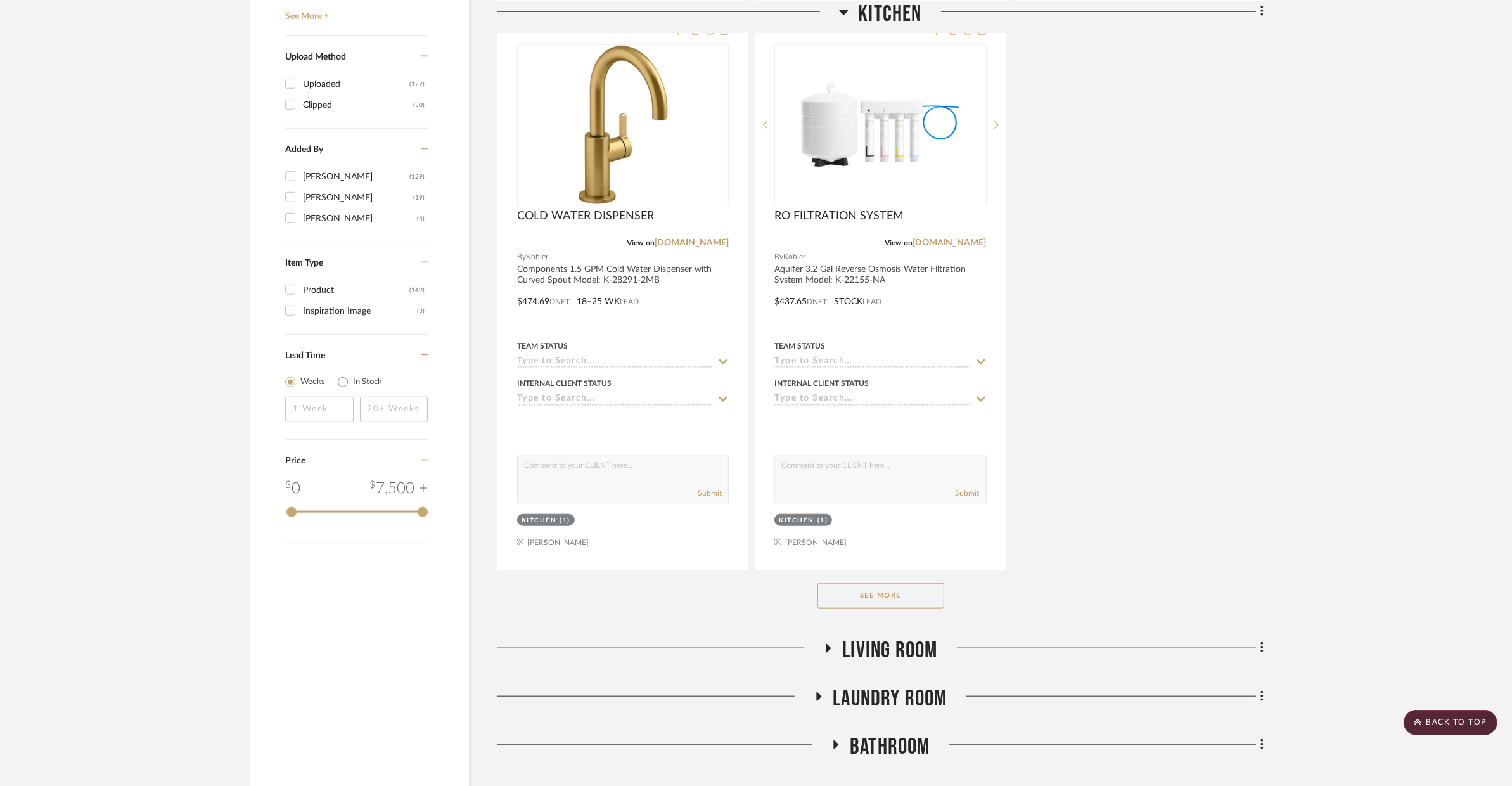
click at [913, 614] on div "See More" at bounding box center [879, 596] width 766 height 51
click at [910, 606] on button "See More" at bounding box center [880, 596] width 127 height 25
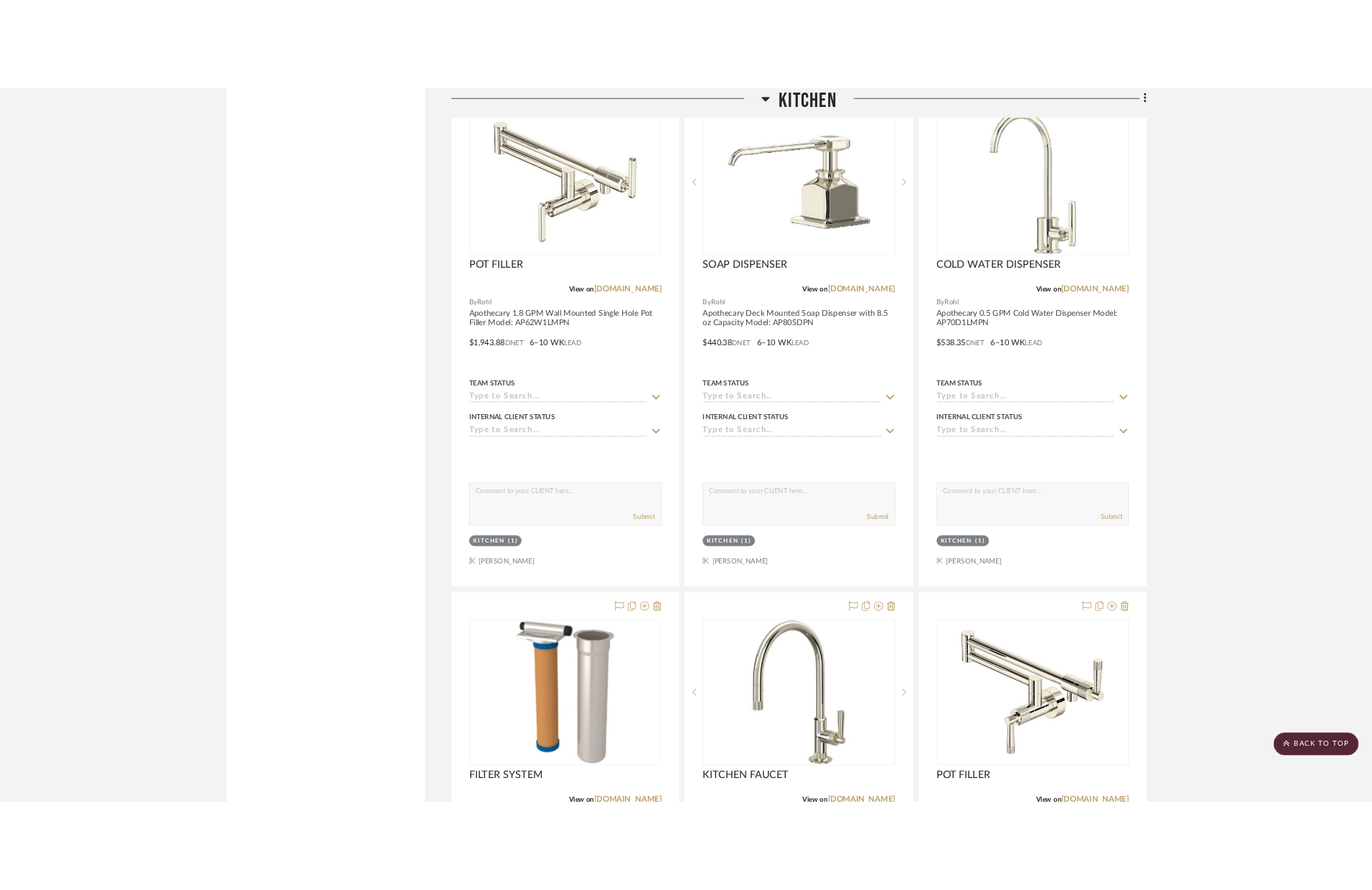
scroll to position [3238, 0]
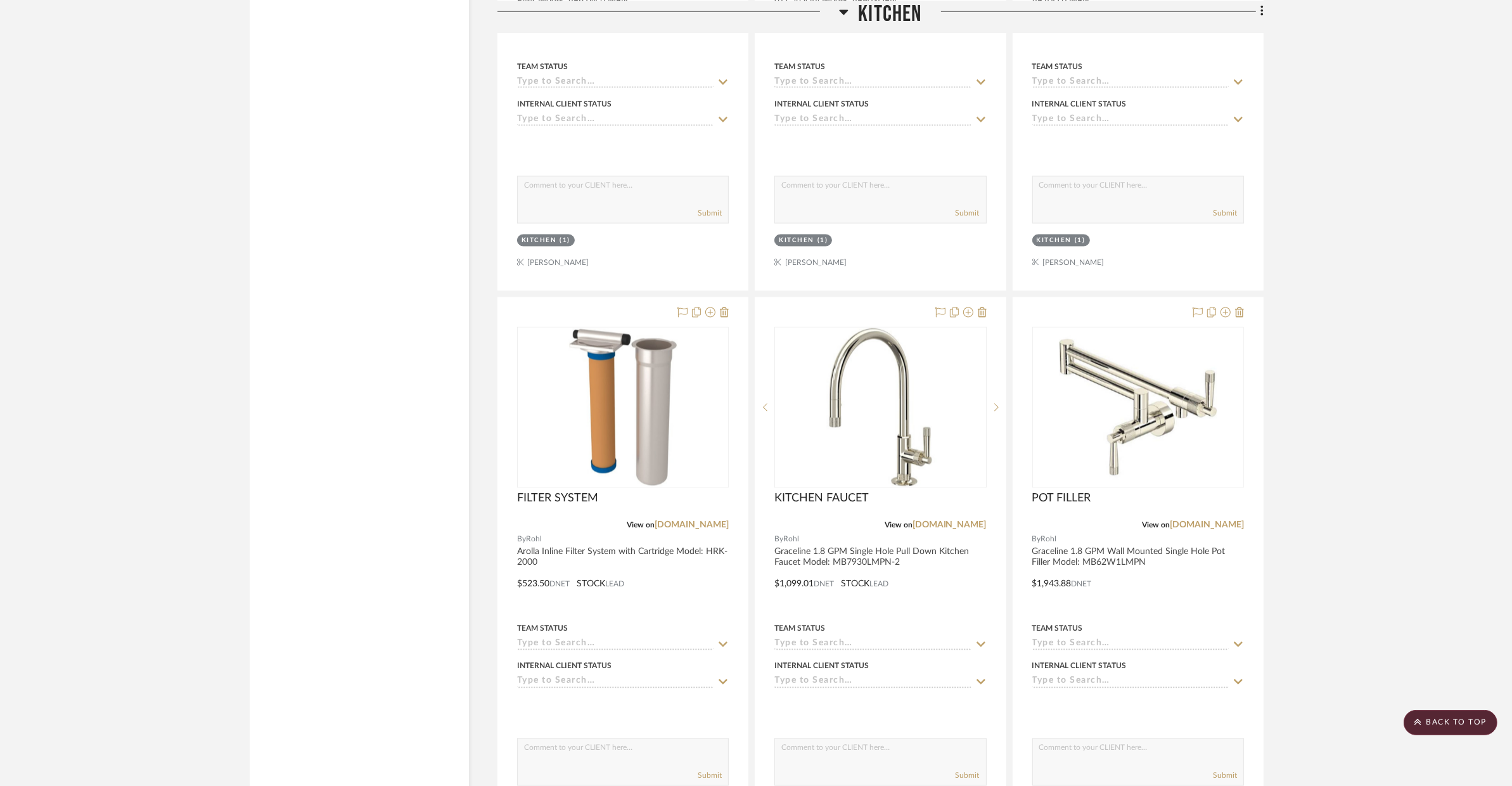
drag, startPoint x: 679, startPoint y: 576, endPoint x: 599, endPoint y: 2, distance: 579.5
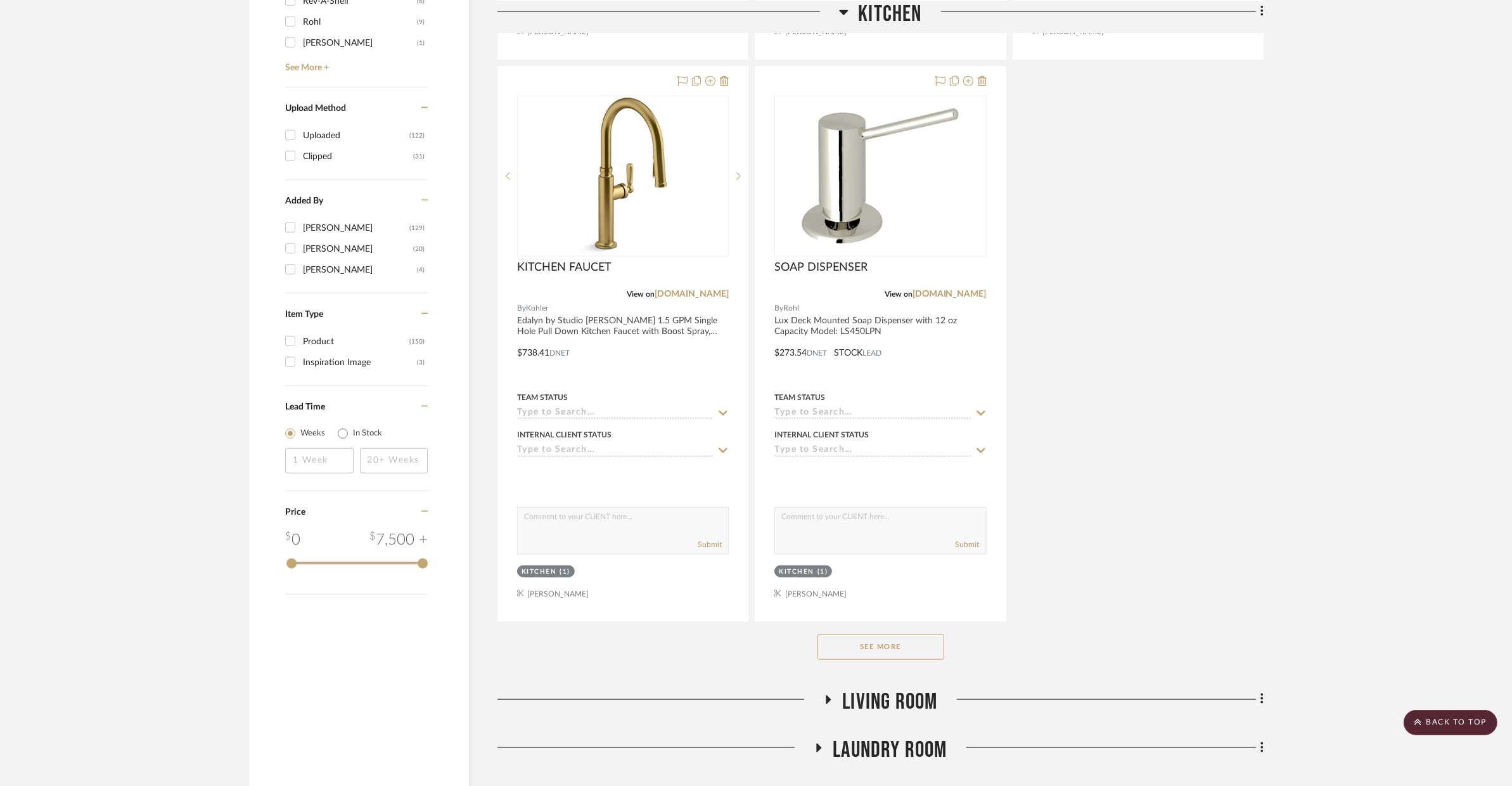
scroll to position [1521, 0]
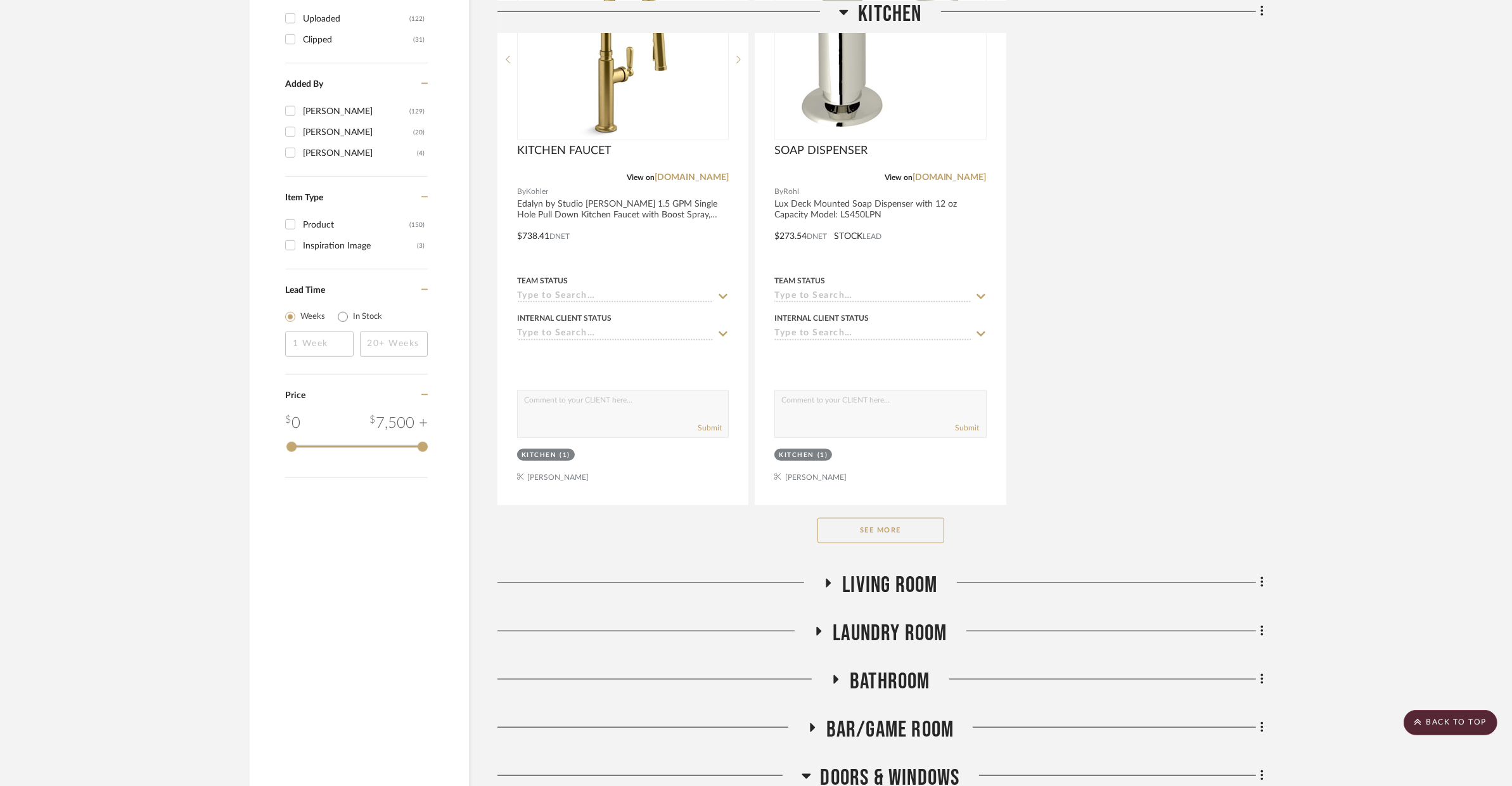
click at [906, 535] on button "See More" at bounding box center [880, 530] width 127 height 25
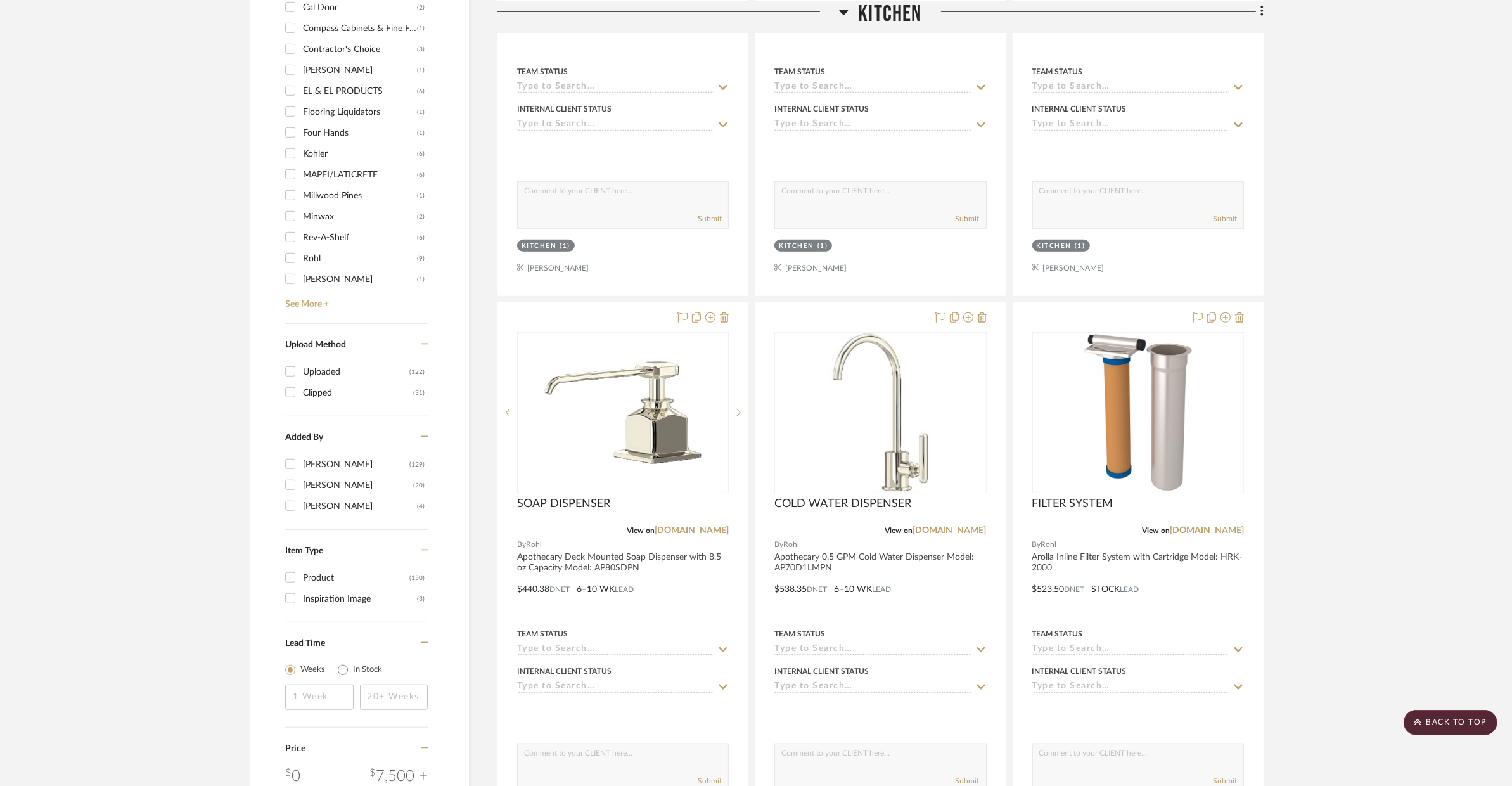
scroll to position [0, 0]
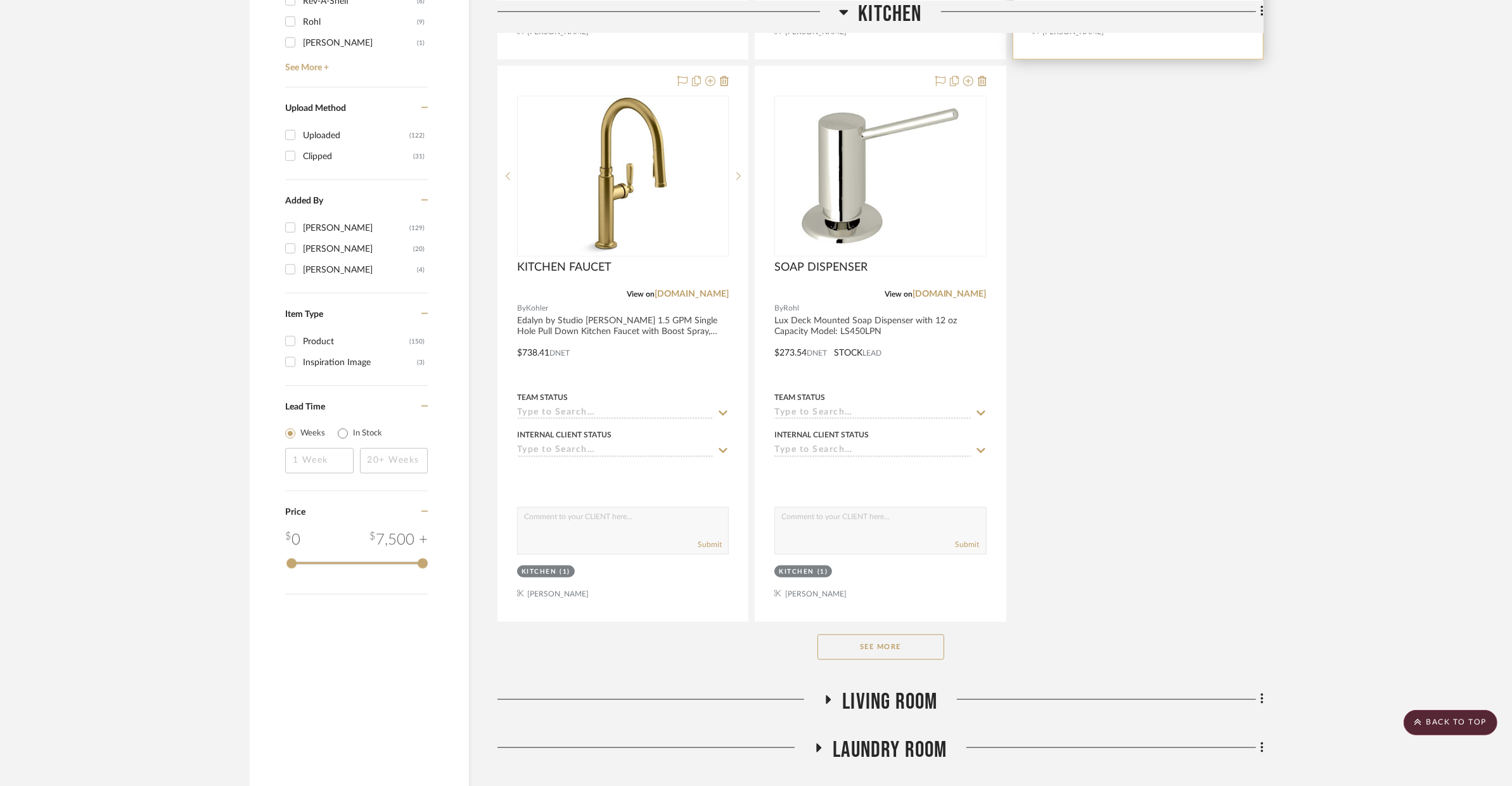
scroll to position [1537, 0]
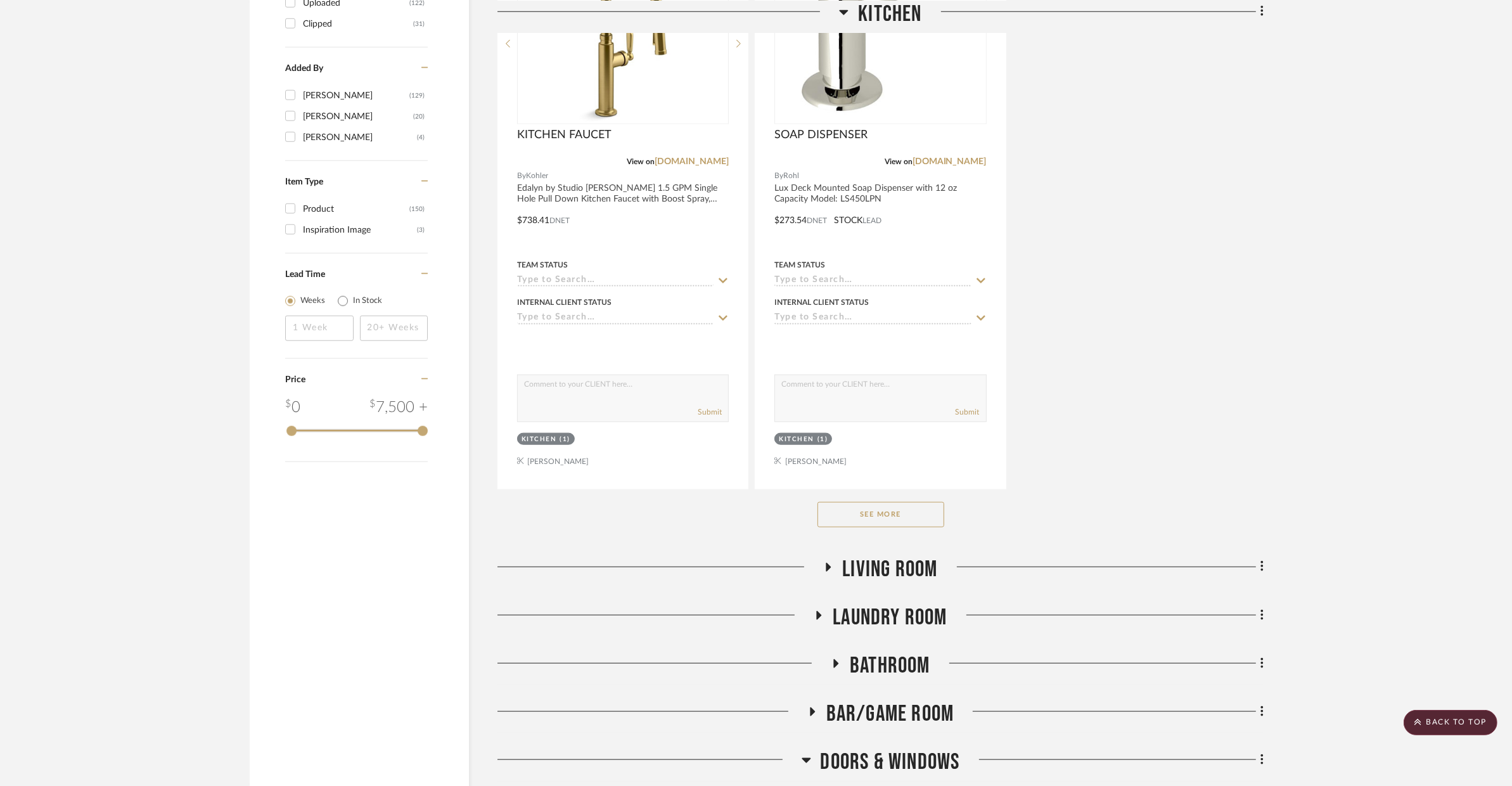
click at [916, 512] on button "See More" at bounding box center [880, 514] width 127 height 25
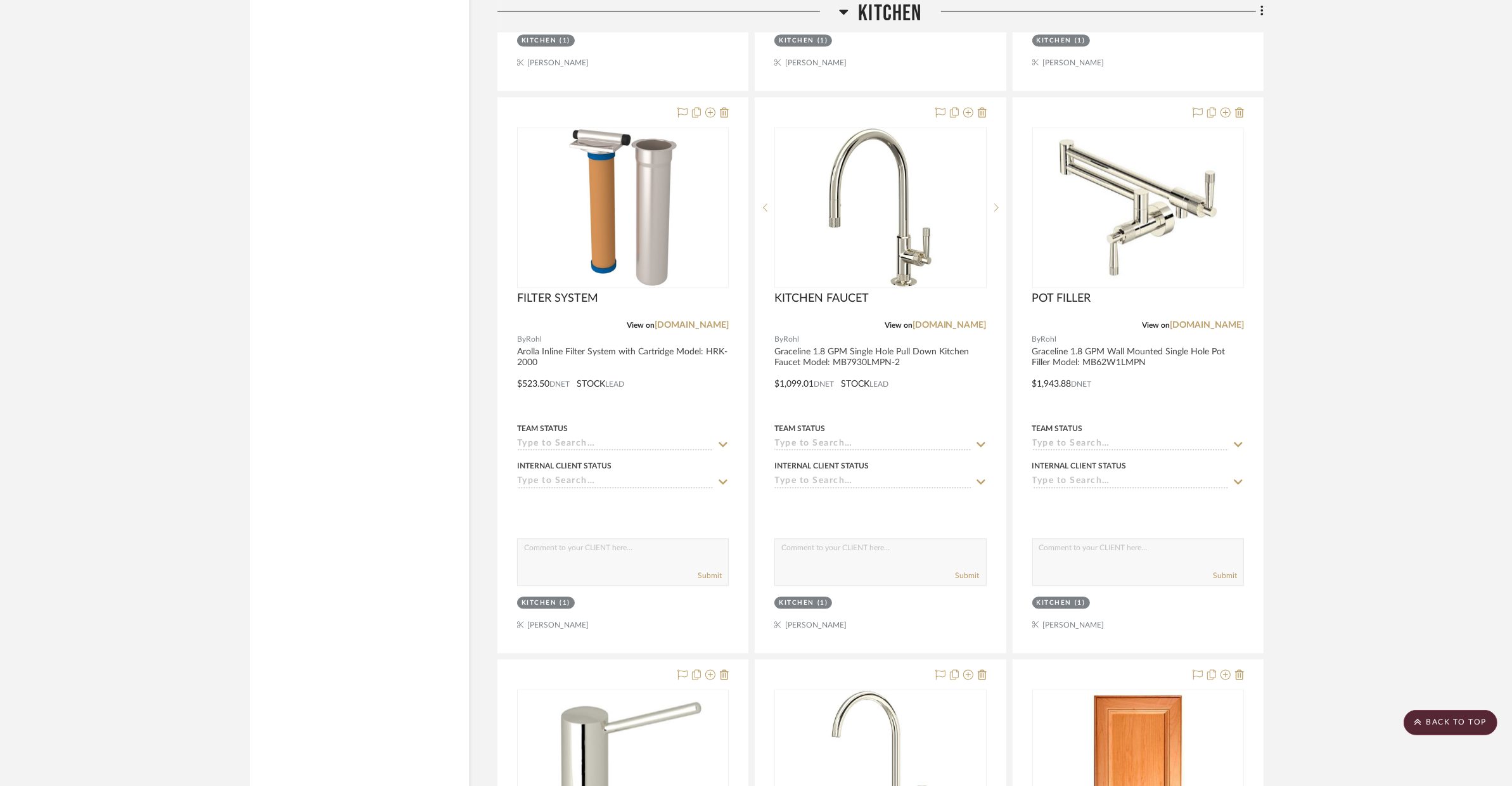
scroll to position [2912, 0]
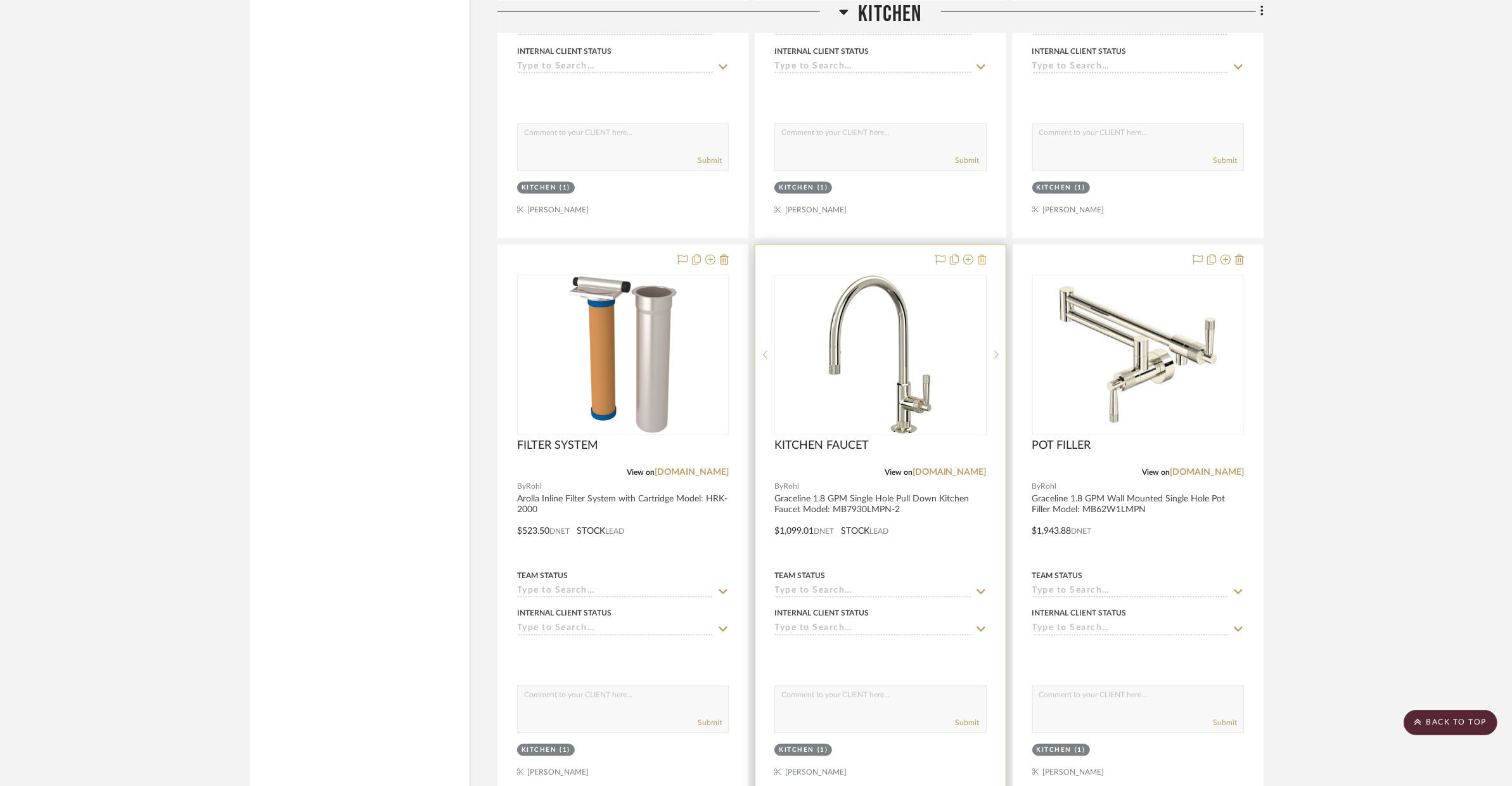
click at [980, 260] on icon at bounding box center [982, 259] width 9 height 10
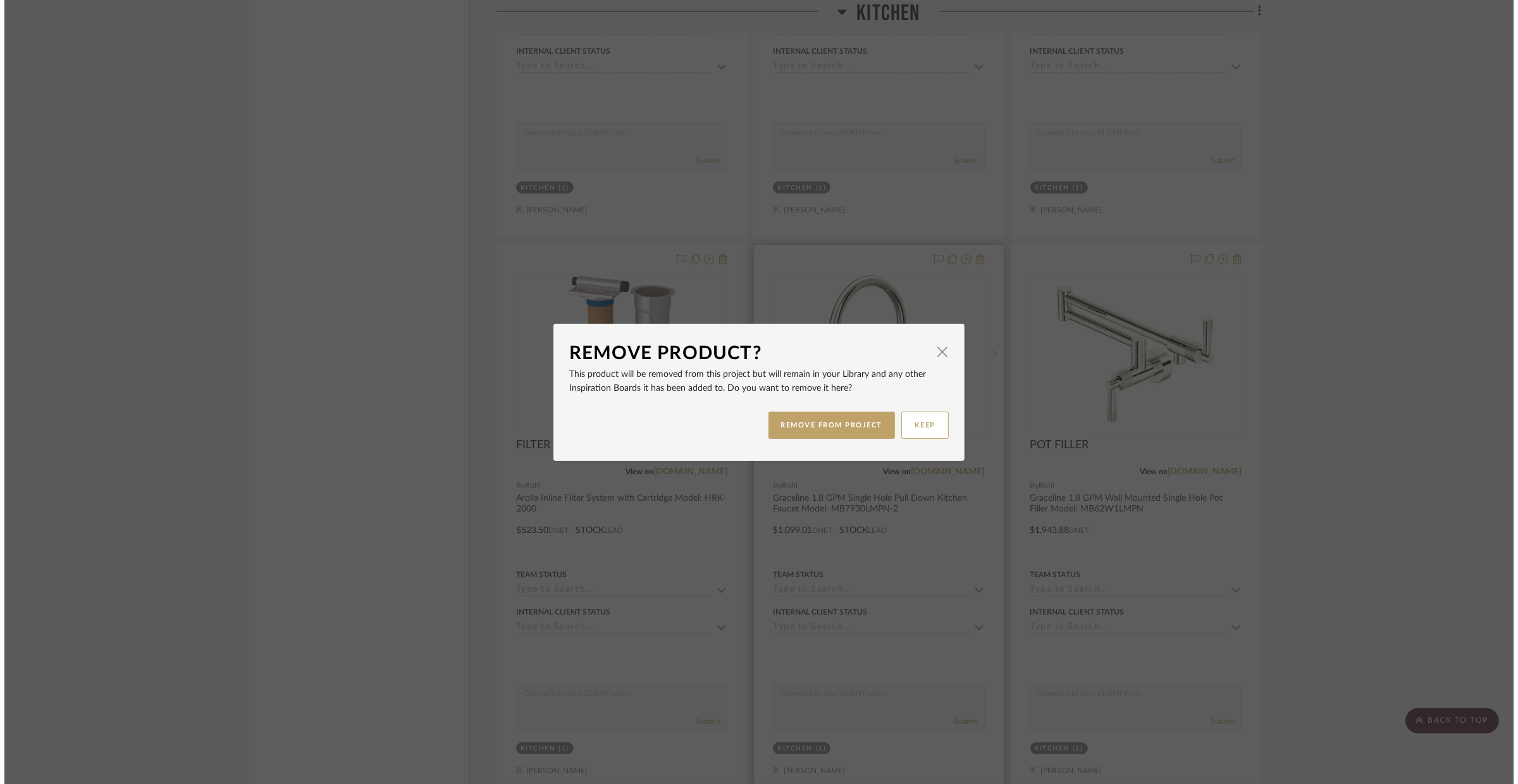
scroll to position [0, 0]
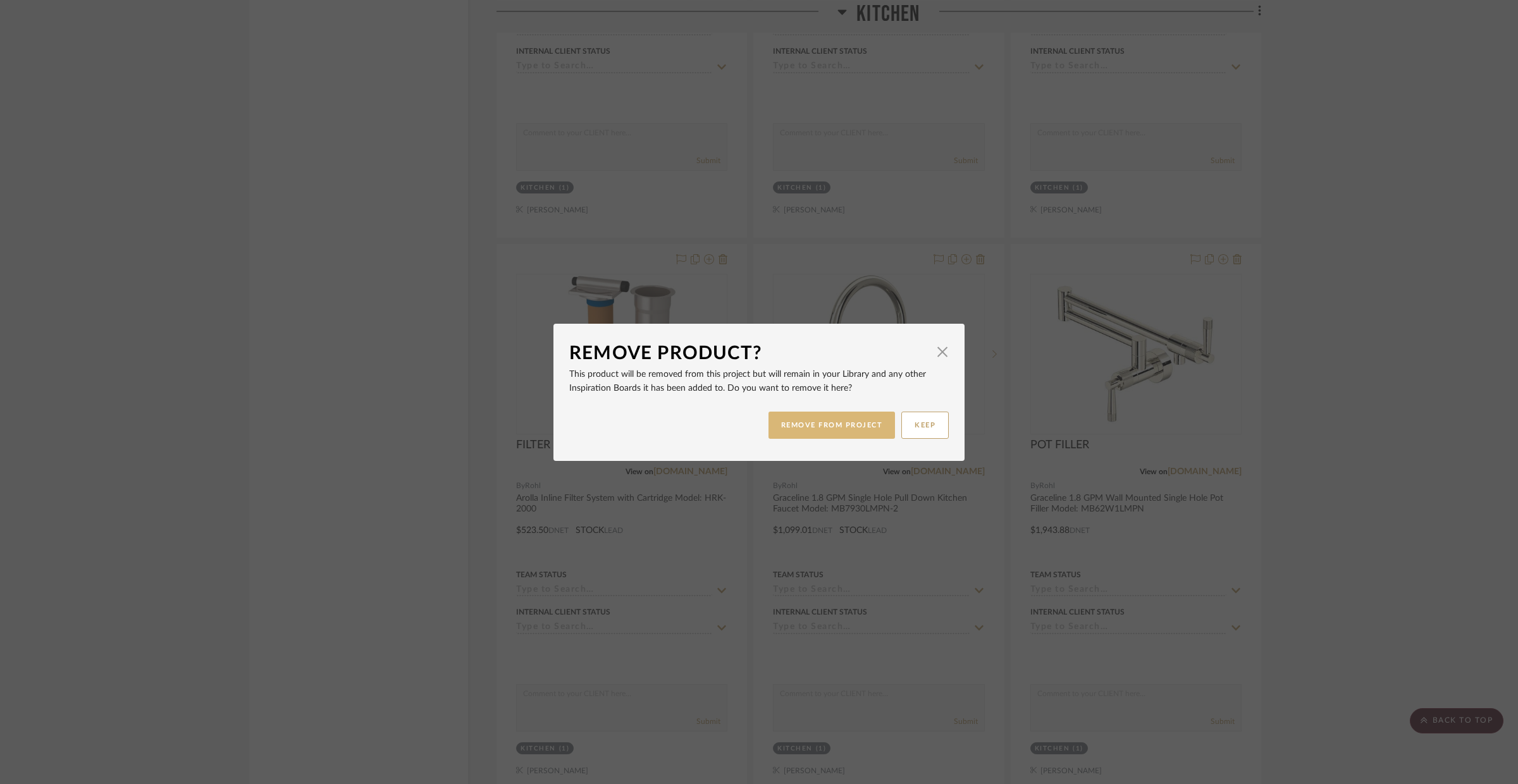
click at [875, 426] on button "REMOVE FROM PROJECT" at bounding box center [832, 425] width 128 height 27
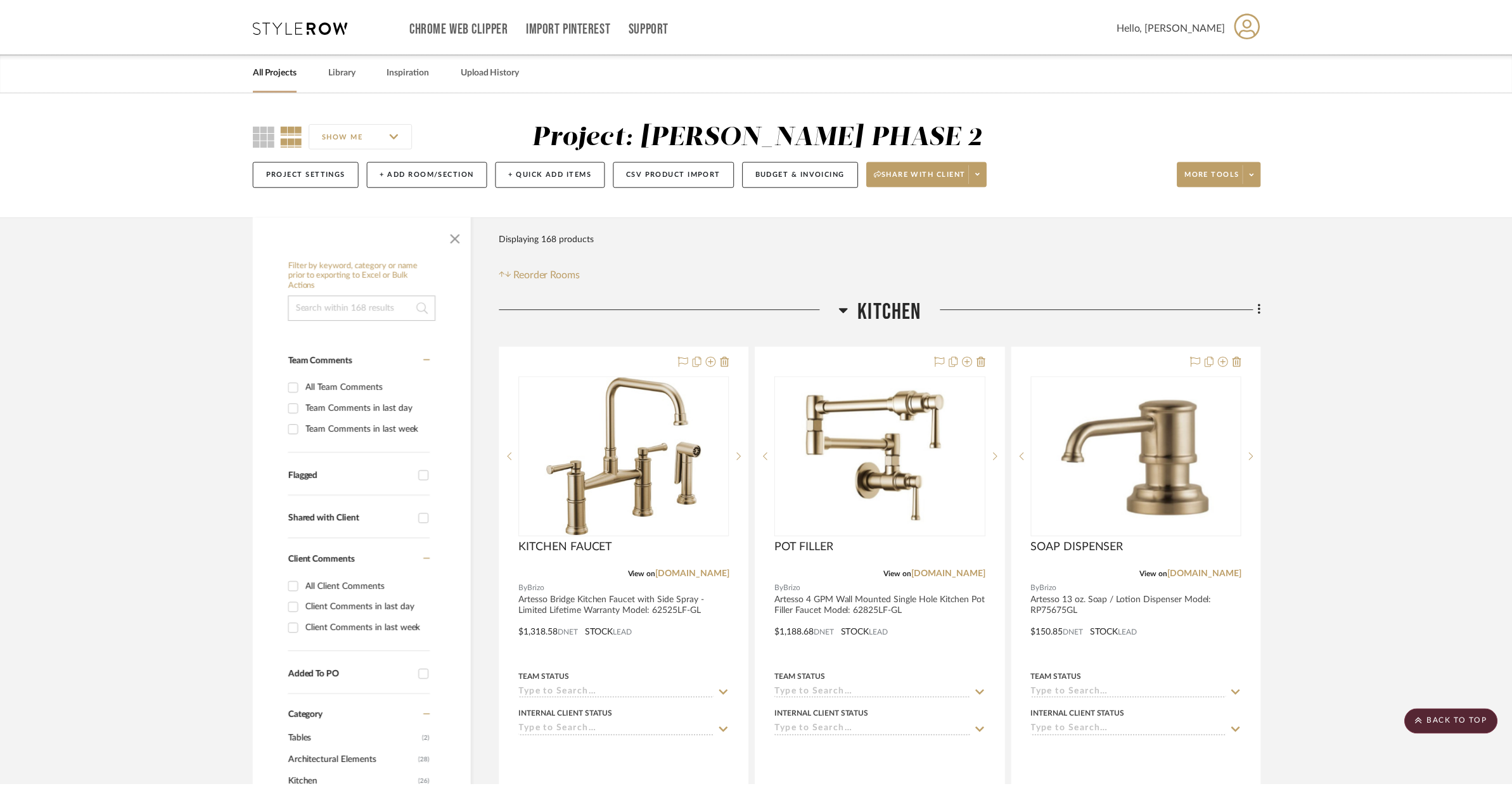
scroll to position [2912, 0]
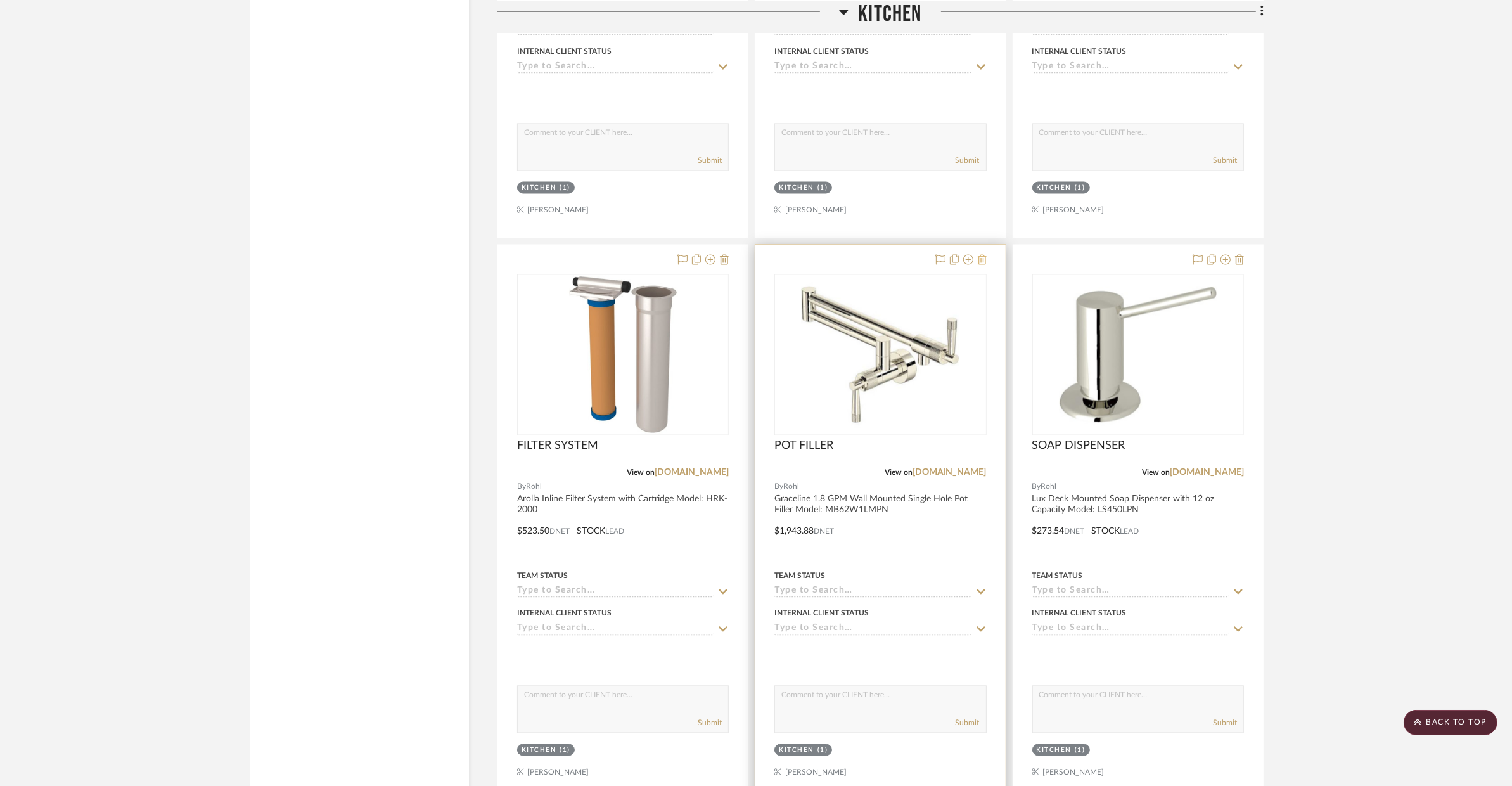
click at [985, 260] on icon at bounding box center [982, 259] width 9 height 10
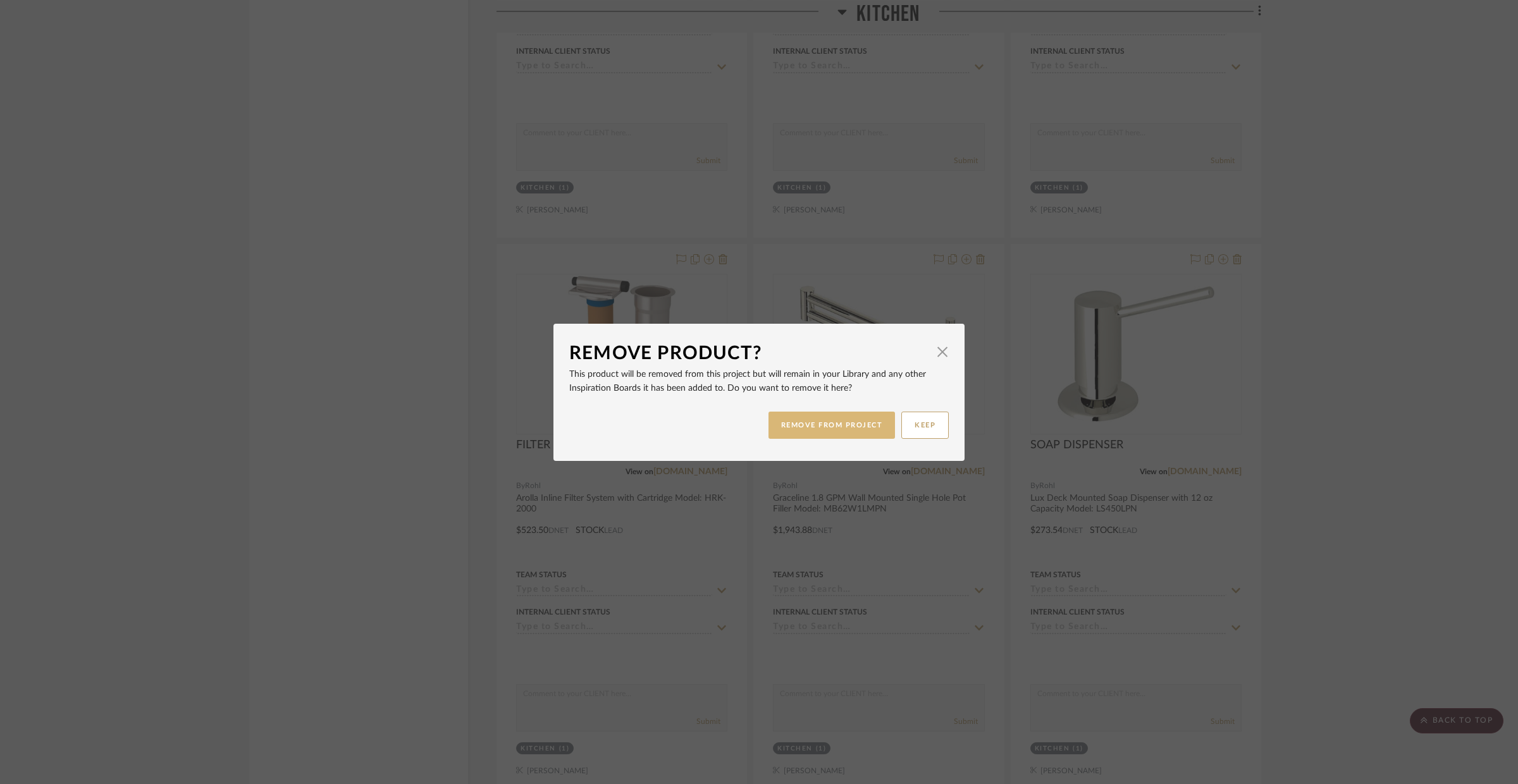
click at [852, 417] on button "REMOVE FROM PROJECT" at bounding box center [832, 425] width 128 height 27
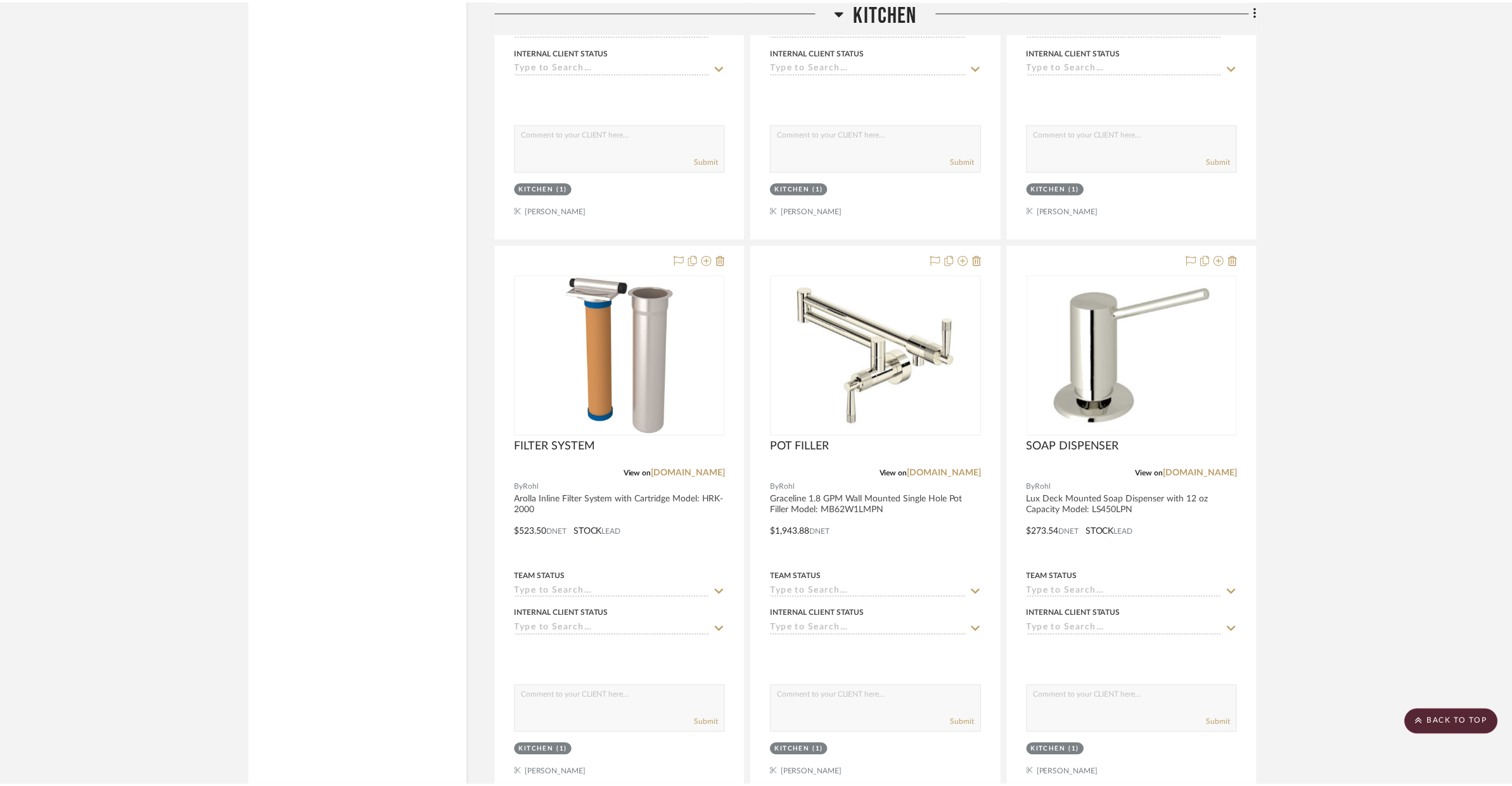
scroll to position [2912, 0]
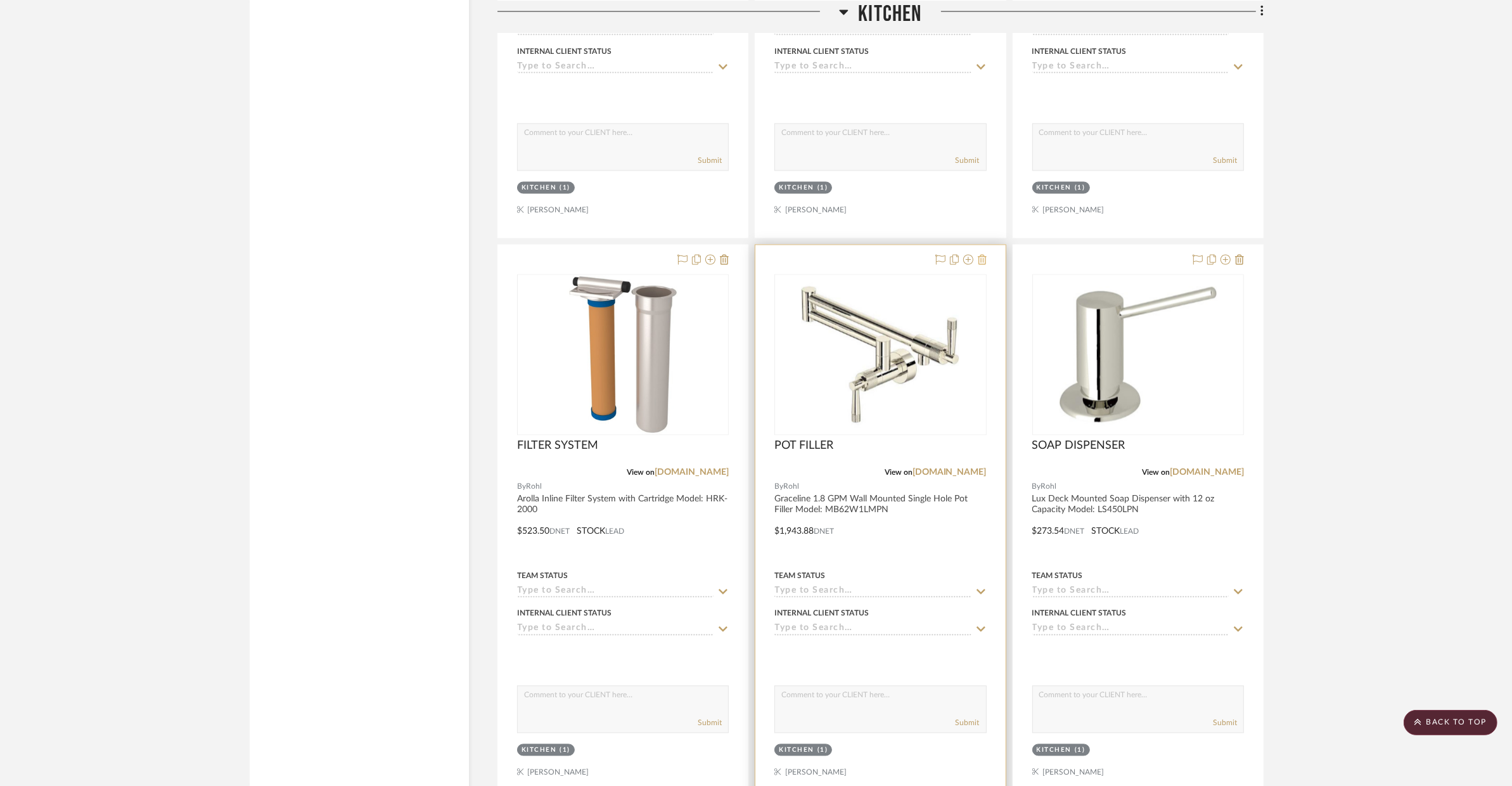
click at [981, 264] on icon at bounding box center [982, 259] width 9 height 10
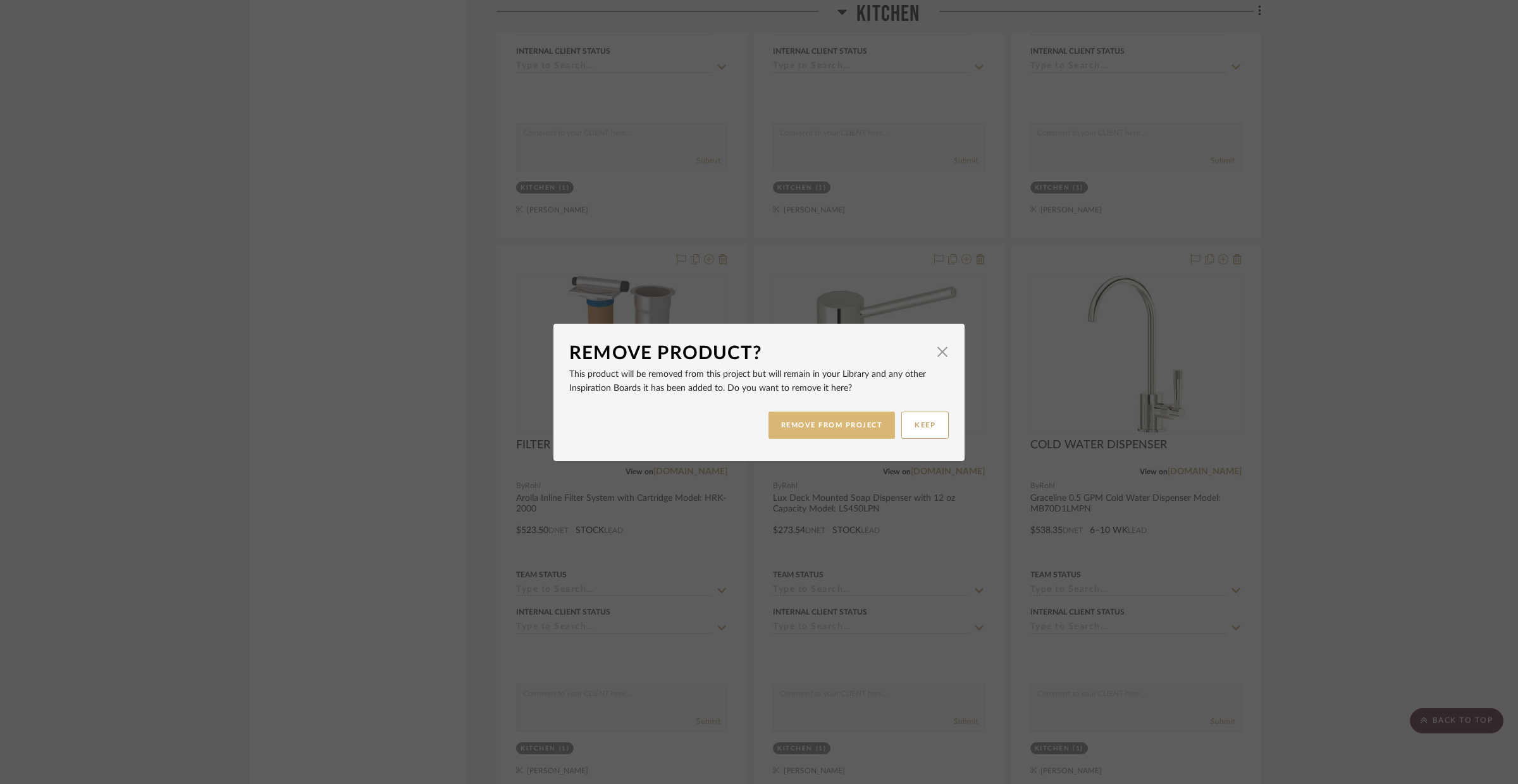
click at [852, 421] on button "REMOVE FROM PROJECT" at bounding box center [832, 425] width 128 height 27
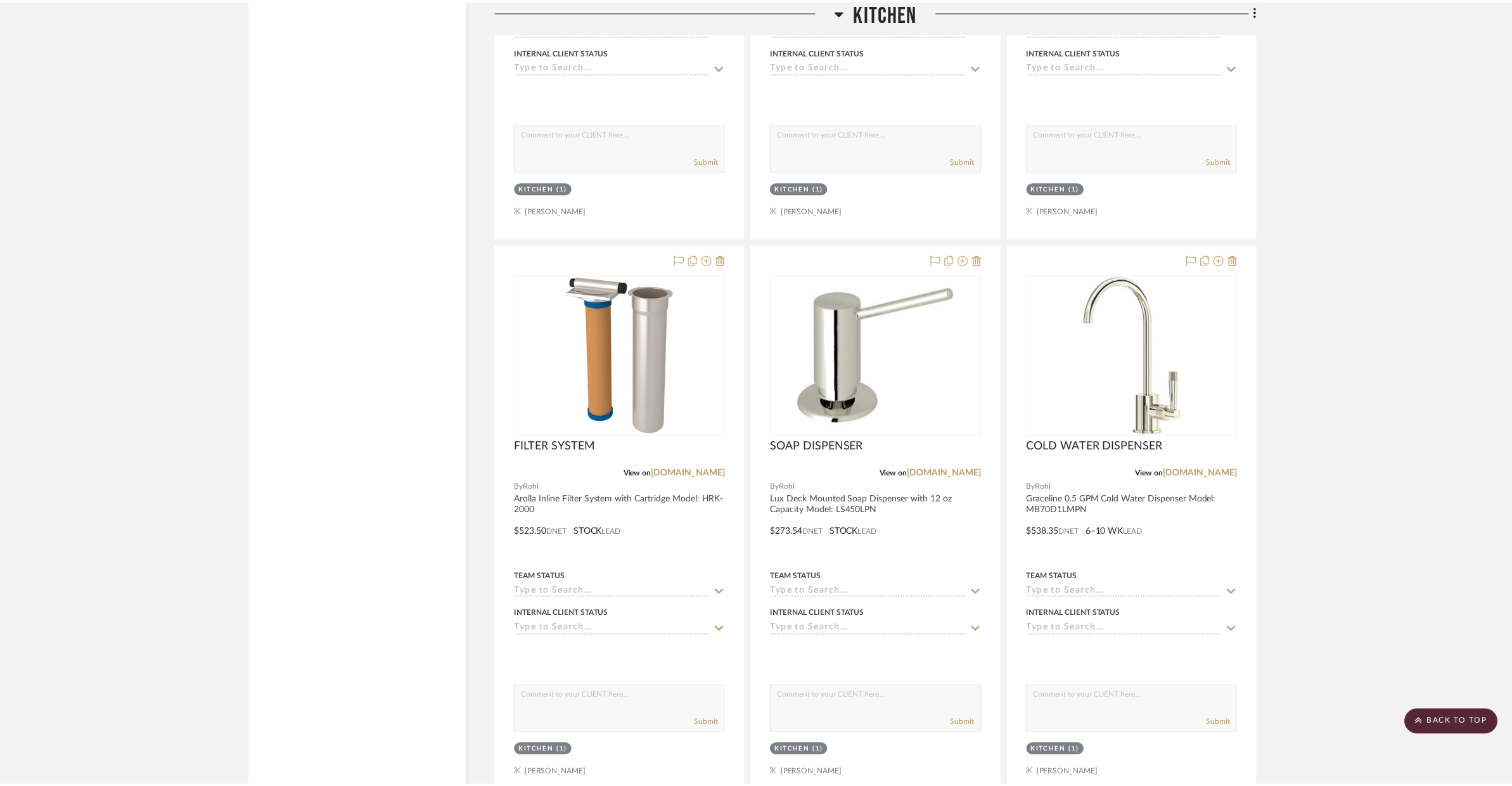
scroll to position [2912, 0]
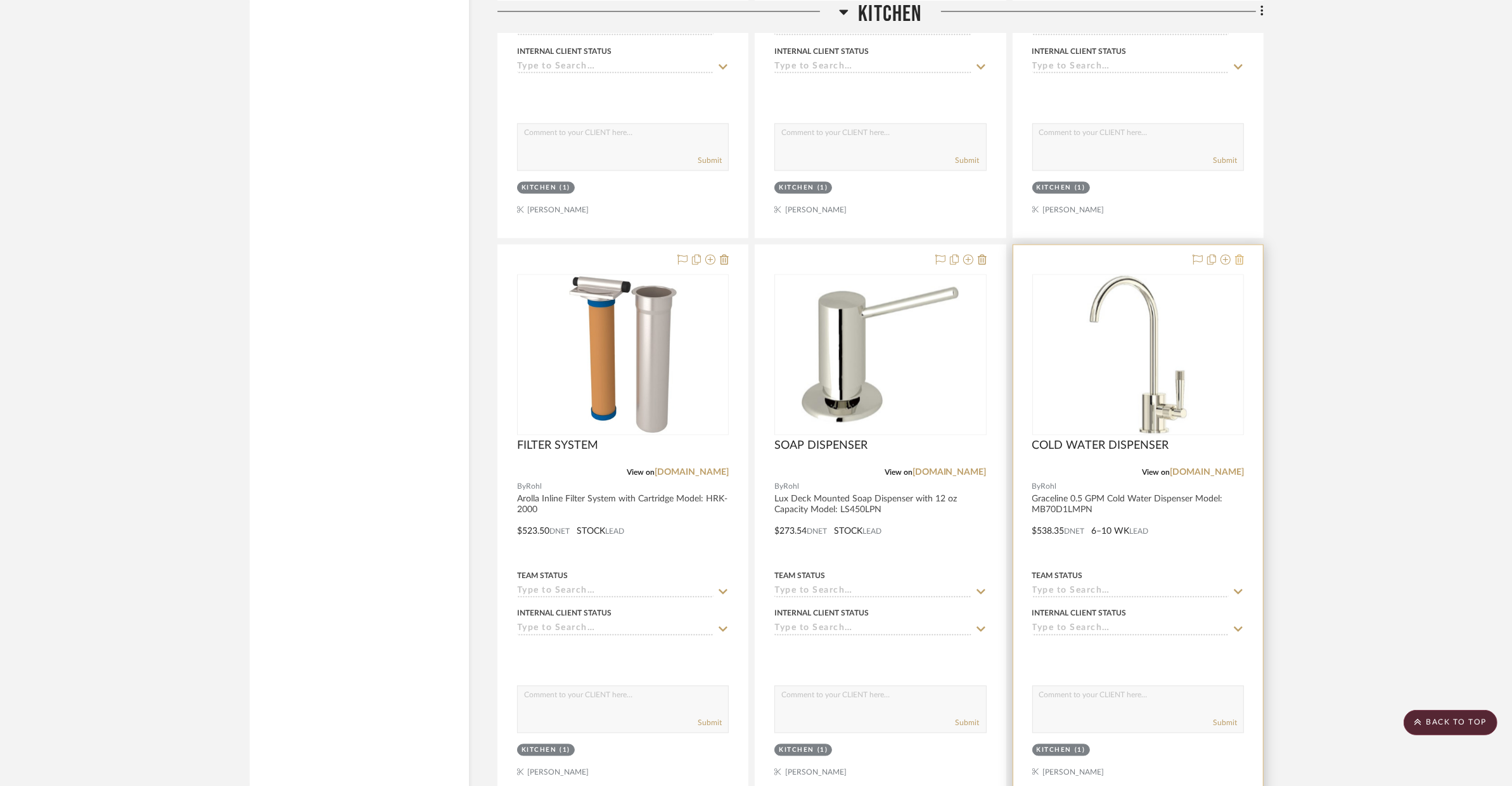
click at [1240, 262] on icon at bounding box center [1240, 259] width 9 height 10
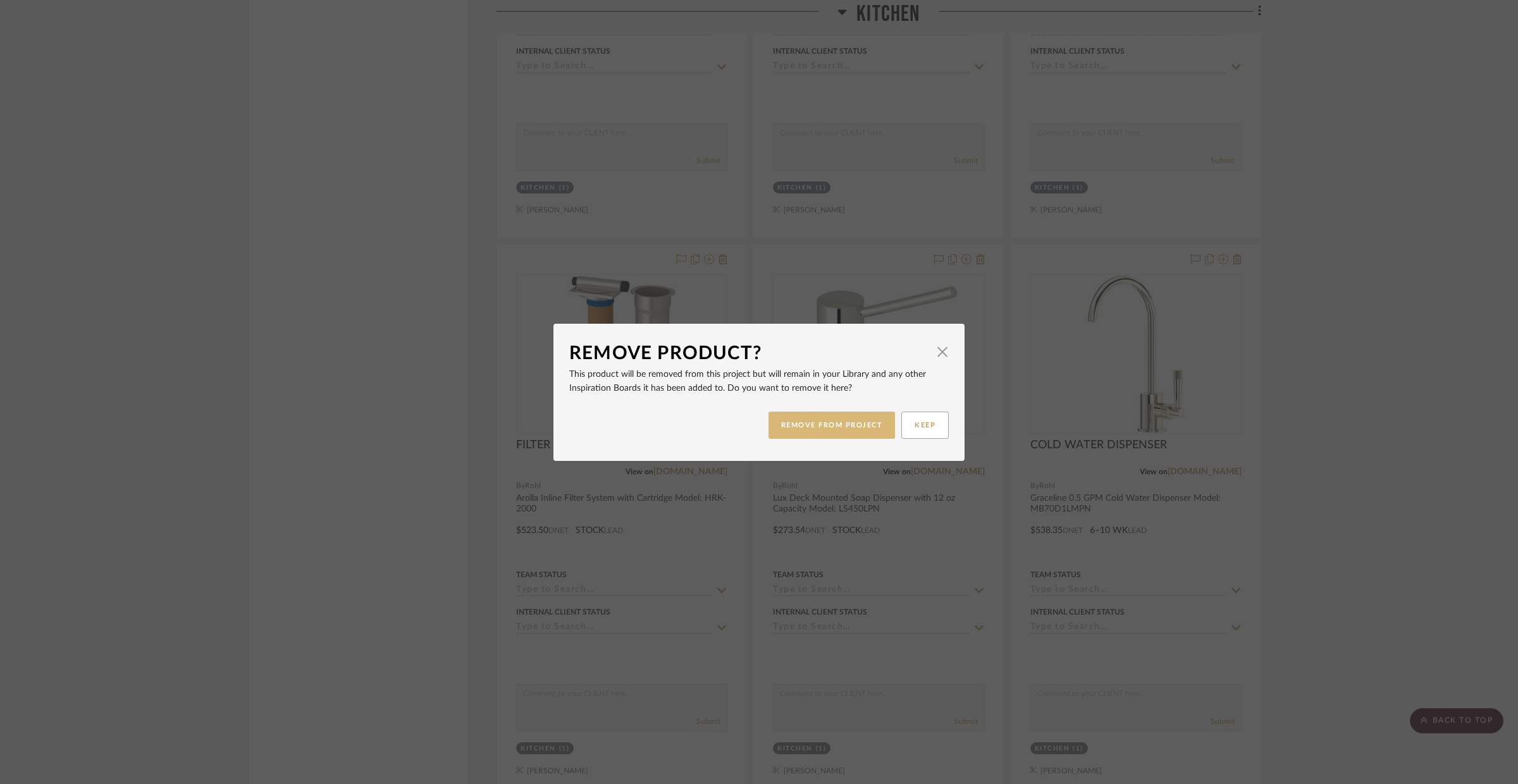
click at [844, 429] on button "REMOVE FROM PROJECT" at bounding box center [832, 425] width 128 height 27
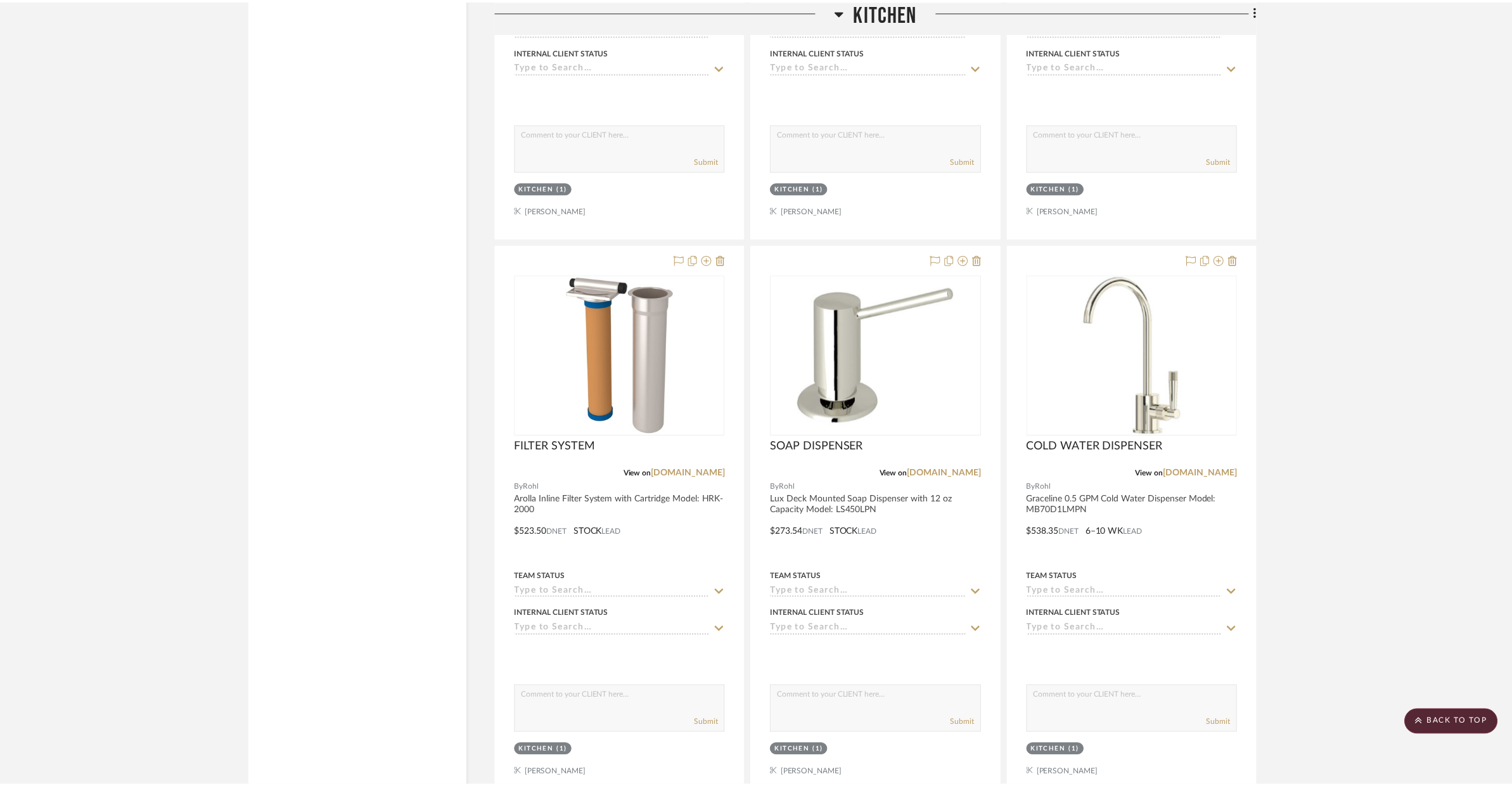
scroll to position [2912, 0]
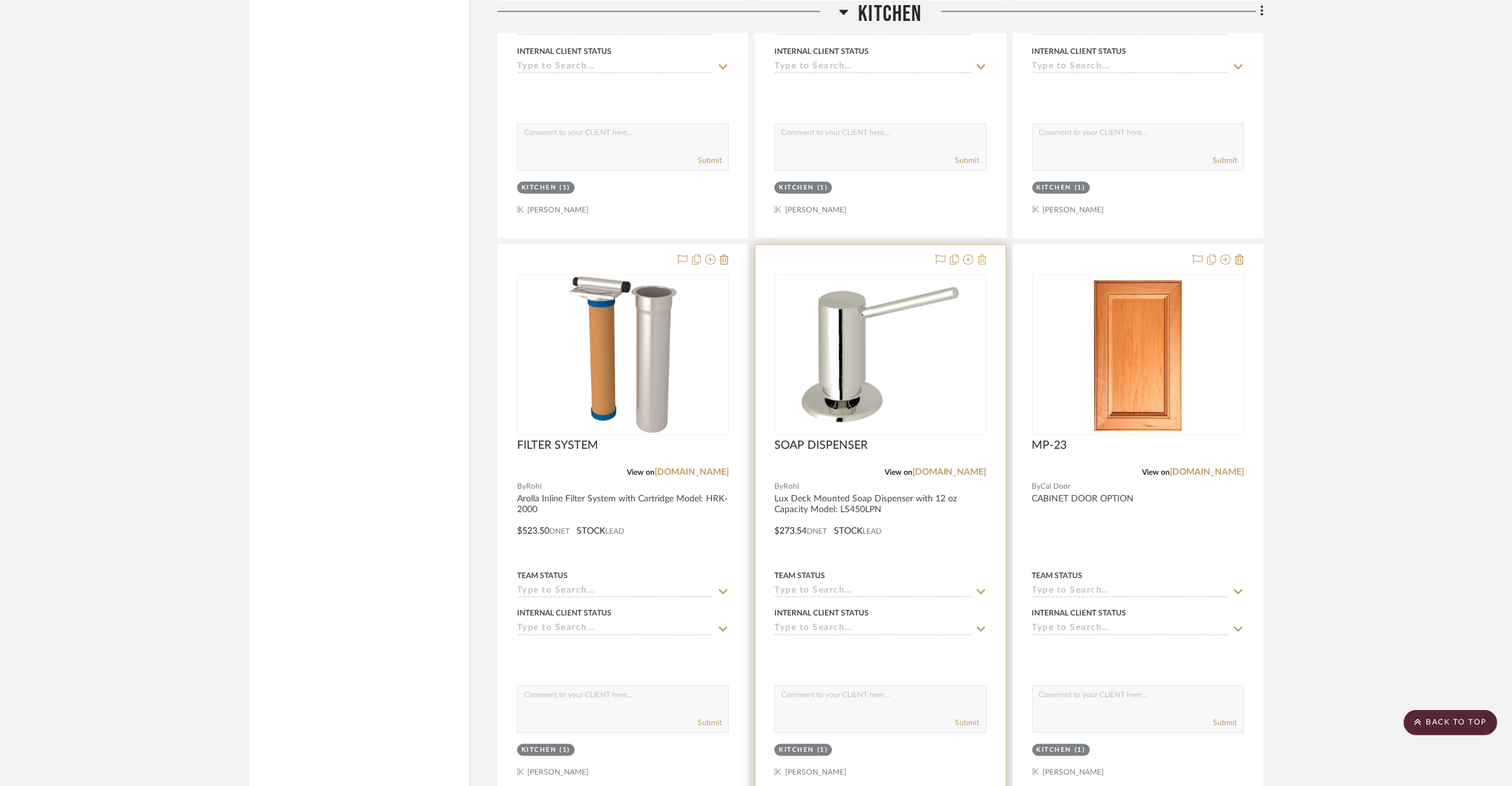
click at [982, 259] on icon at bounding box center [982, 259] width 9 height 10
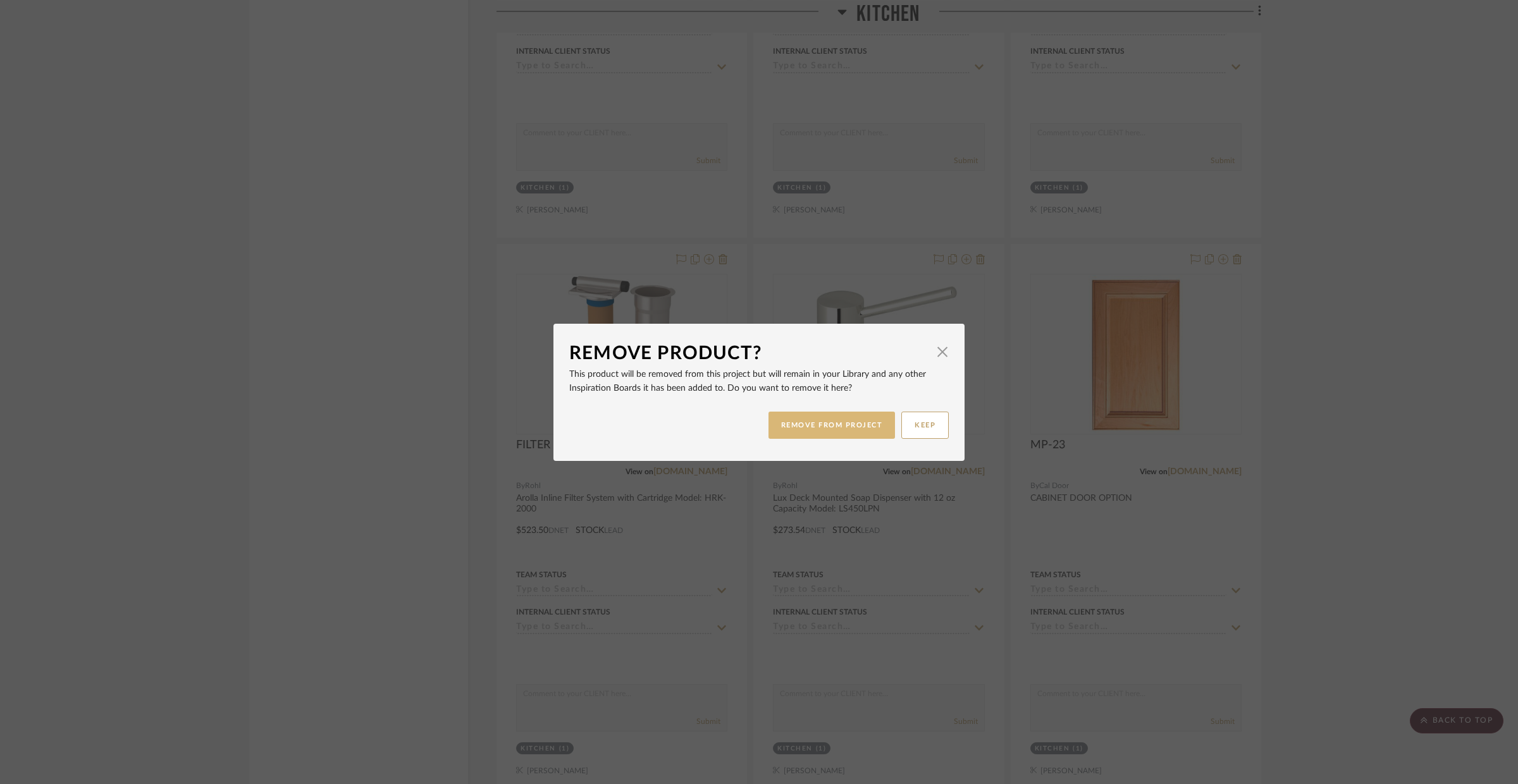
click at [855, 428] on button "REMOVE FROM PROJECT" at bounding box center [832, 425] width 128 height 27
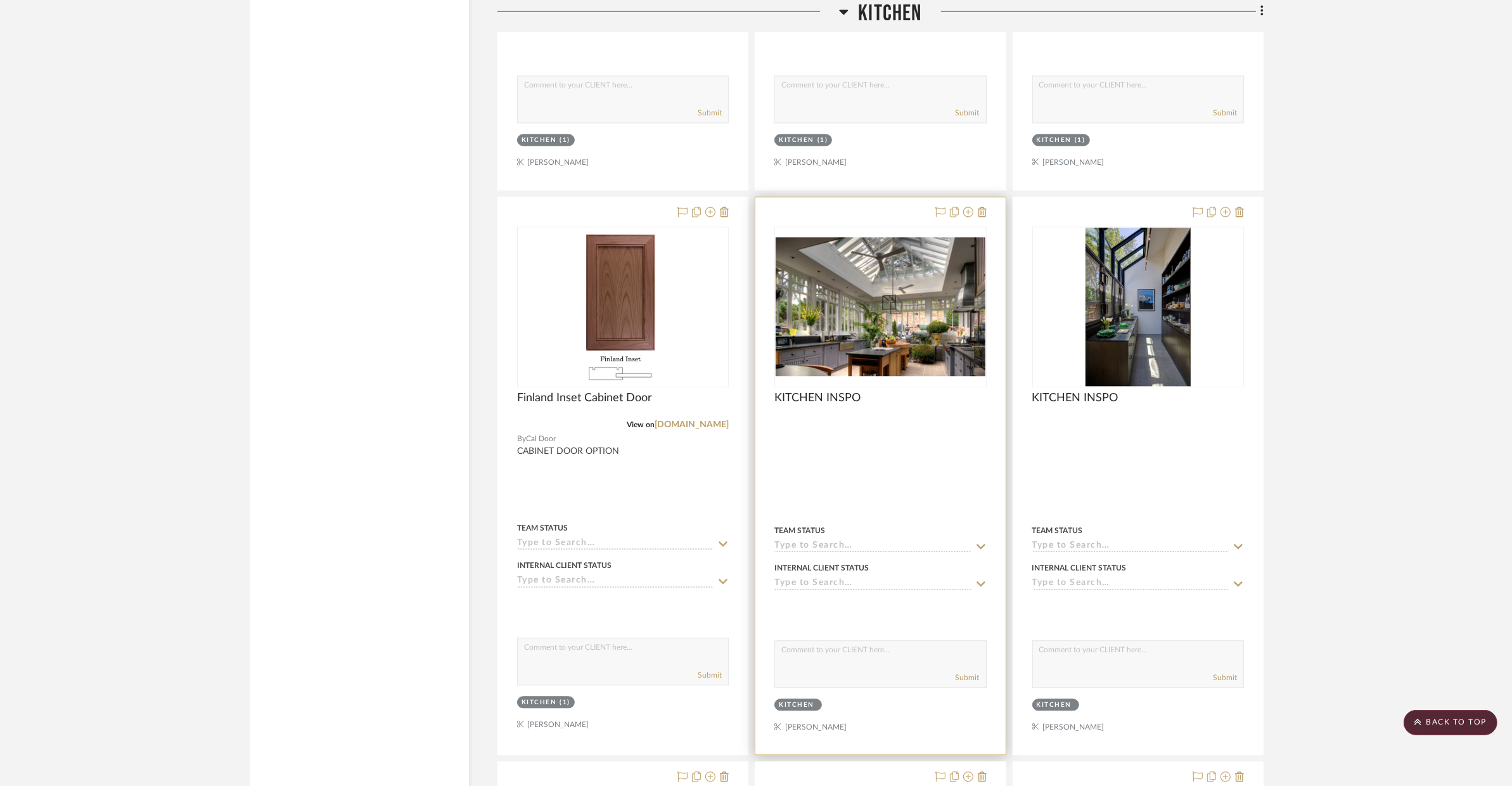
scroll to position [4108, 0]
